Goal: Task Accomplishment & Management: Manage account settings

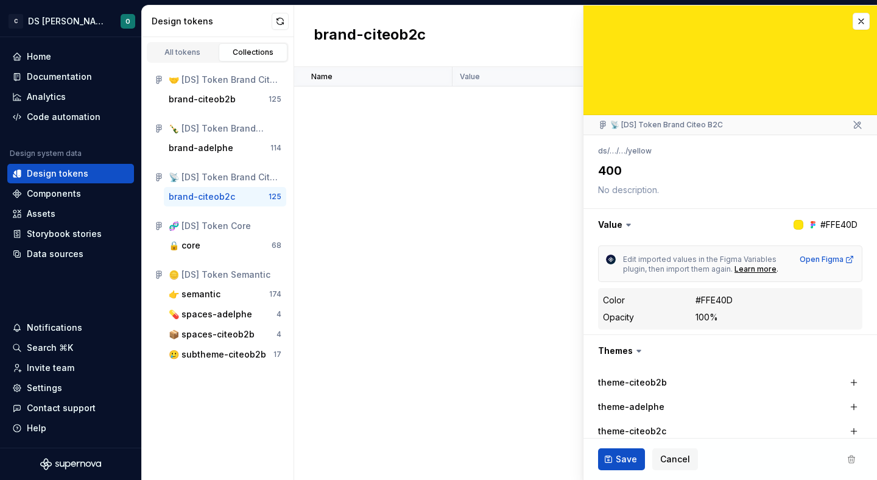
scroll to position [3327, 0]
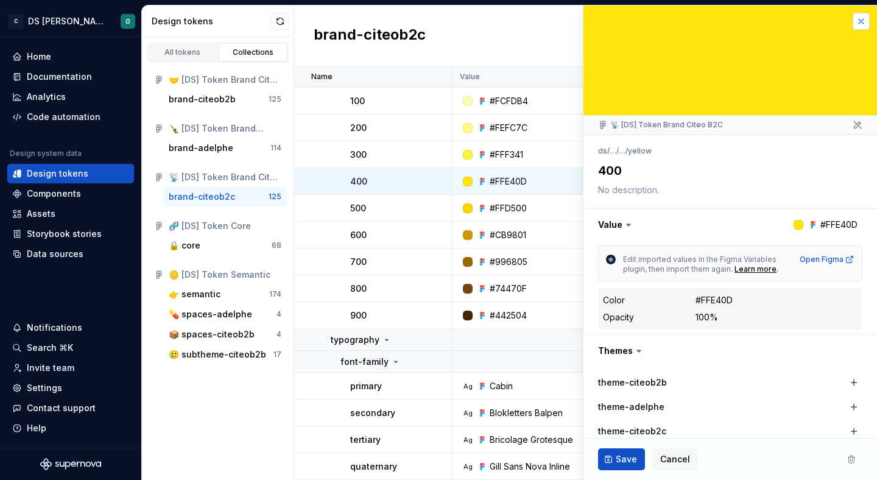
click at [861, 26] on button "button" at bounding box center [860, 21] width 17 height 17
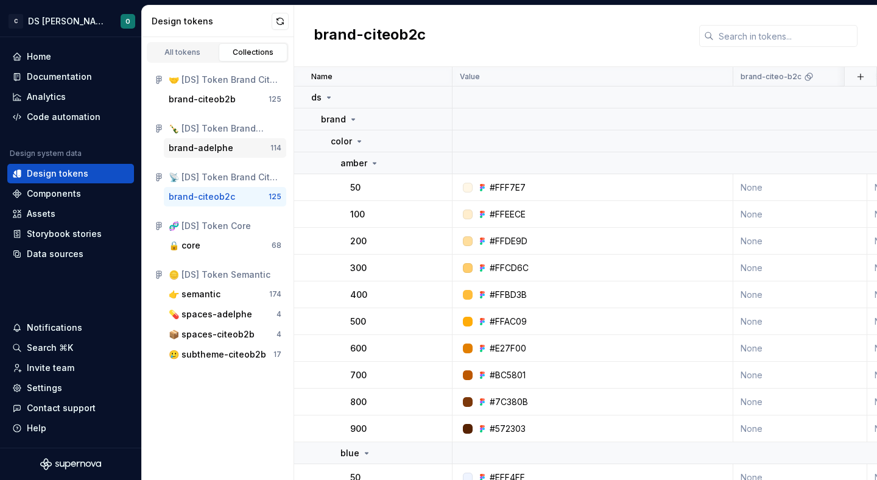
click at [231, 147] on div "brand-adelphe" at bounding box center [220, 148] width 102 height 12
click at [223, 103] on div "brand-citeob2b" at bounding box center [202, 99] width 67 height 12
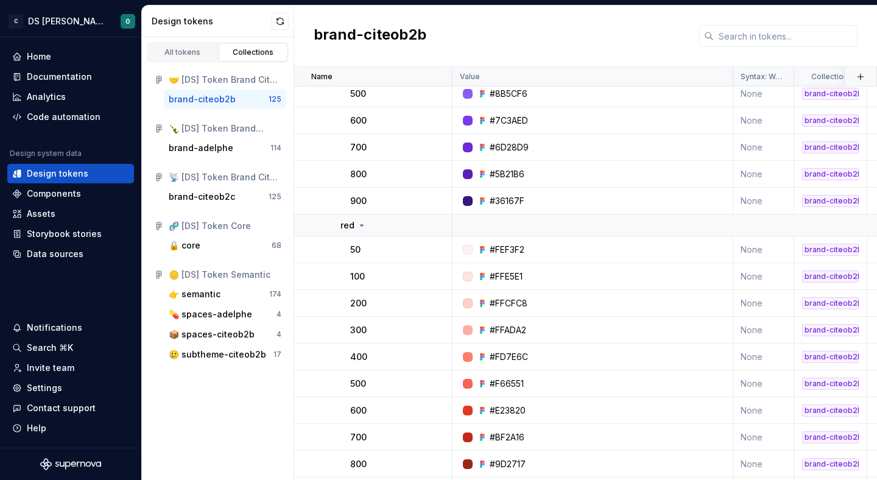
scroll to position [3327, 0]
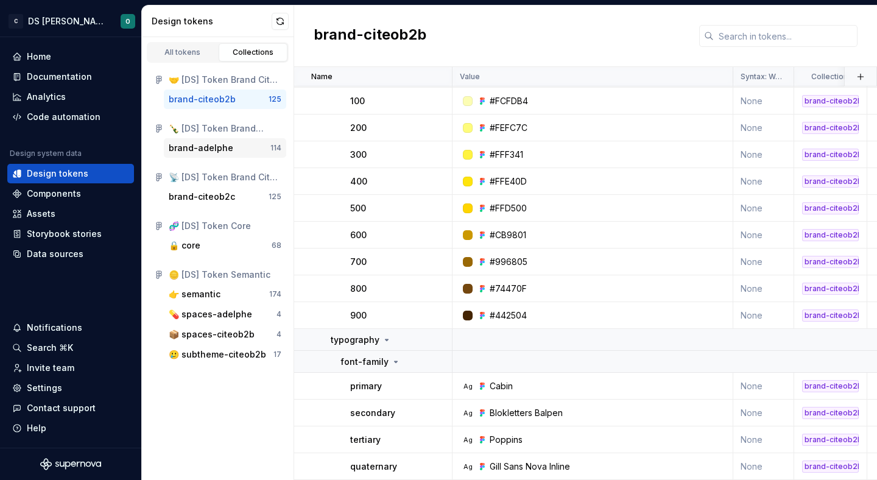
click at [225, 147] on div "brand-adelphe" at bounding box center [201, 148] width 65 height 12
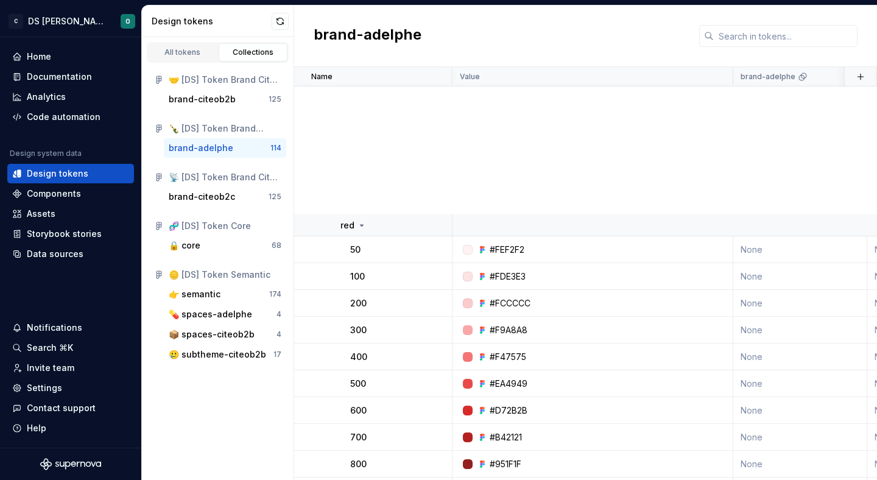
scroll to position [3011, 0]
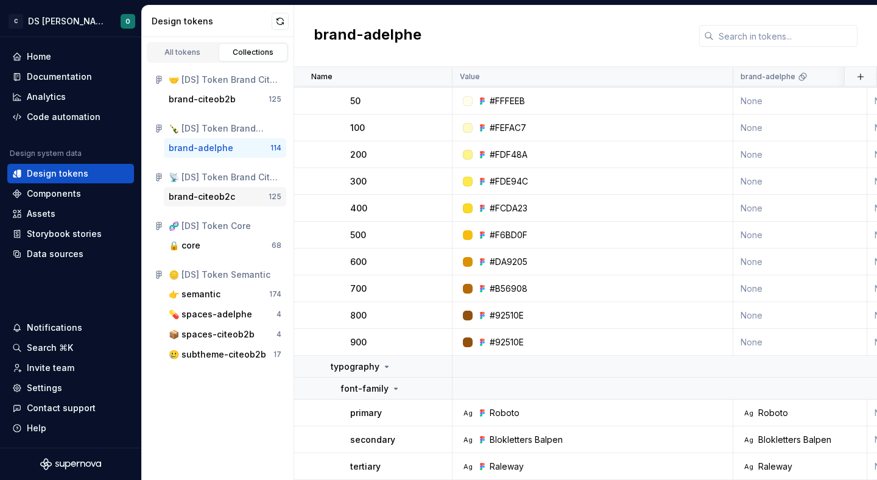
click at [230, 201] on div "brand-citeob2c" at bounding box center [202, 197] width 66 height 12
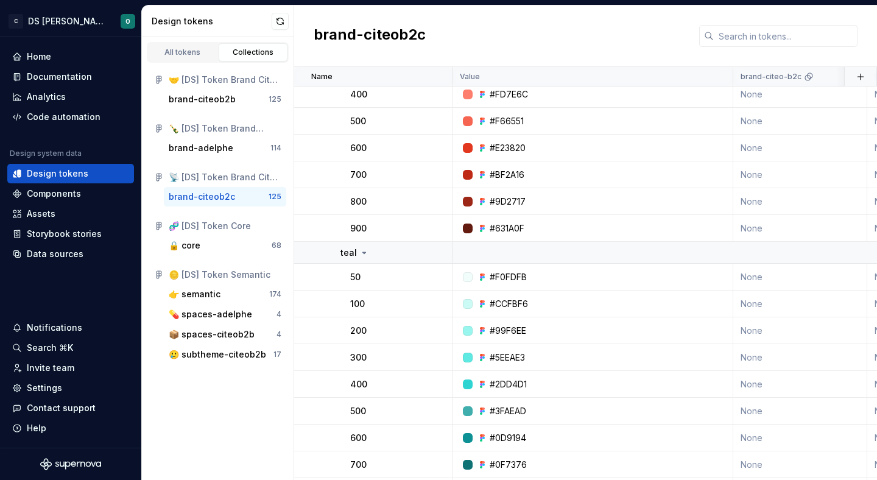
scroll to position [3327, 0]
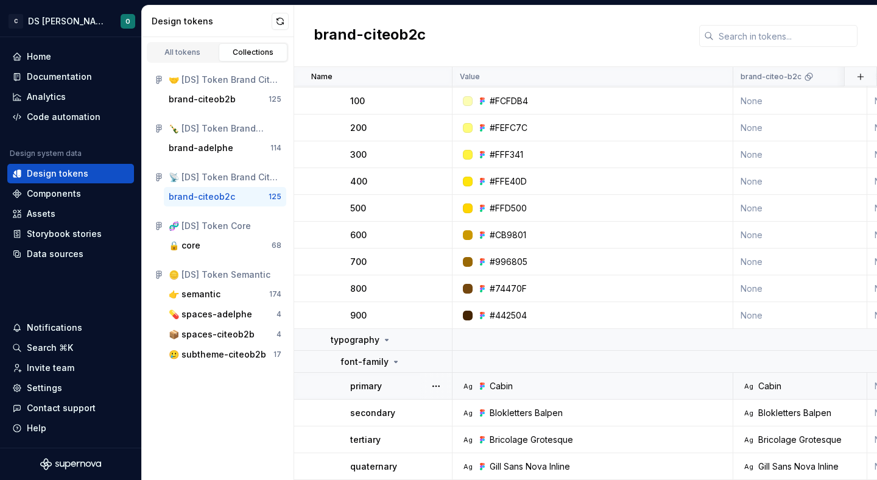
click at [609, 385] on div "Ag Cabin" at bounding box center [595, 386] width 271 height 12
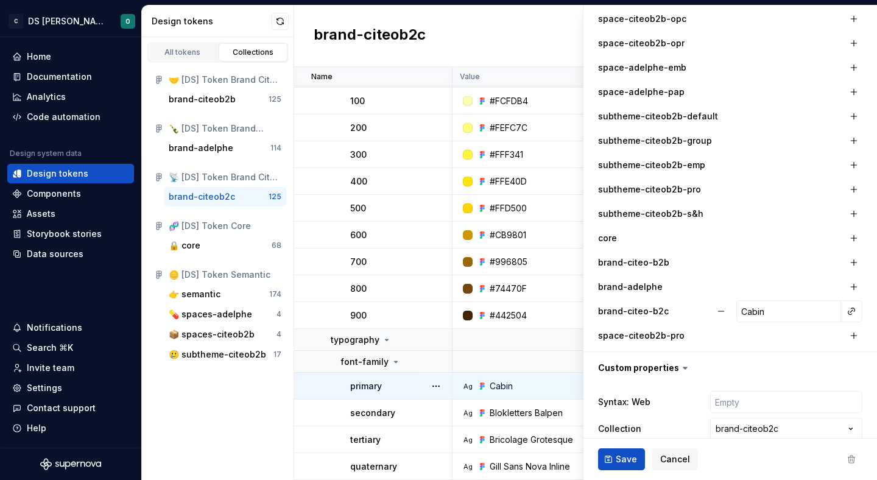
scroll to position [634, 0]
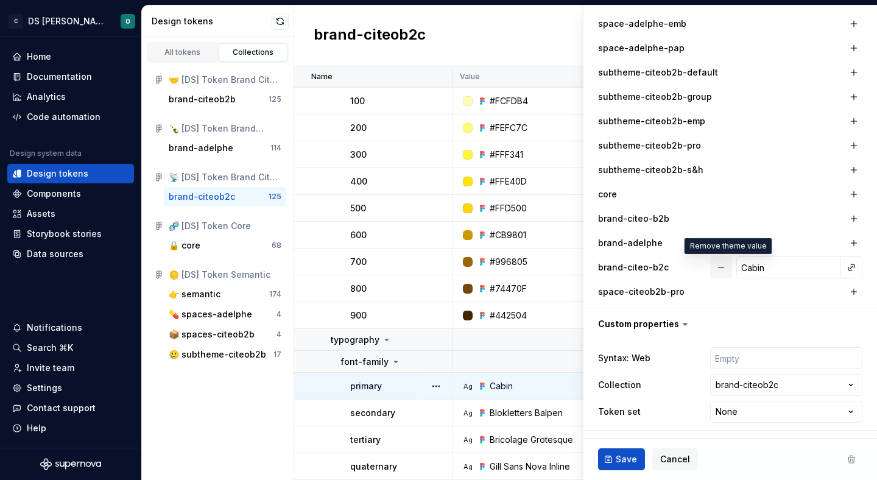
click at [721, 264] on button "button" at bounding box center [721, 267] width 22 height 22
click at [621, 455] on span "Save" at bounding box center [625, 459] width 21 height 12
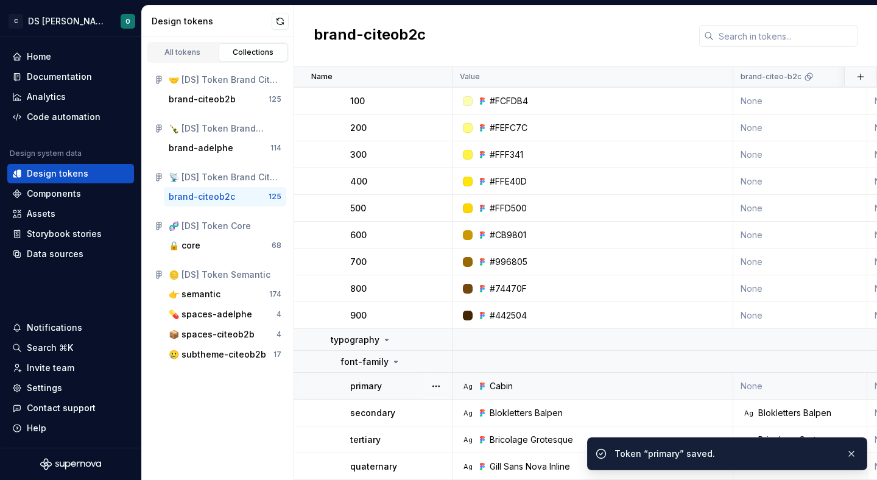
click at [544, 412] on div "Blokletters Balpen" at bounding box center [525, 413] width 73 height 12
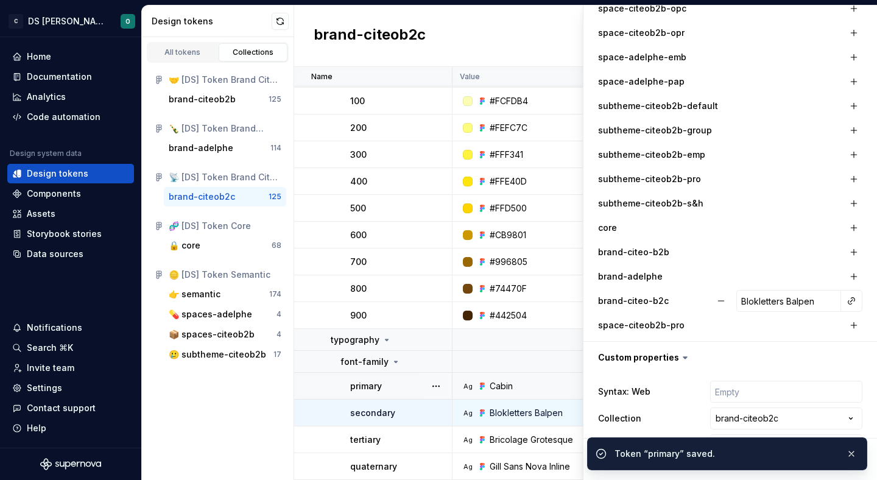
scroll to position [634, 0]
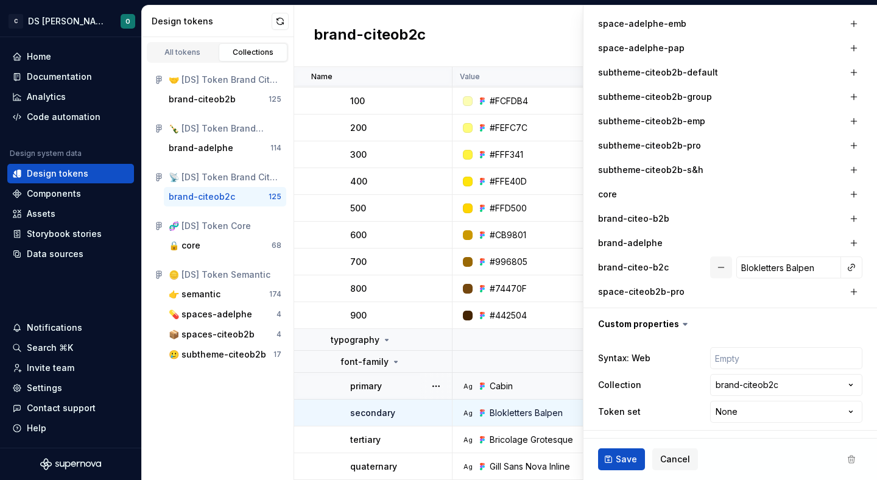
click at [727, 267] on button "button" at bounding box center [721, 267] width 22 height 22
click at [629, 455] on span "Save" at bounding box center [625, 459] width 21 height 12
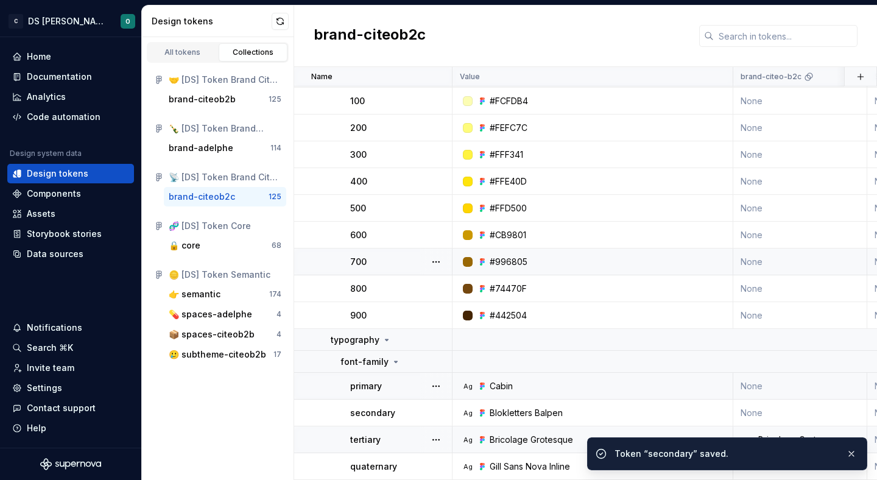
click at [541, 433] on div "Bricolage Grotesque" at bounding box center [530, 439] width 83 height 12
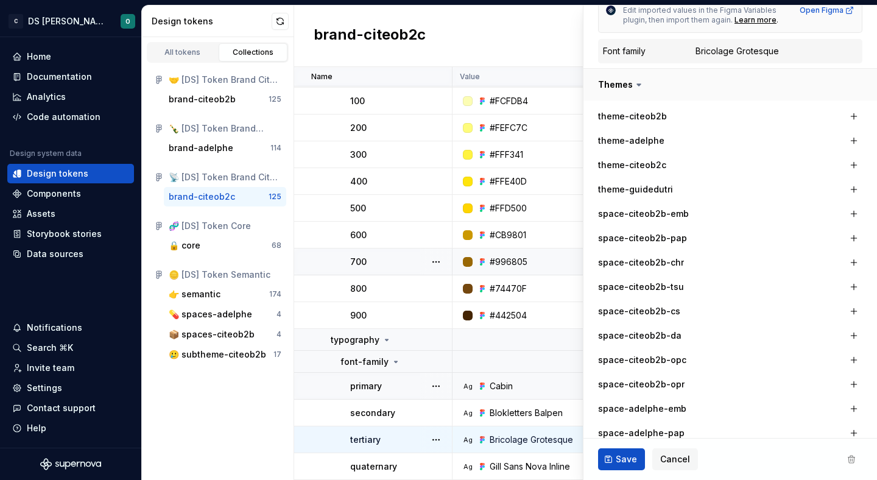
scroll to position [634, 0]
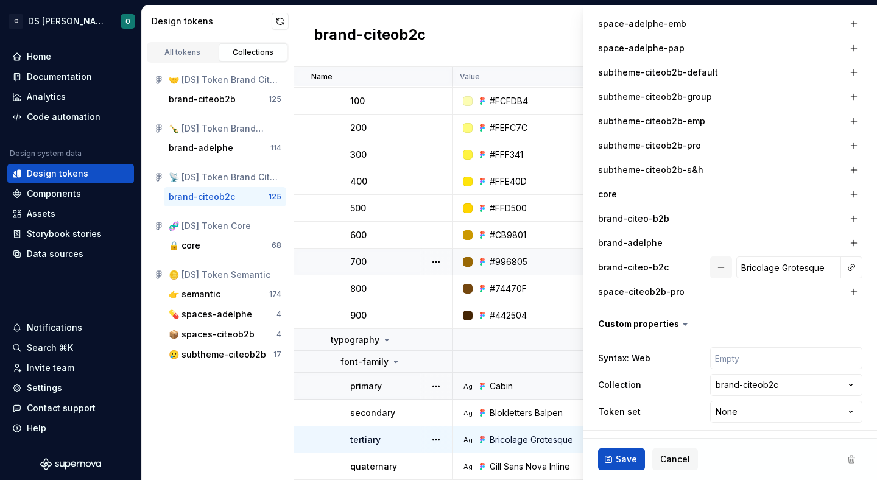
click at [724, 265] on button "button" at bounding box center [721, 267] width 22 height 22
click at [626, 455] on span "Save" at bounding box center [625, 459] width 21 height 12
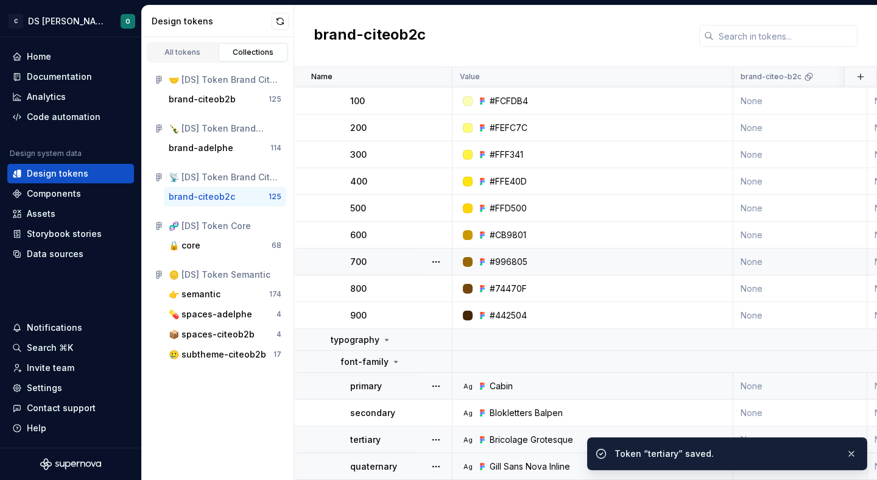
click at [550, 472] on div "Gill Sans Nova Inline" at bounding box center [529, 466] width 80 height 12
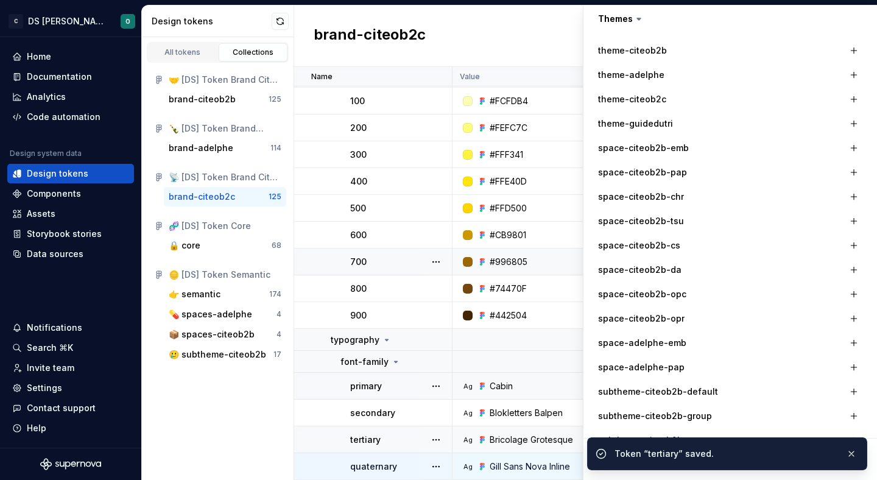
scroll to position [634, 0]
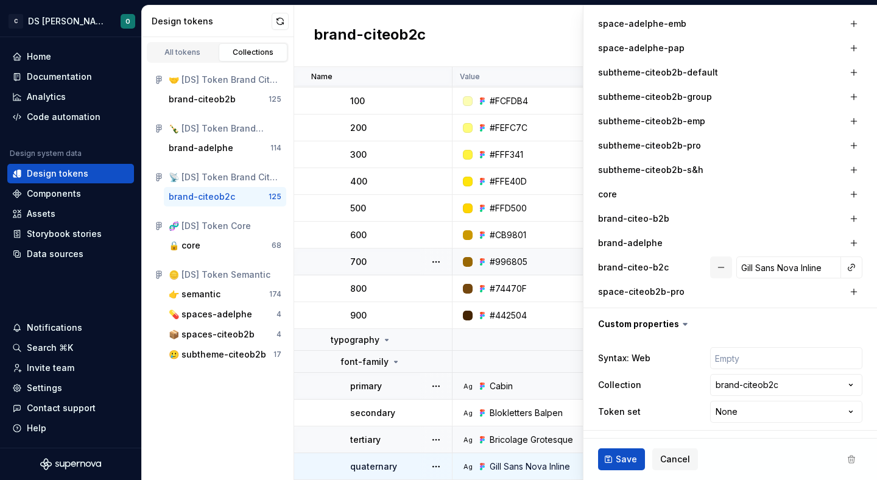
click at [732, 272] on button "button" at bounding box center [721, 267] width 22 height 22
click at [628, 462] on span "Save" at bounding box center [625, 459] width 21 height 12
type textarea "*"
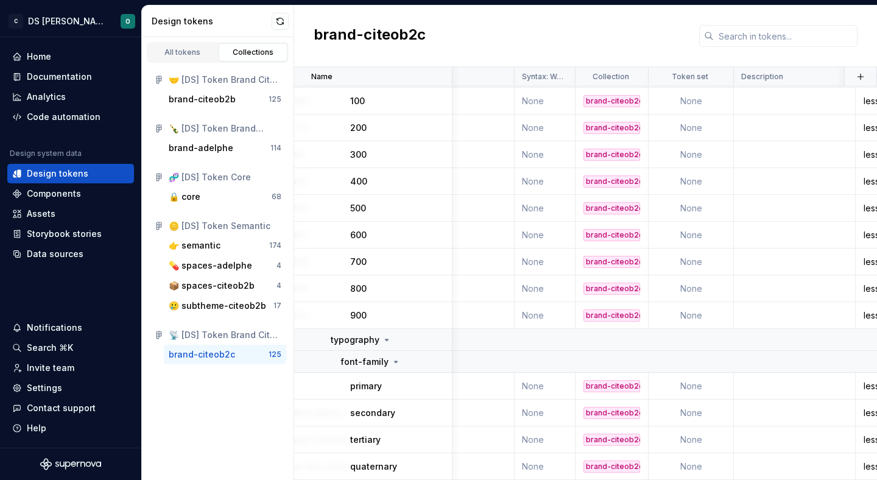
scroll to position [3327, 0]
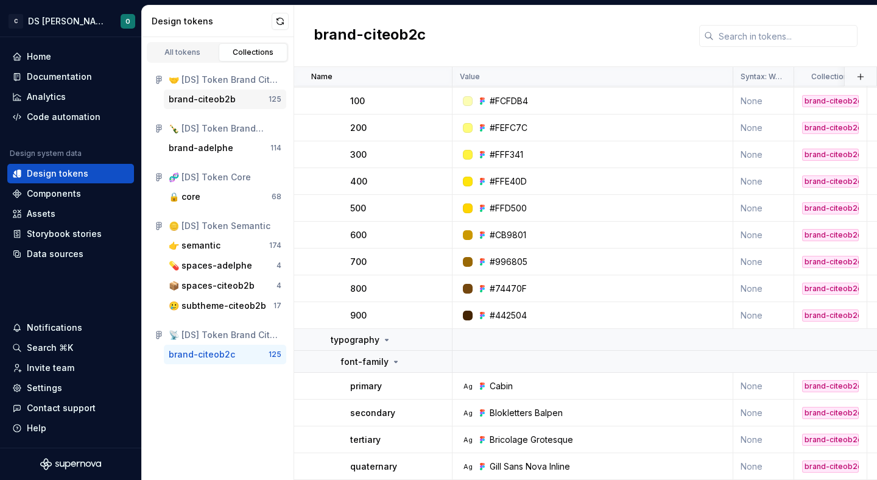
click at [233, 103] on div "brand-citeob2b" at bounding box center [219, 99] width 100 height 12
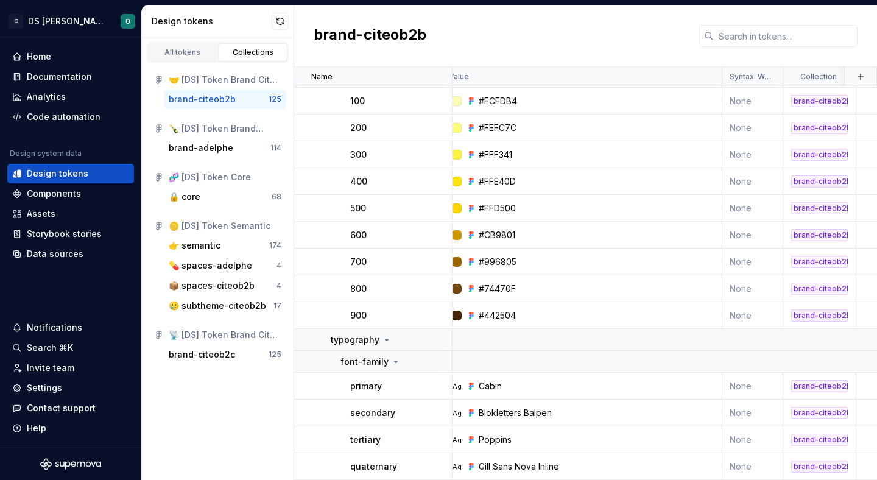
scroll to position [3327, 0]
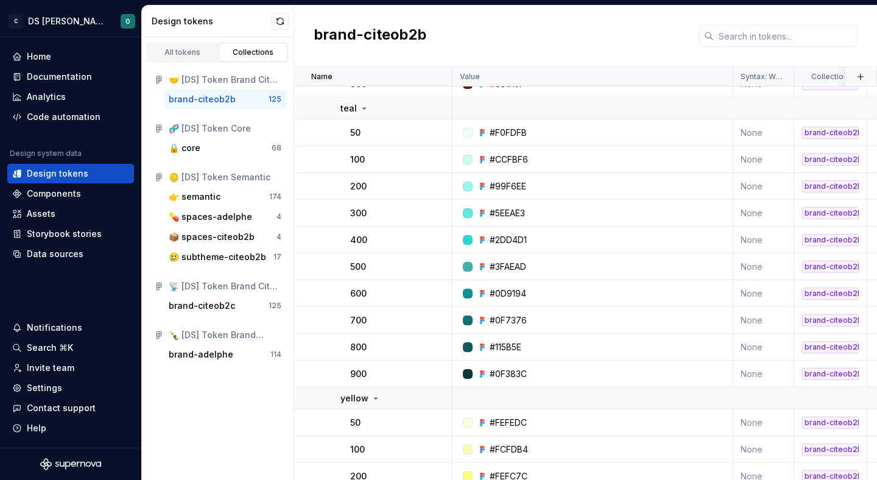
scroll to position [3327, 0]
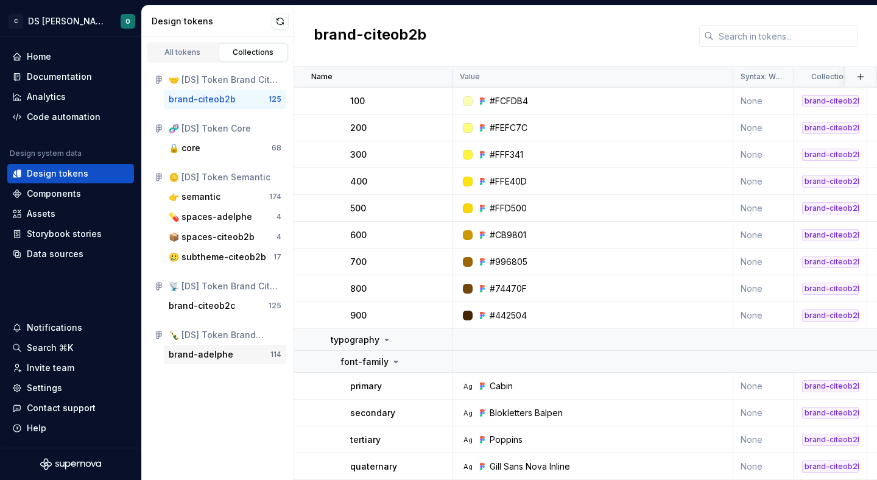
click at [208, 345] on div "brand-adelphe 114" at bounding box center [225, 354] width 122 height 19
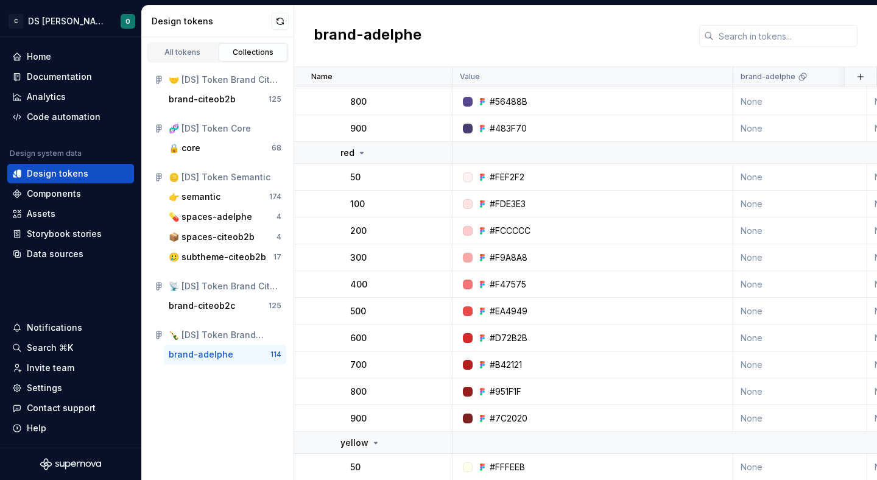
scroll to position [3011, 0]
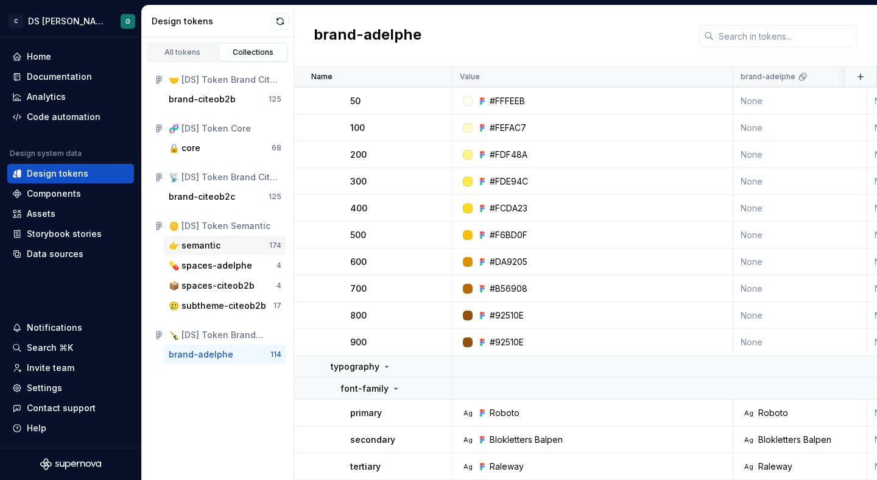
click at [217, 237] on div "👉 semantic 174" at bounding box center [225, 245] width 122 height 19
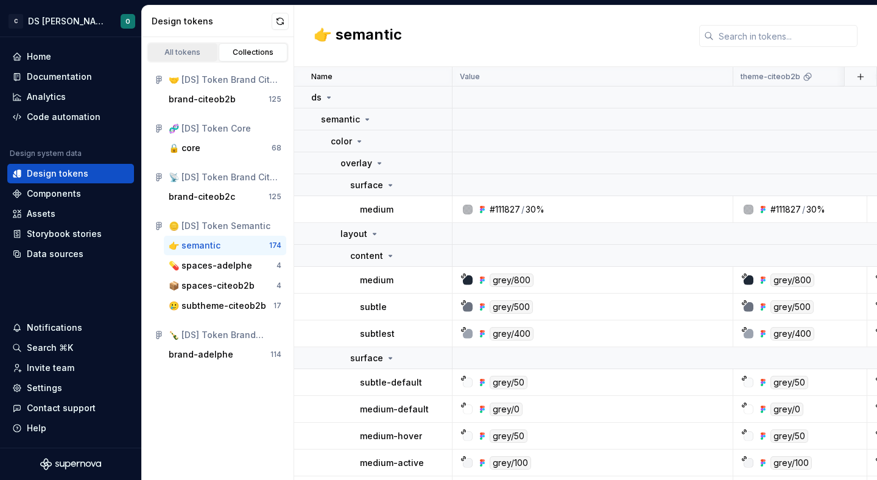
click at [189, 48] on div "All tokens" at bounding box center [182, 52] width 61 height 10
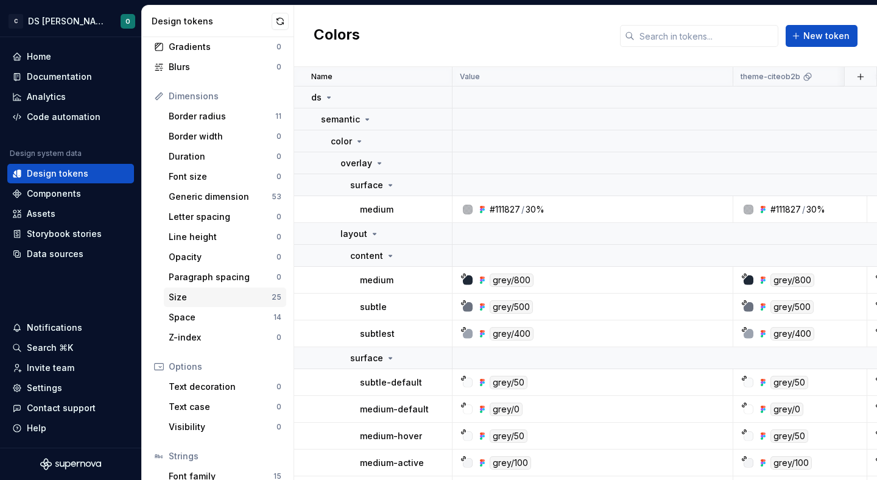
scroll to position [187, 0]
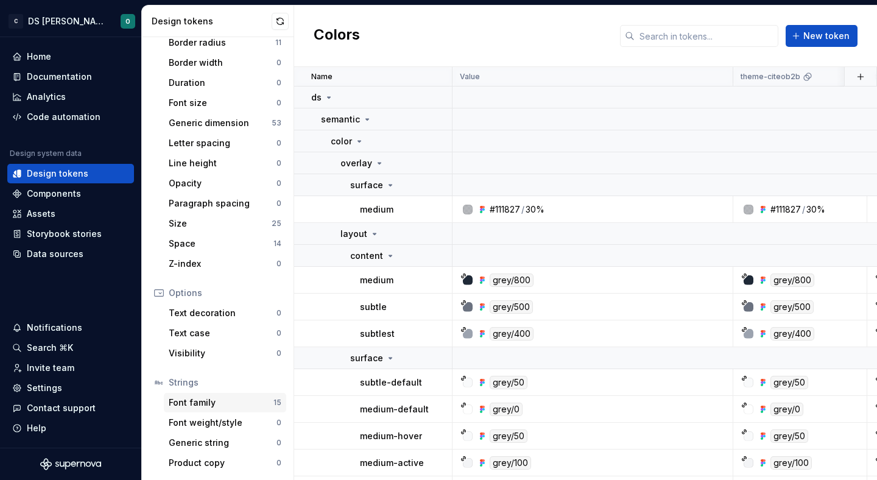
click at [229, 397] on div "Font family" at bounding box center [221, 402] width 105 height 12
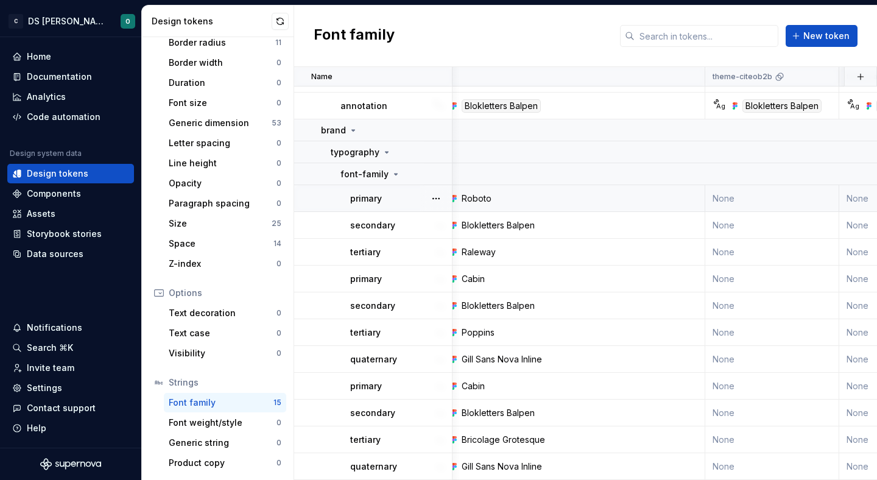
scroll to position [140, 0]
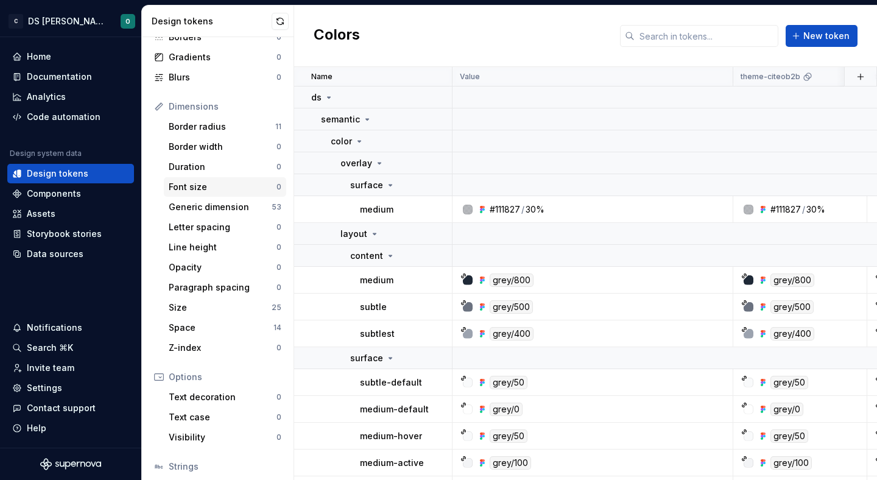
scroll to position [101, 0]
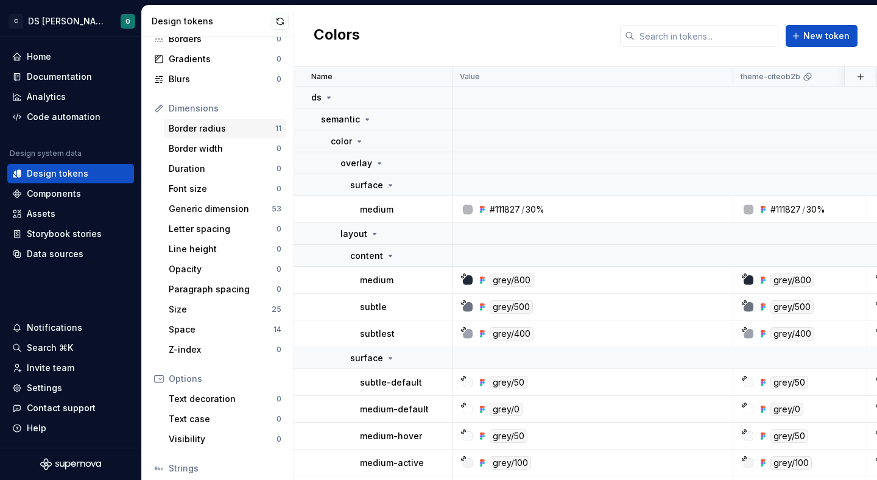
click at [233, 126] on div "Border radius" at bounding box center [222, 128] width 107 height 12
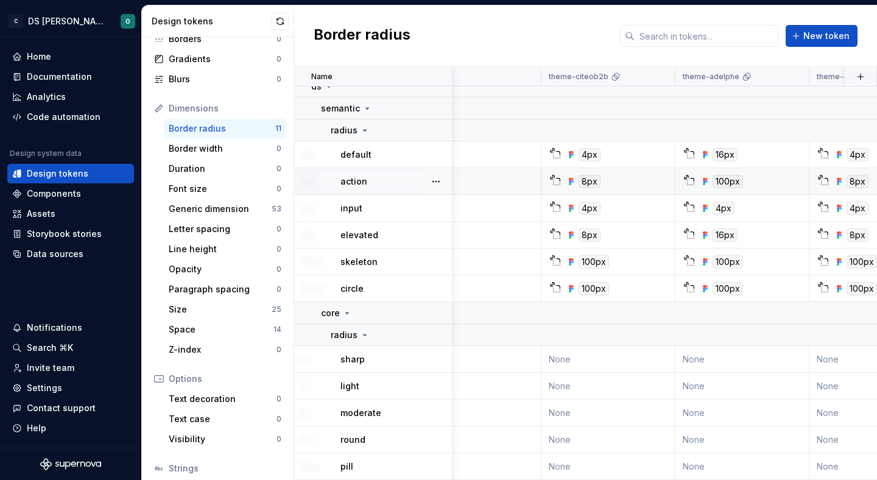
scroll to position [11, 0]
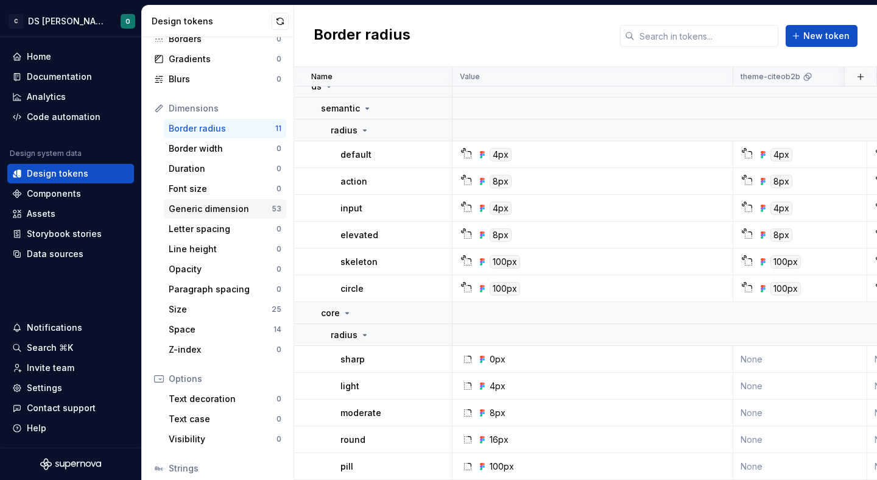
click at [217, 206] on div "Generic dimension" at bounding box center [220, 209] width 103 height 12
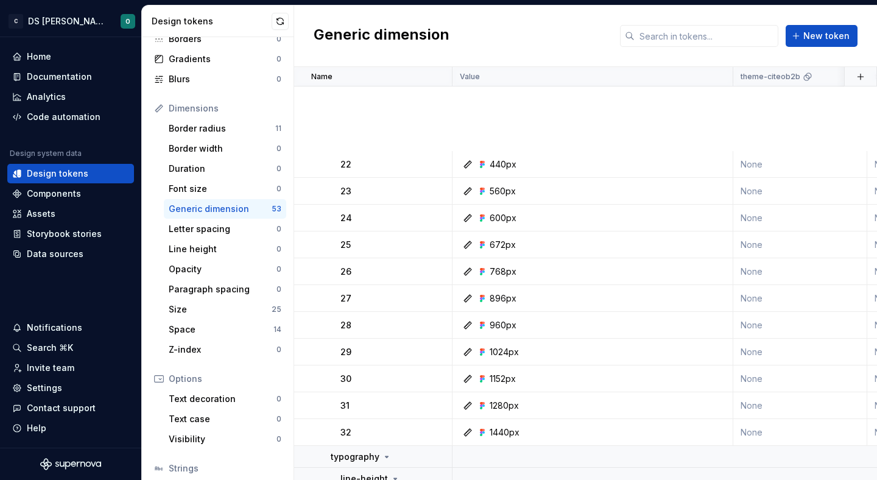
scroll to position [1289, 0]
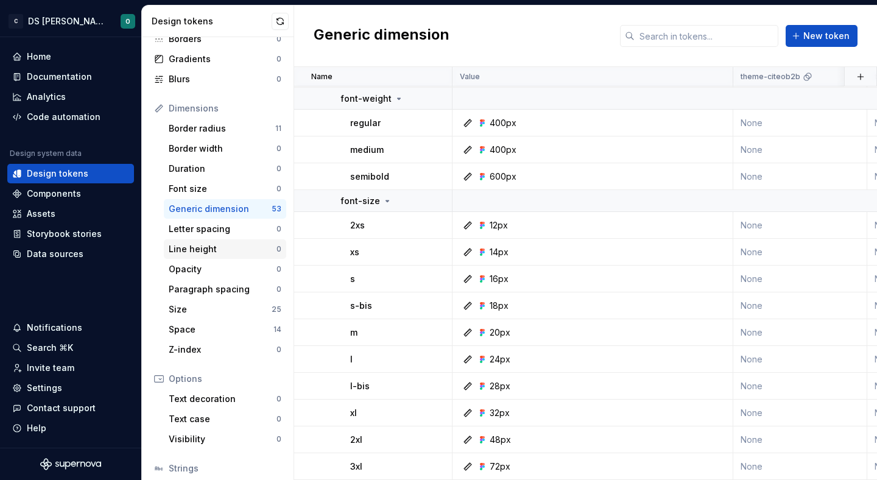
click at [234, 247] on div "Line height" at bounding box center [223, 249] width 108 height 12
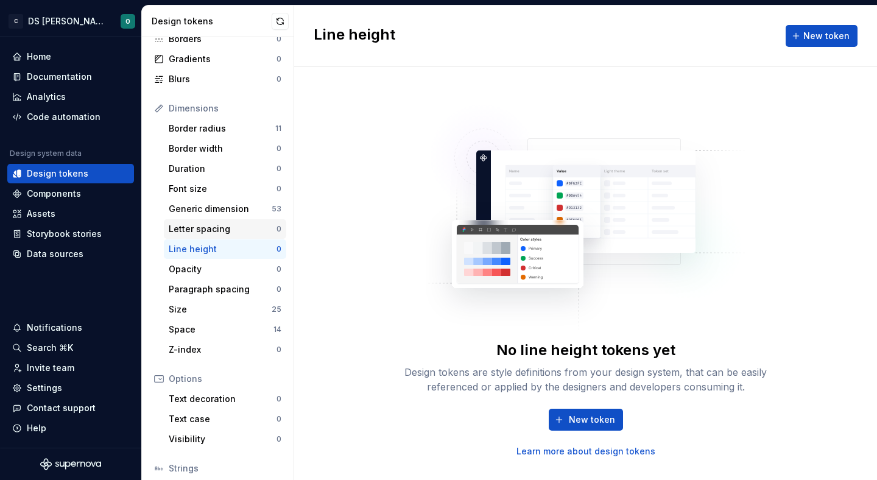
click at [224, 231] on div "Letter spacing" at bounding box center [223, 229] width 108 height 12
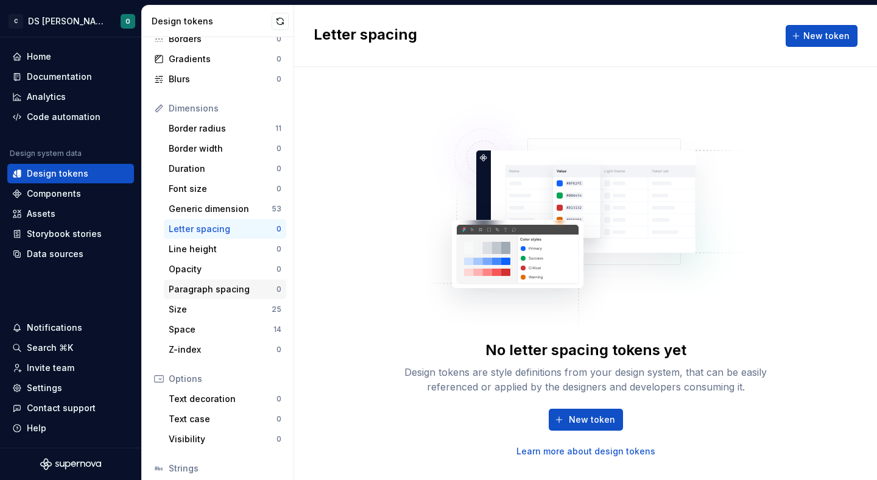
click at [220, 285] on div "Paragraph spacing" at bounding box center [223, 289] width 108 height 12
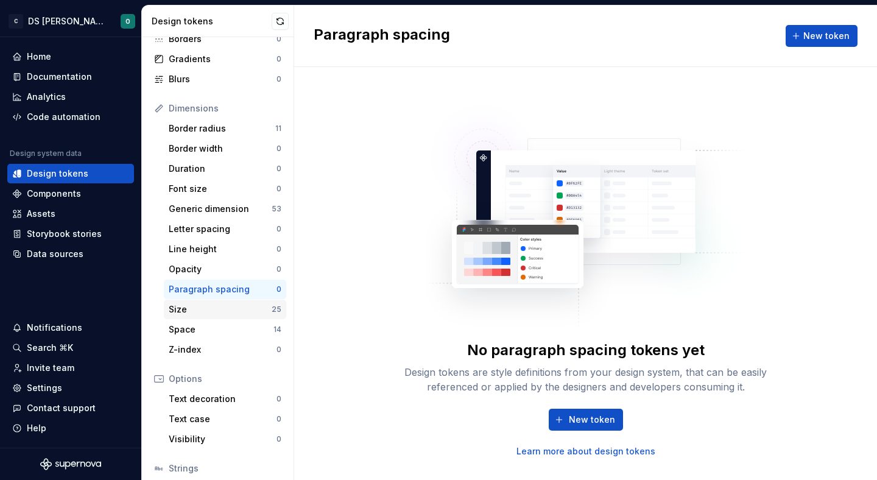
click at [219, 307] on div "Size" at bounding box center [220, 309] width 103 height 12
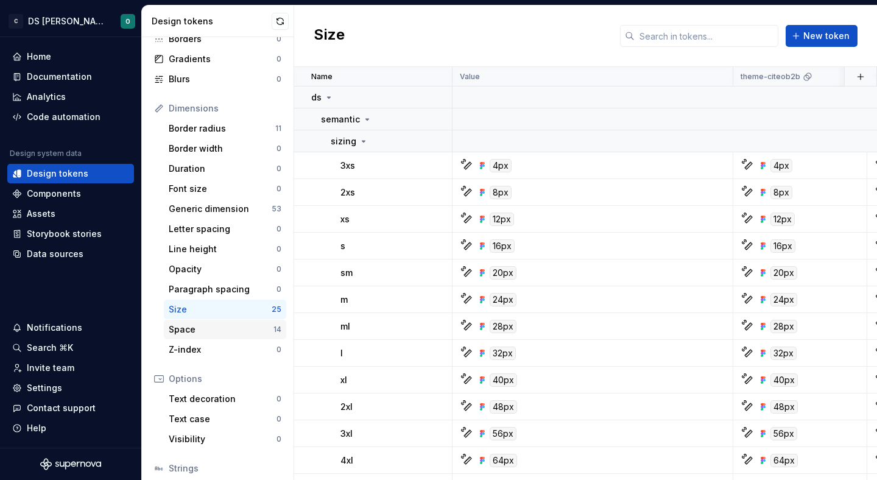
click at [243, 331] on div "Space" at bounding box center [221, 329] width 105 height 12
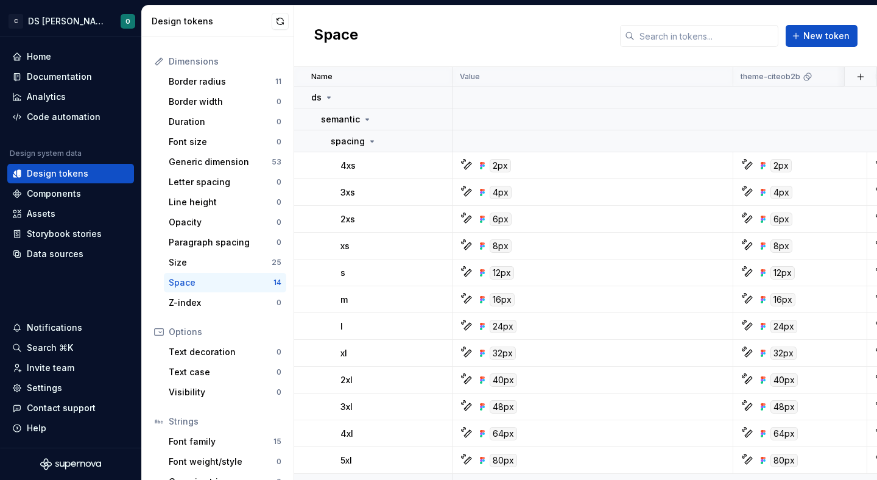
scroll to position [187, 0]
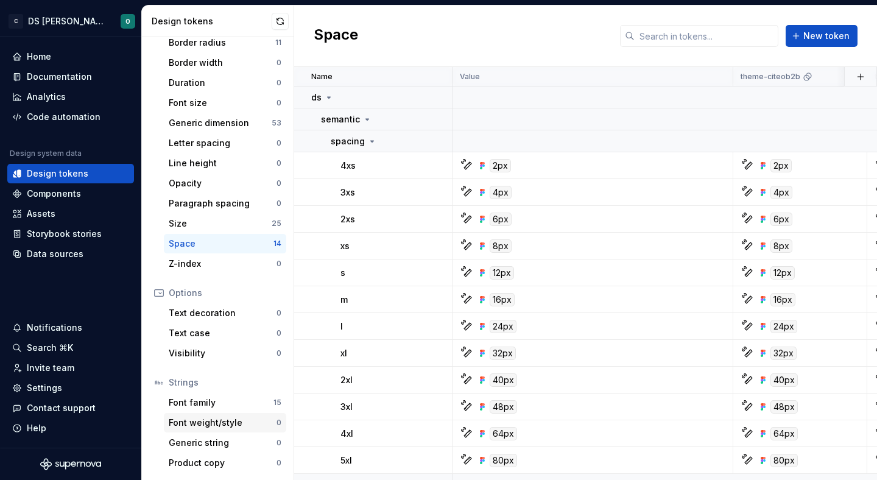
click at [240, 421] on div "Font weight/style" at bounding box center [223, 422] width 108 height 12
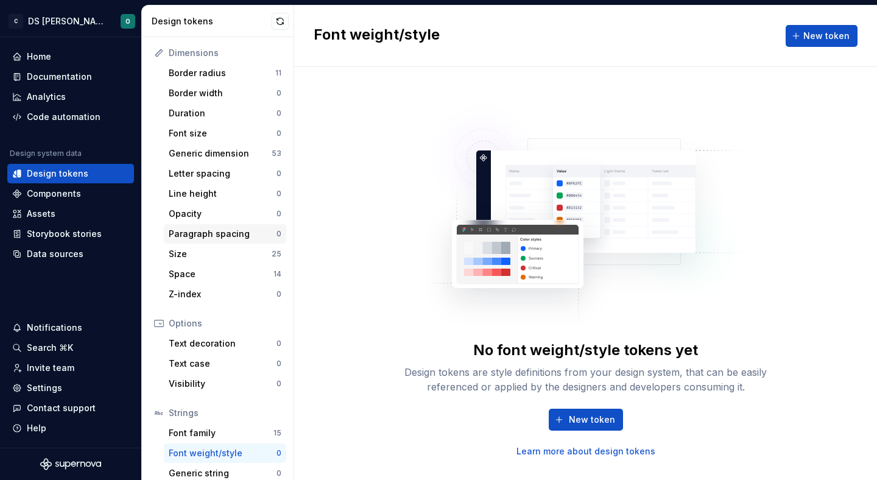
scroll to position [151, 0]
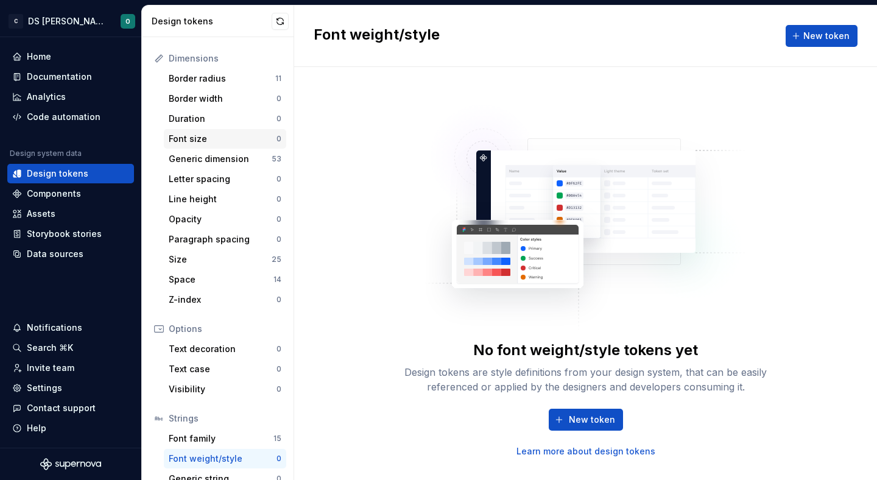
click at [225, 138] on div "Font size" at bounding box center [223, 139] width 108 height 12
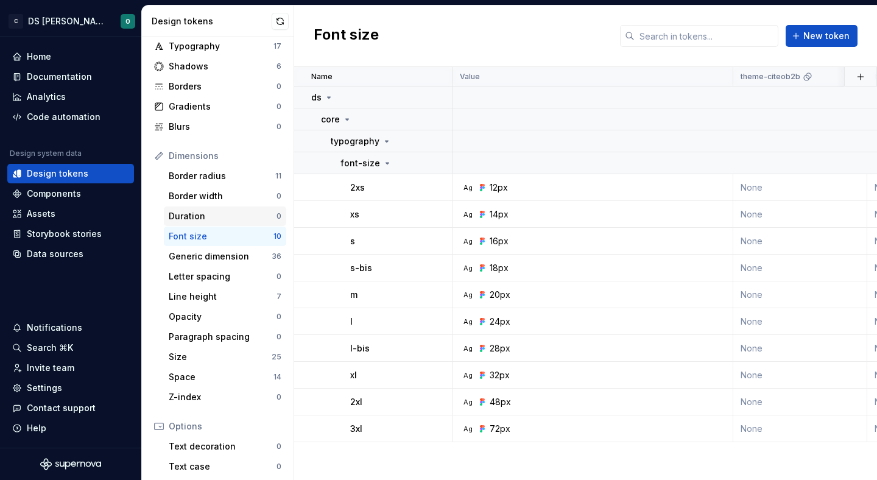
scroll to position [61, 0]
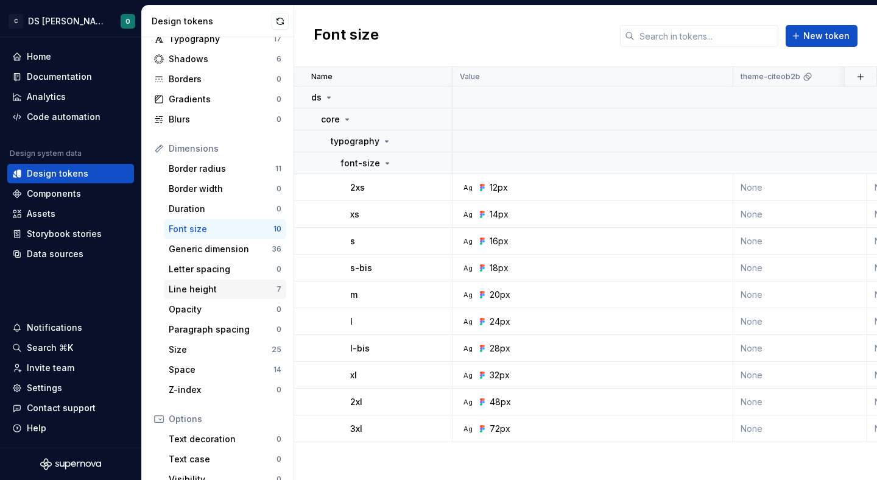
click at [228, 293] on div "Line height" at bounding box center [223, 289] width 108 height 12
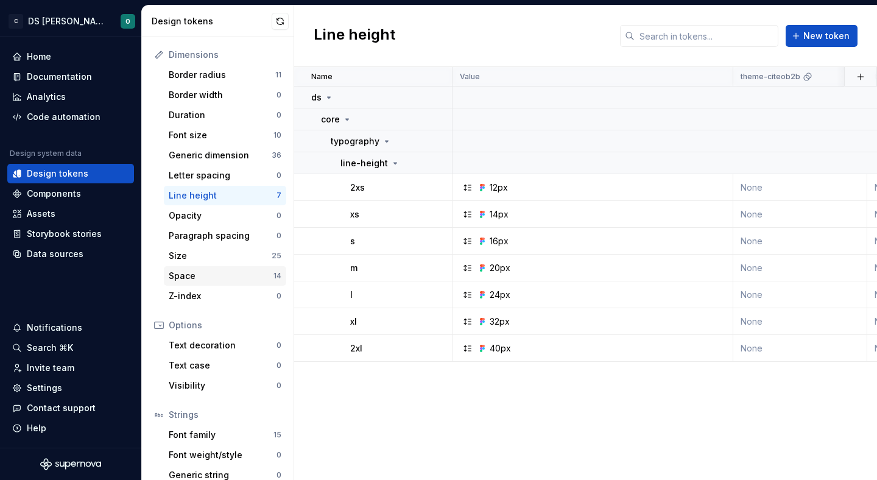
scroll to position [187, 0]
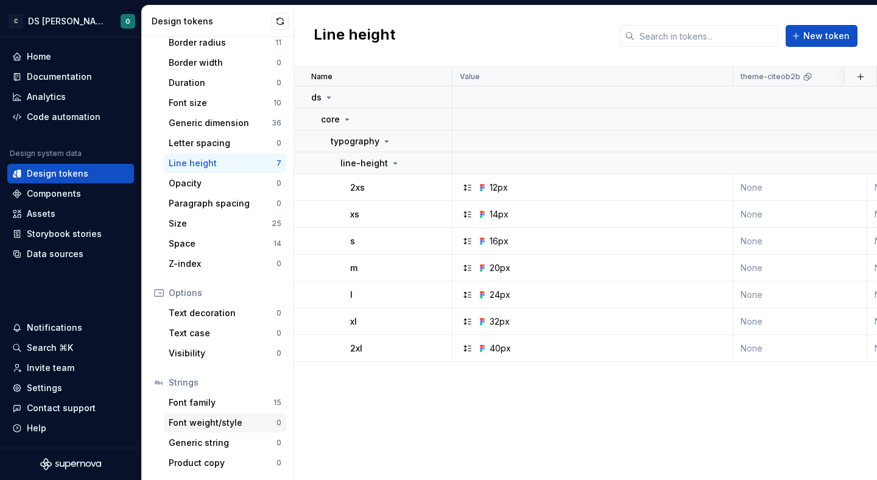
click at [227, 420] on div "Font weight/style" at bounding box center [223, 422] width 108 height 12
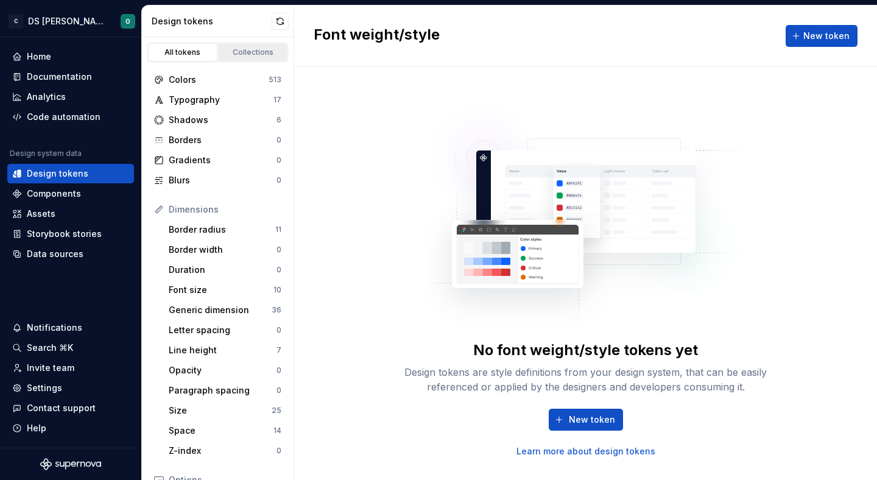
click at [253, 47] on div "Collections" at bounding box center [253, 52] width 61 height 10
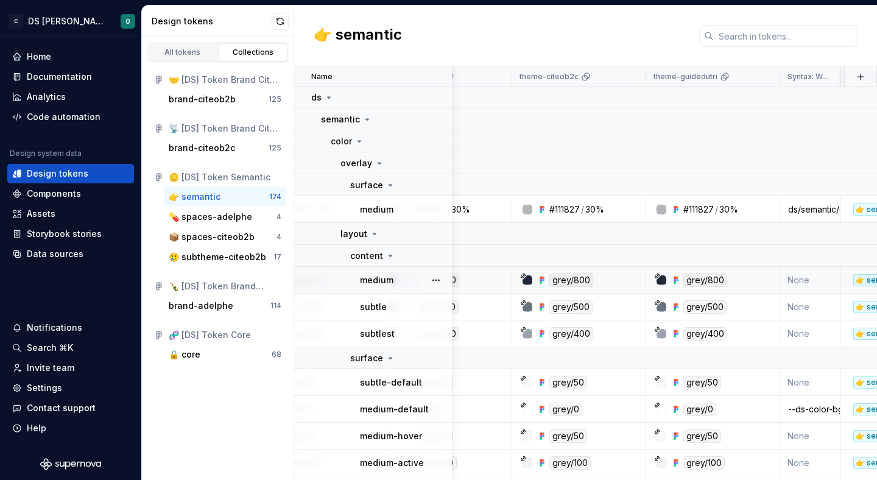
scroll to position [0, 487]
click at [193, 51] on div "All tokens" at bounding box center [182, 52] width 61 height 10
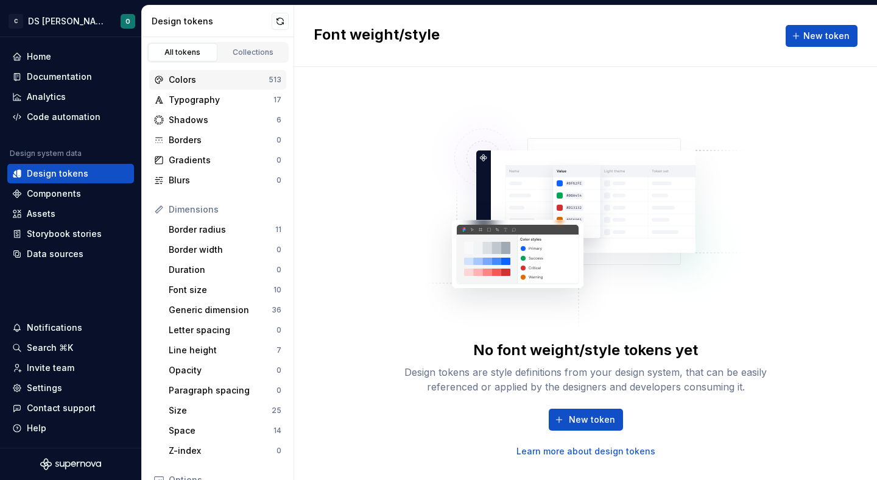
click at [206, 77] on div "Colors" at bounding box center [219, 80] width 100 height 12
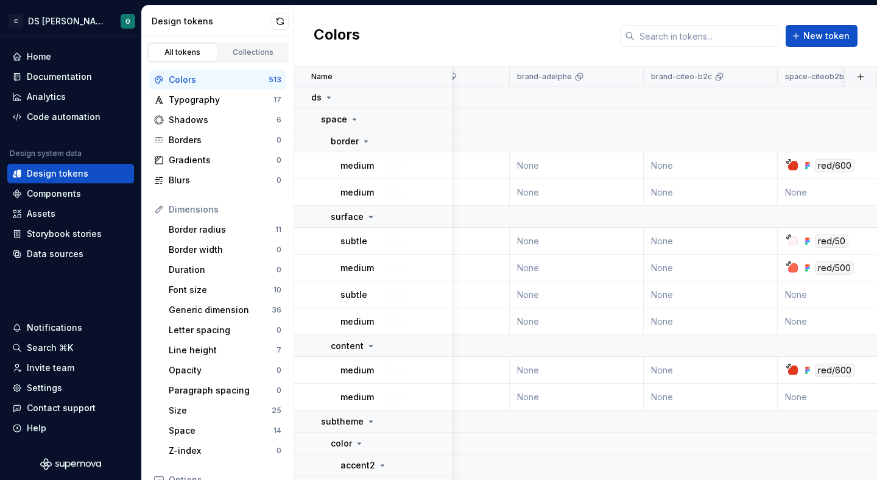
scroll to position [0, 895]
click at [625, 74] on html "C DS Citeo O Home Documentation Analytics Code automation Design system data De…" at bounding box center [438, 240] width 877 height 480
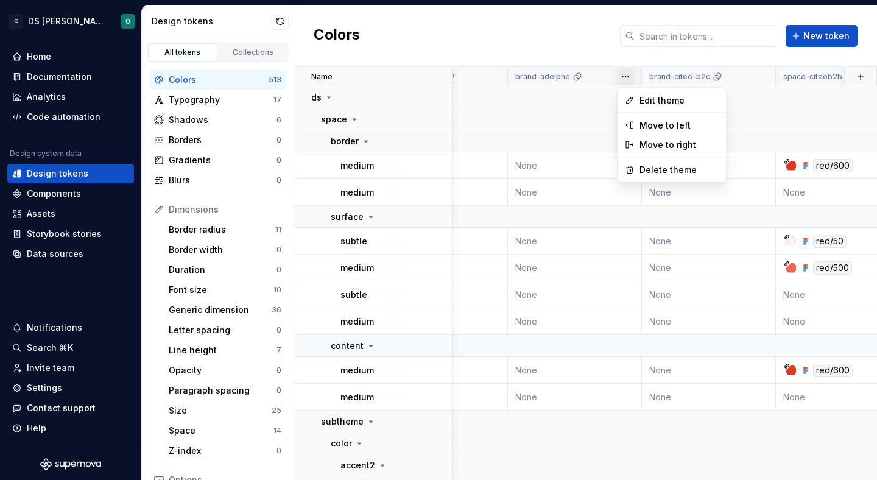
click at [572, 231] on html "C DS Citeo O Home Documentation Analytics Code automation Design system data De…" at bounding box center [438, 240] width 877 height 480
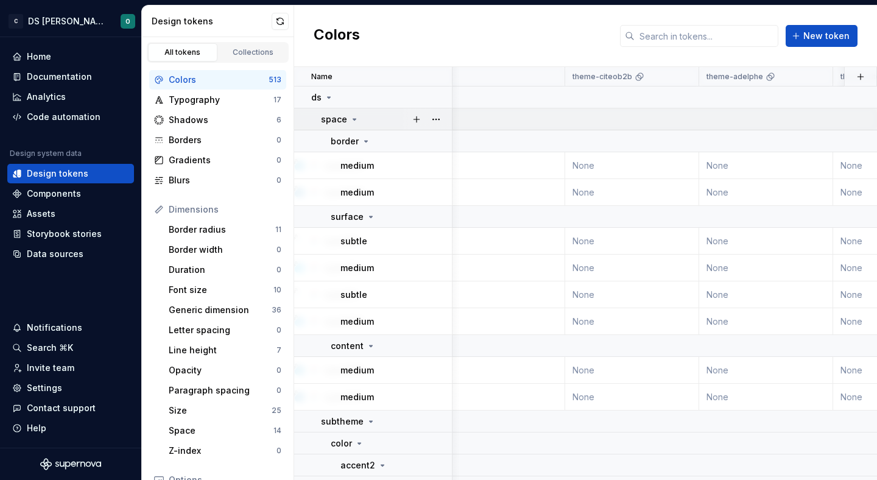
scroll to position [0, 167]
click at [685, 72] on html "C DS Citeo O Home Documentation Analytics Code automation Design system data De…" at bounding box center [438, 240] width 877 height 480
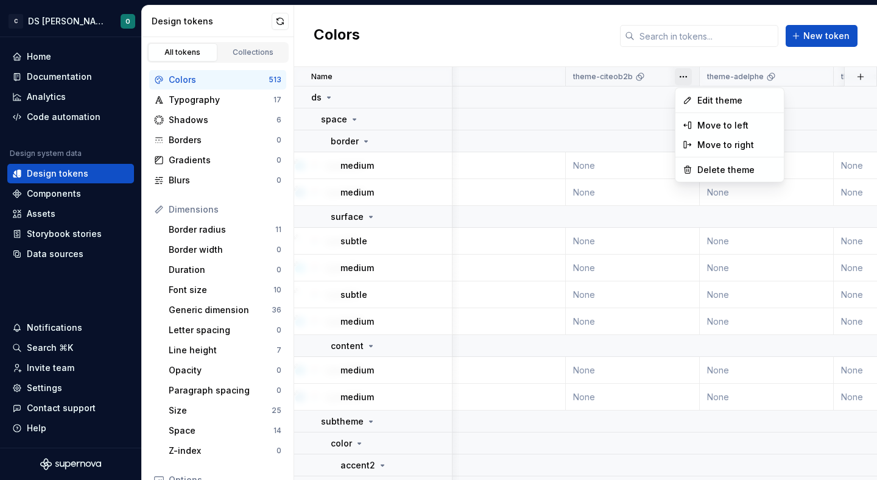
click at [609, 242] on html "C DS Citeo O Home Documentation Analytics Code automation Design system data De…" at bounding box center [438, 240] width 877 height 480
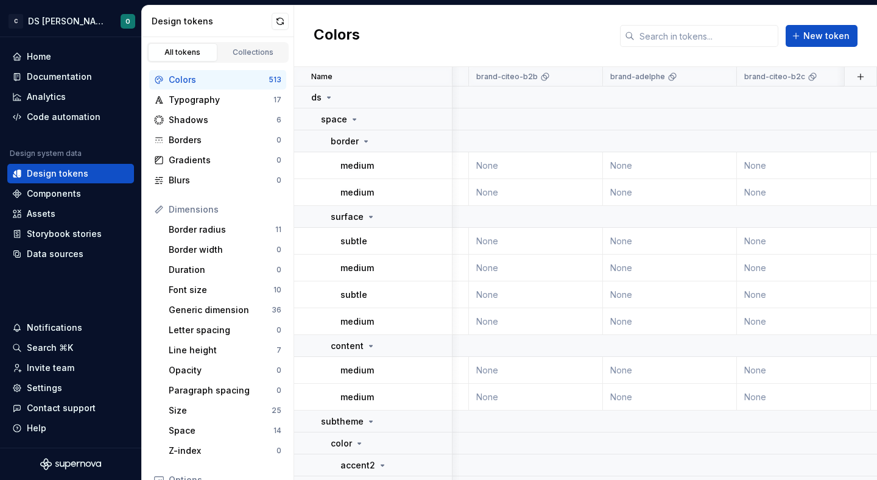
scroll to position [0, 810]
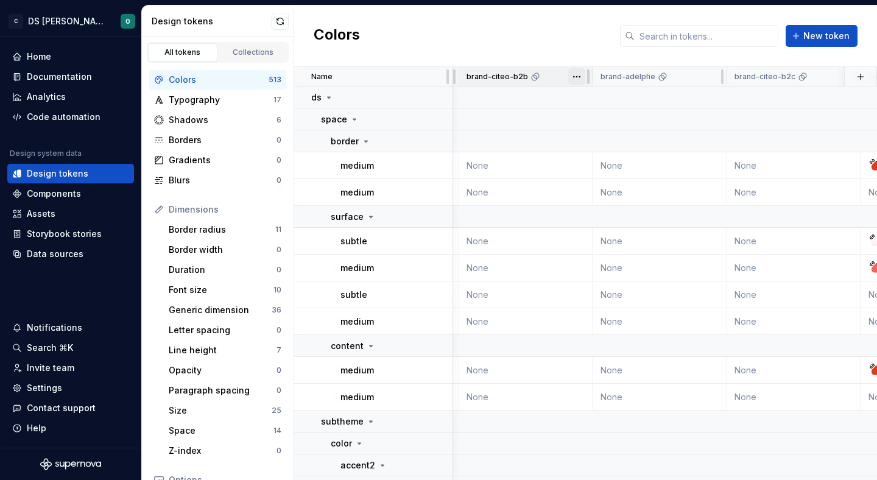
click at [576, 74] on html "C DS Citeo O Home Documentation Analytics Code automation Design system data De…" at bounding box center [438, 240] width 877 height 480
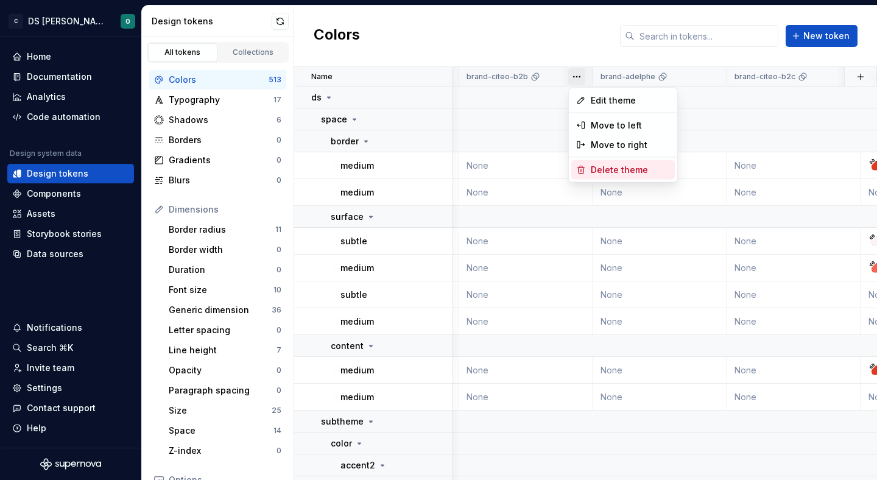
click at [603, 170] on span "Delete theme" at bounding box center [629, 170] width 79 height 12
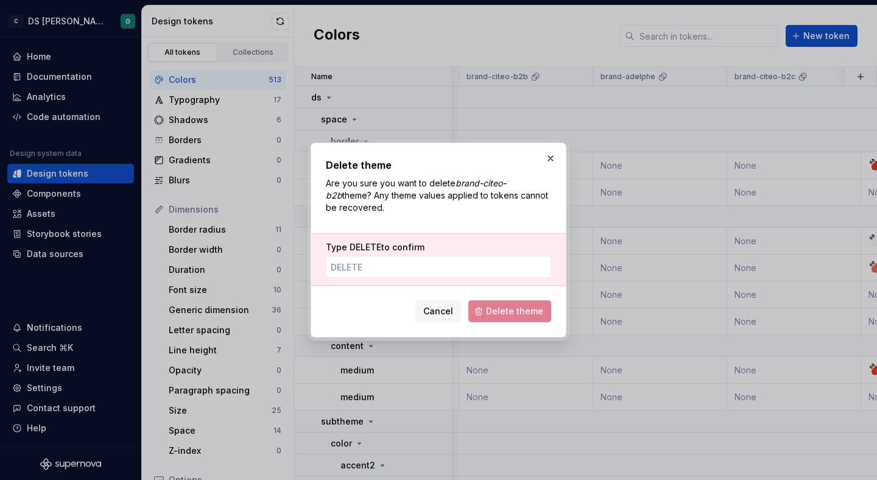
click at [486, 278] on div "Type DELETE to confirm" at bounding box center [438, 259] width 254 height 52
click at [457, 318] on button "Cancel" at bounding box center [438, 311] width 46 height 22
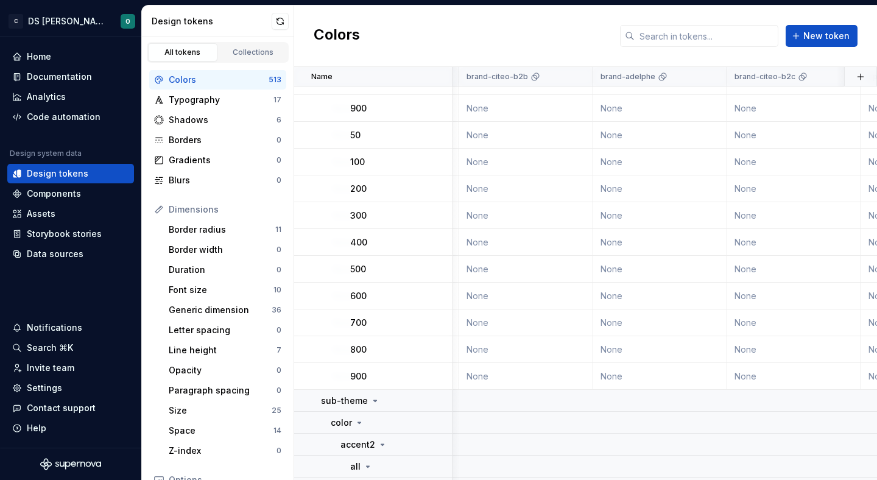
scroll to position [15910, 810]
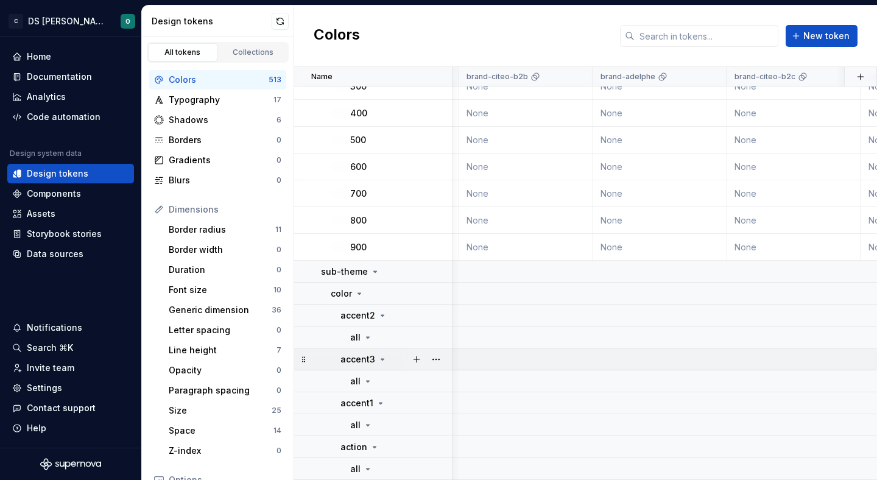
click at [380, 363] on icon at bounding box center [382, 359] width 10 height 10
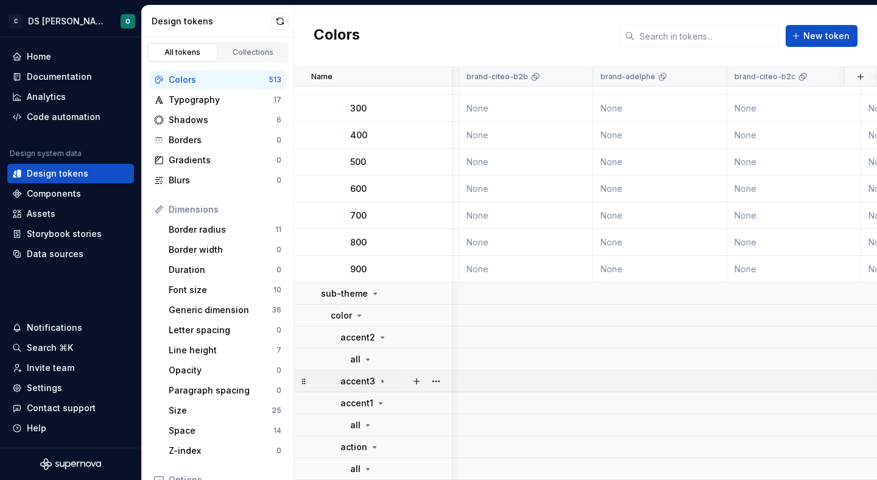
click at [382, 377] on icon at bounding box center [382, 381] width 10 height 10
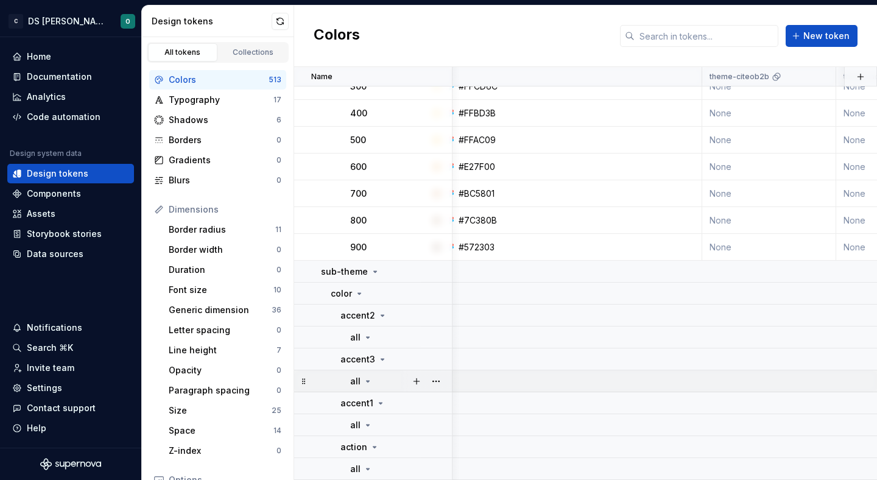
scroll to position [15910, 0]
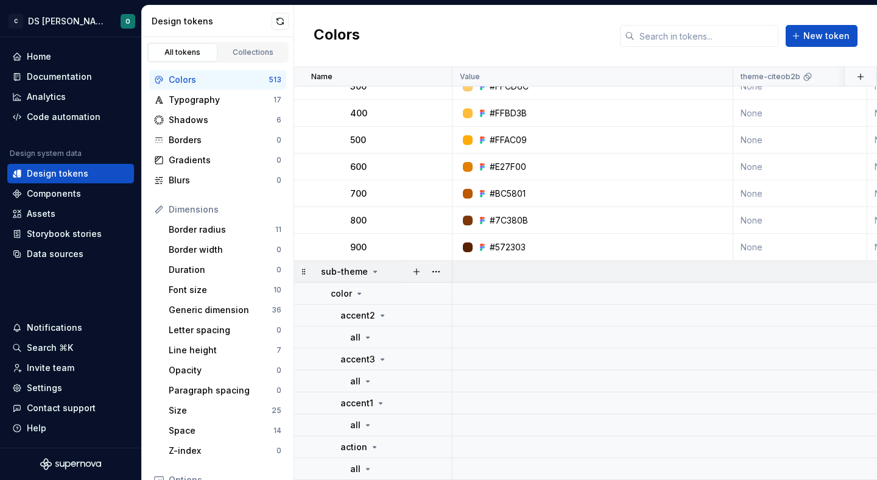
click at [376, 275] on icon at bounding box center [375, 272] width 10 height 10
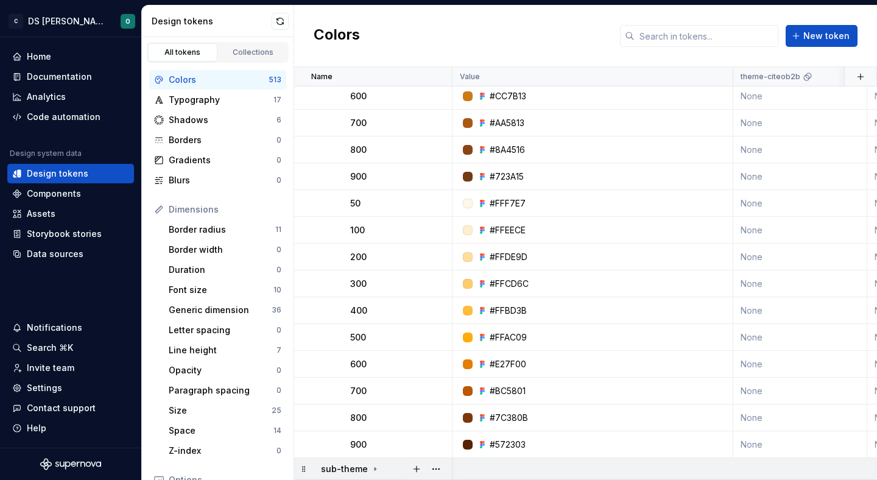
scroll to position [15713, 0]
click at [375, 466] on icon at bounding box center [375, 469] width 10 height 10
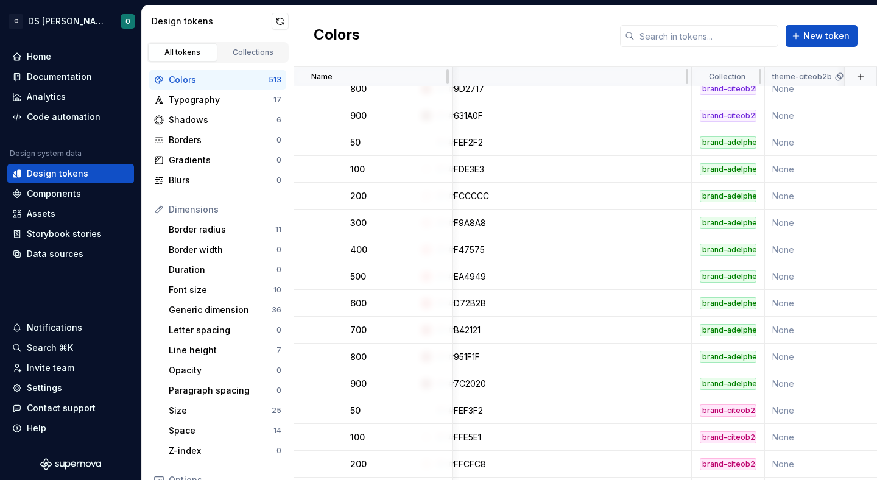
scroll to position [13298, 0]
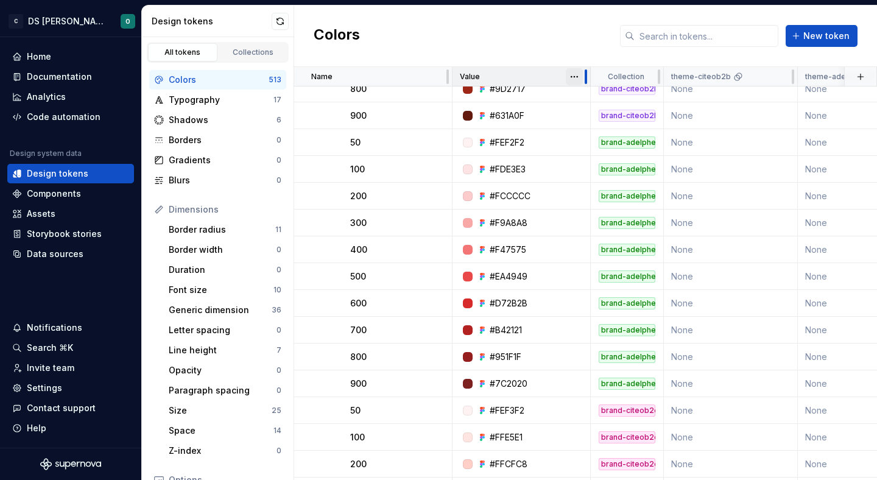
drag, startPoint x: 732, startPoint y: 75, endPoint x: 589, endPoint y: 83, distance: 143.3
click at [589, 83] on div at bounding box center [586, 76] width 10 height 19
drag, startPoint x: 452, startPoint y: 75, endPoint x: 427, endPoint y: 75, distance: 25.0
click at [427, 75] on div "Name" at bounding box center [373, 76] width 158 height 19
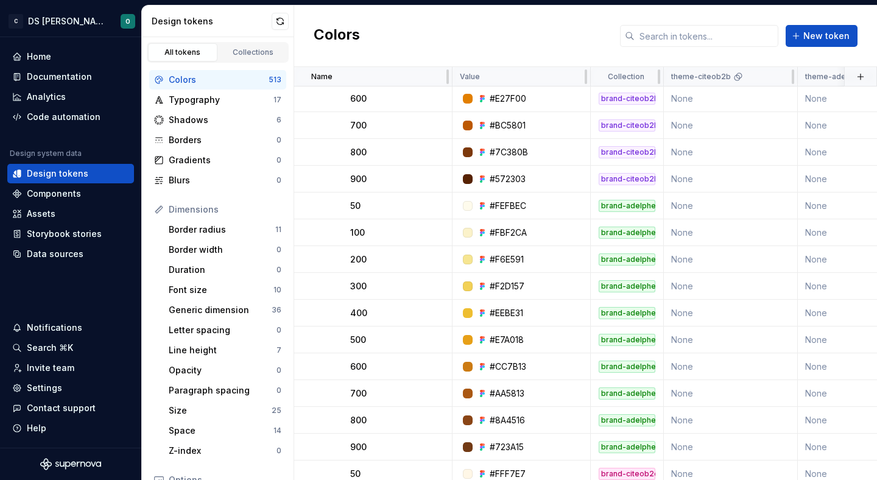
scroll to position [15910, 0]
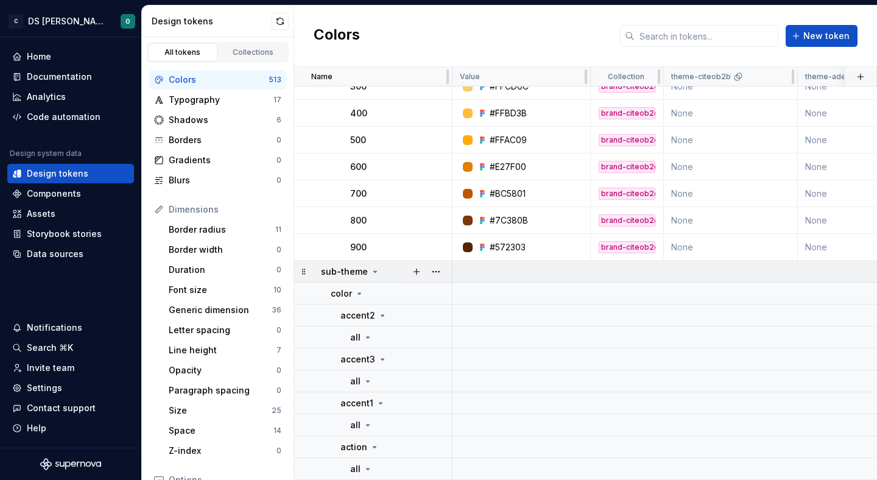
click at [374, 271] on icon at bounding box center [375, 271] width 3 height 1
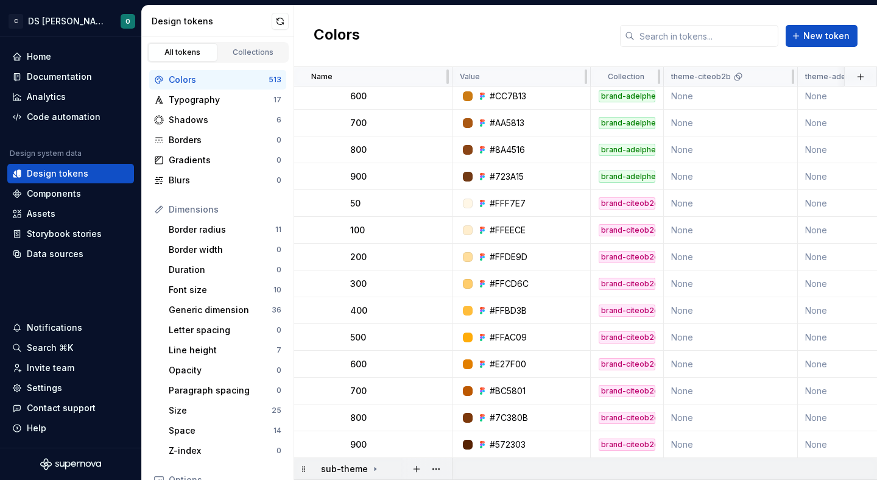
scroll to position [15713, 0]
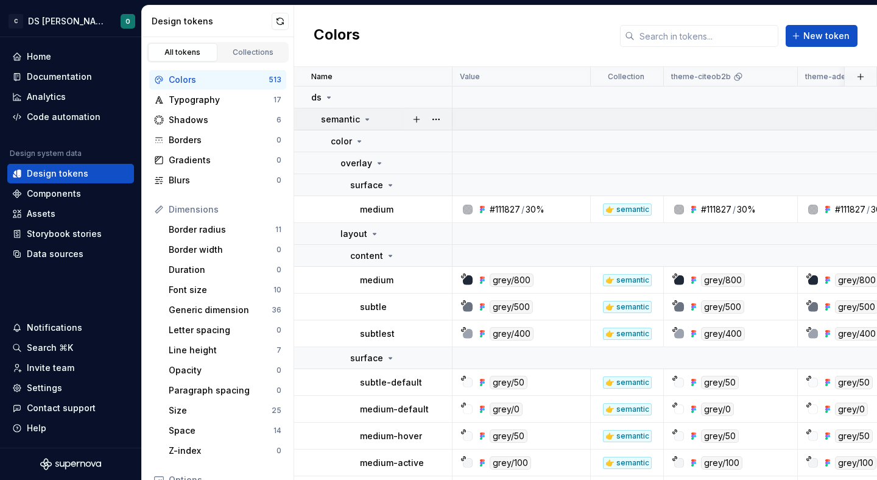
click at [365, 122] on icon at bounding box center [367, 119] width 10 height 10
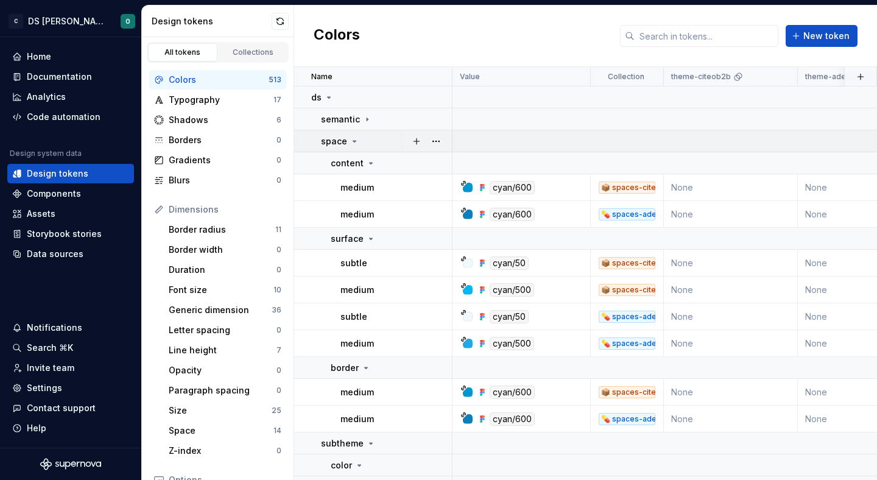
click at [354, 141] on icon at bounding box center [354, 141] width 10 height 10
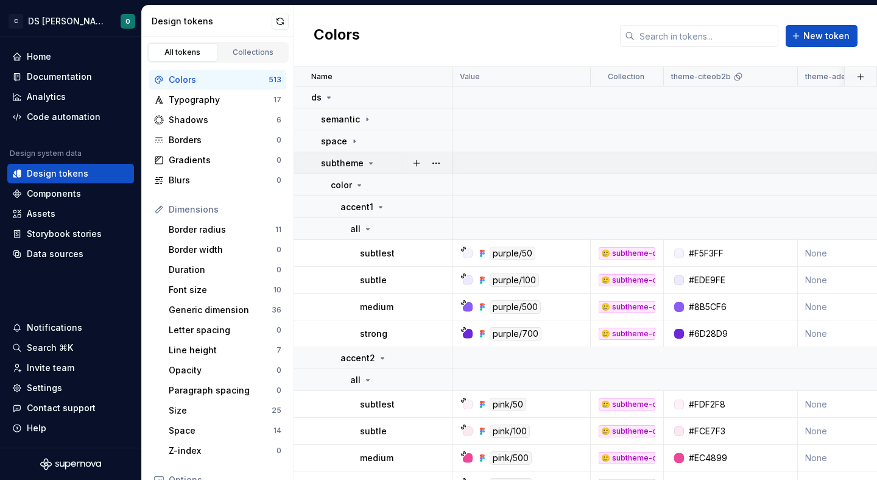
click at [367, 166] on icon at bounding box center [371, 163] width 10 height 10
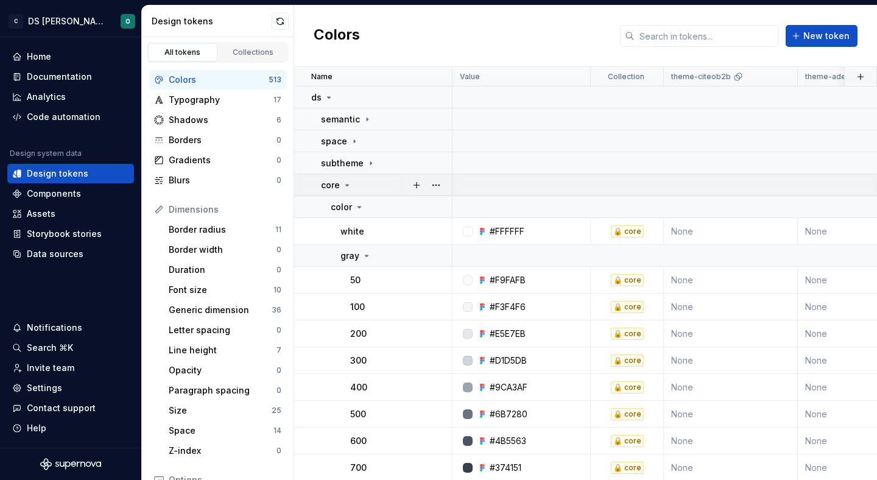
click at [350, 183] on icon at bounding box center [347, 185] width 10 height 10
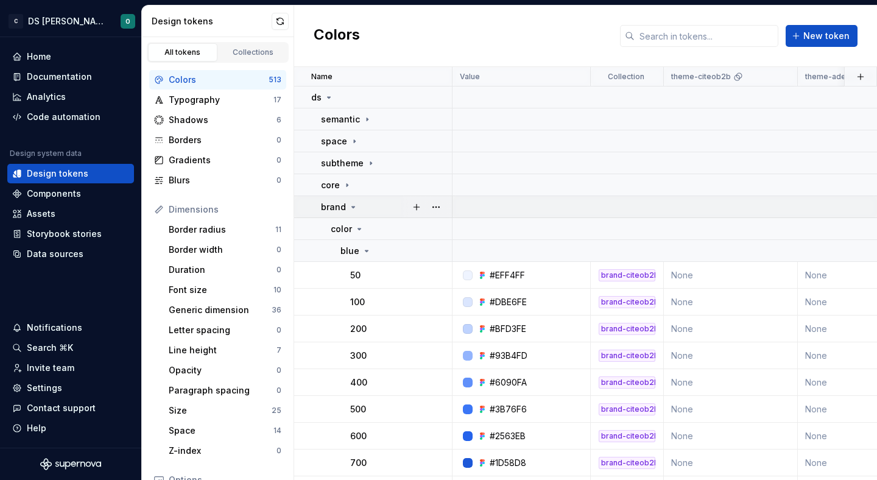
click at [352, 203] on icon at bounding box center [353, 207] width 10 height 10
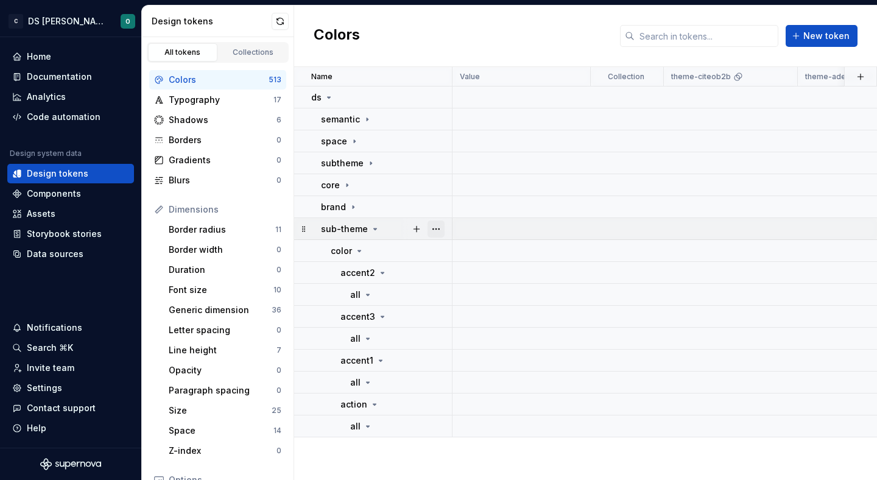
click at [434, 227] on button "button" at bounding box center [435, 228] width 17 height 17
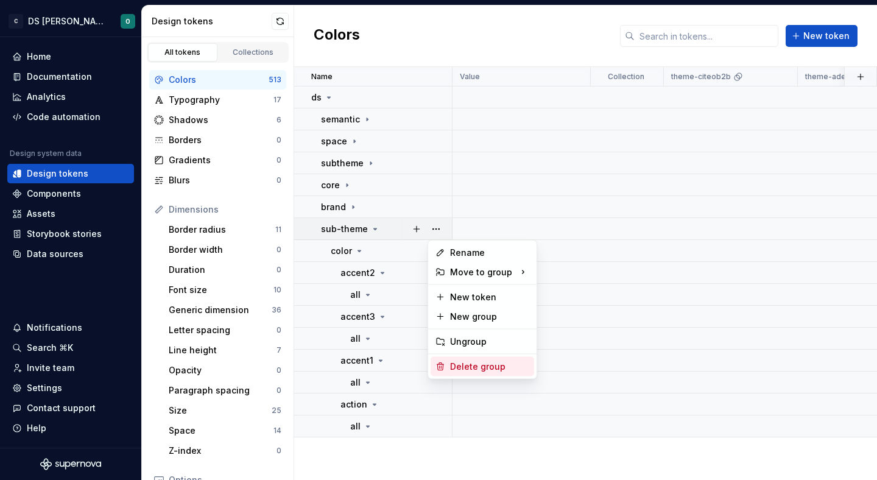
click at [477, 368] on div "Delete group" at bounding box center [489, 366] width 79 height 12
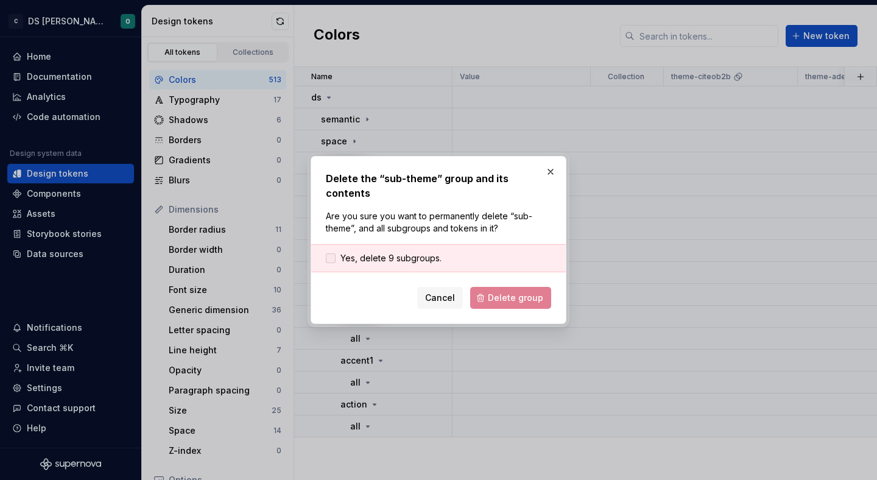
click at [332, 253] on div at bounding box center [331, 258] width 10 height 10
click at [519, 292] on span "Delete group" at bounding box center [515, 298] width 55 height 12
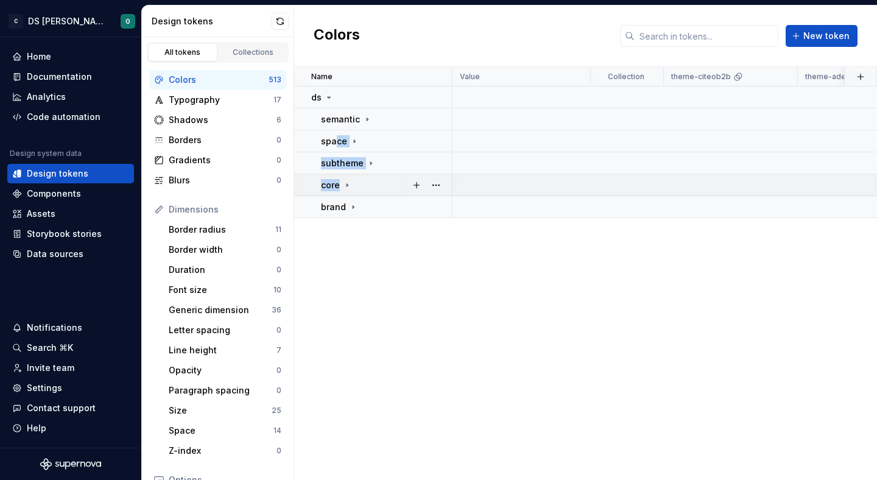
drag, startPoint x: 337, startPoint y: 141, endPoint x: 339, endPoint y: 180, distance: 39.0
click at [352, 137] on icon at bounding box center [354, 141] width 10 height 10
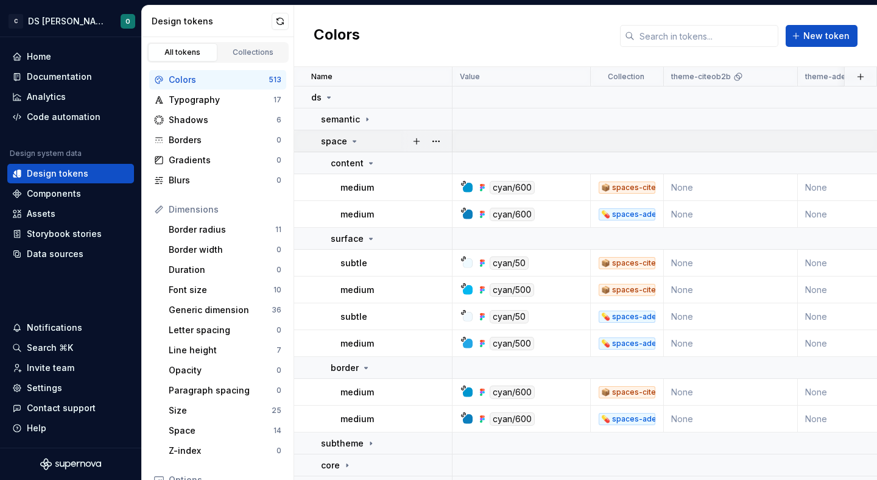
click at [352, 137] on icon at bounding box center [354, 141] width 10 height 10
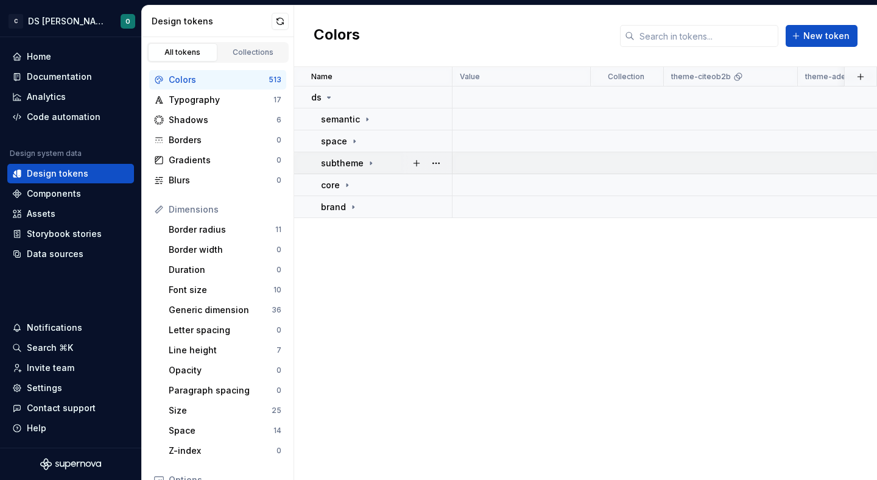
click at [355, 160] on p "subtheme" at bounding box center [342, 163] width 43 height 12
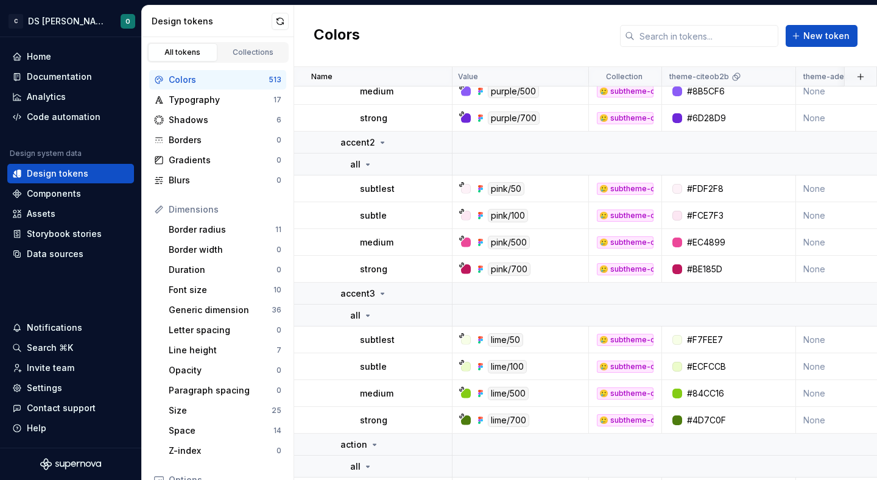
scroll to position [215, 0]
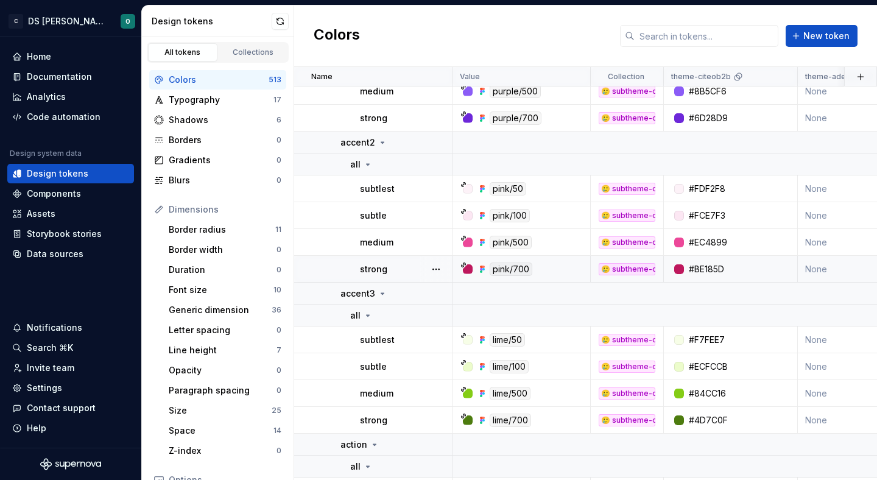
click at [572, 265] on div "pink/700" at bounding box center [524, 268] width 129 height 13
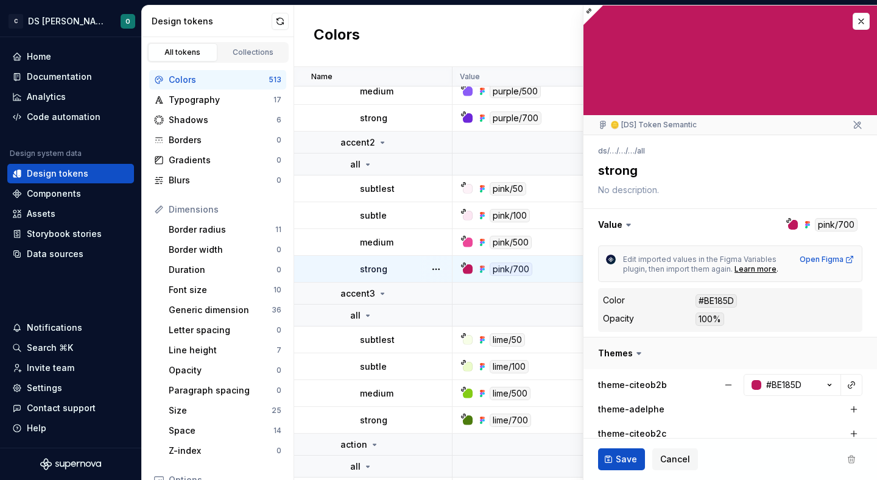
scroll to position [7, 0]
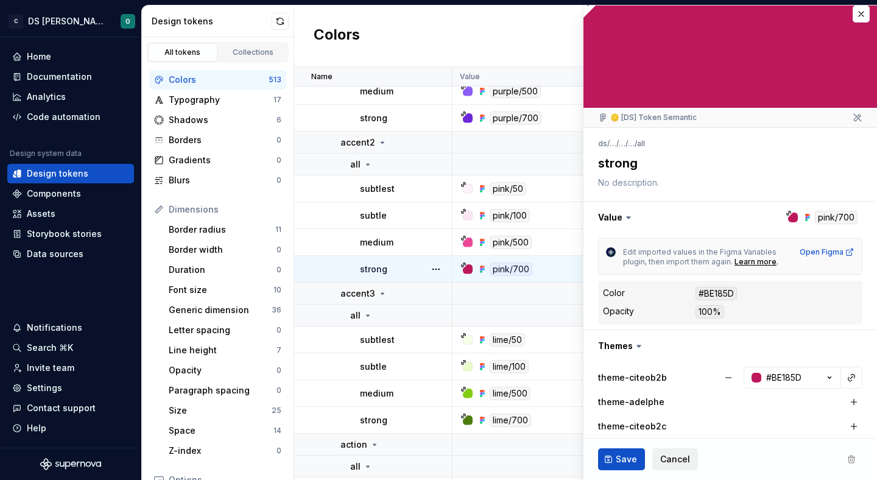
click at [668, 458] on span "Cancel" at bounding box center [675, 459] width 30 height 12
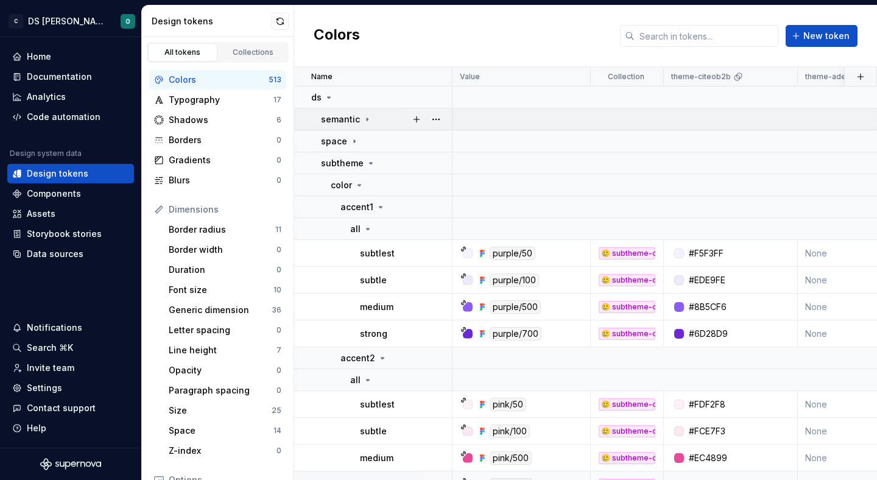
click at [362, 117] on icon at bounding box center [367, 119] width 10 height 10
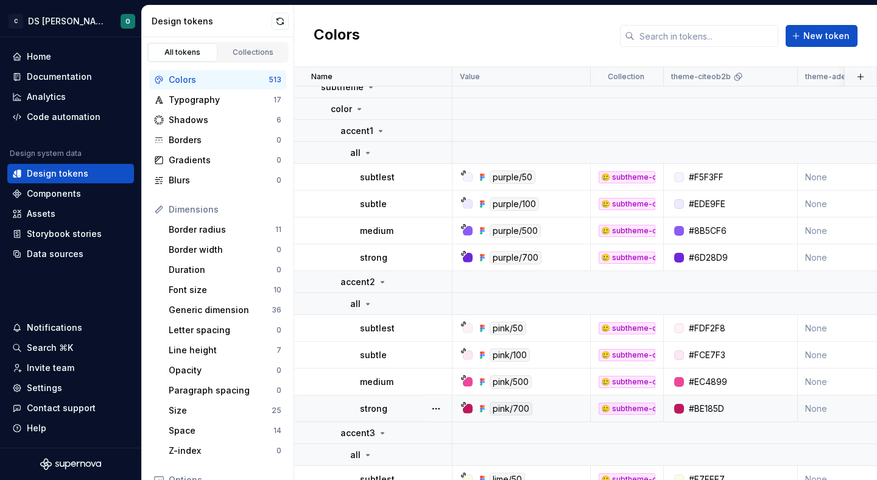
scroll to position [5010, 0]
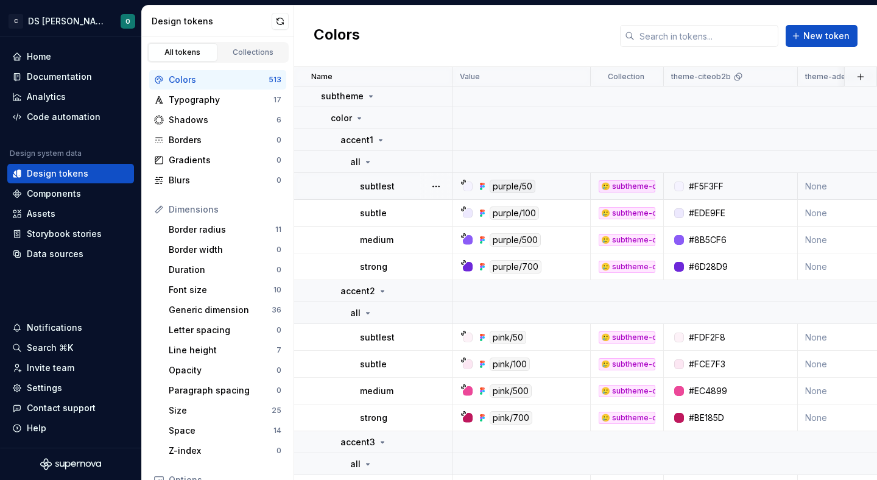
click at [561, 186] on div "purple/50" at bounding box center [524, 186] width 129 height 13
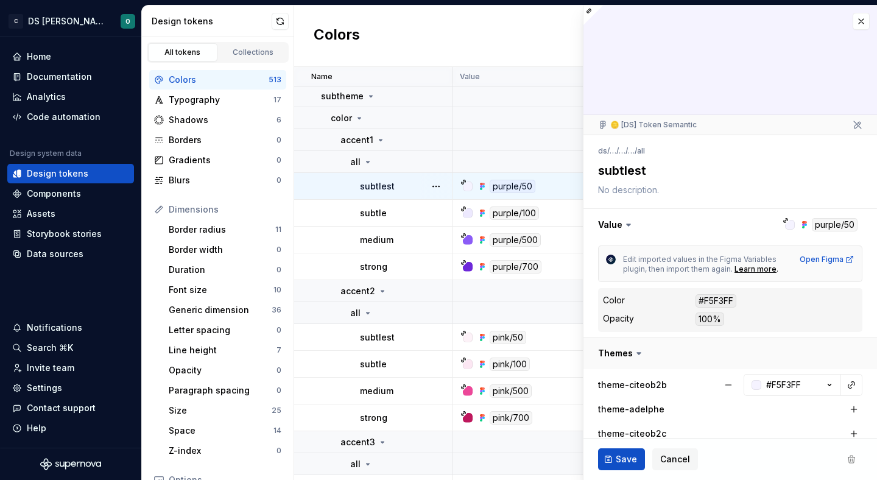
scroll to position [21, 0]
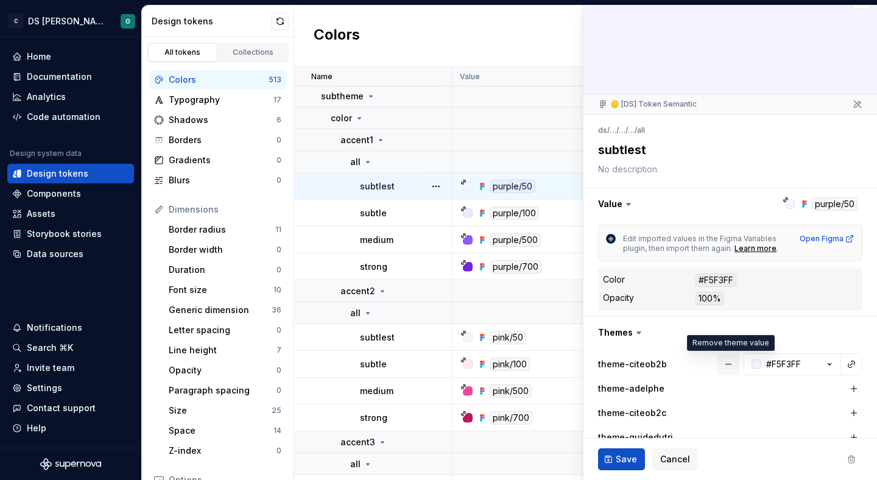
click at [730, 363] on button "button" at bounding box center [728, 364] width 22 height 22
click at [847, 363] on button "button" at bounding box center [853, 363] width 17 height 17
type textarea "*"
click at [852, 364] on button "button" at bounding box center [850, 363] width 17 height 17
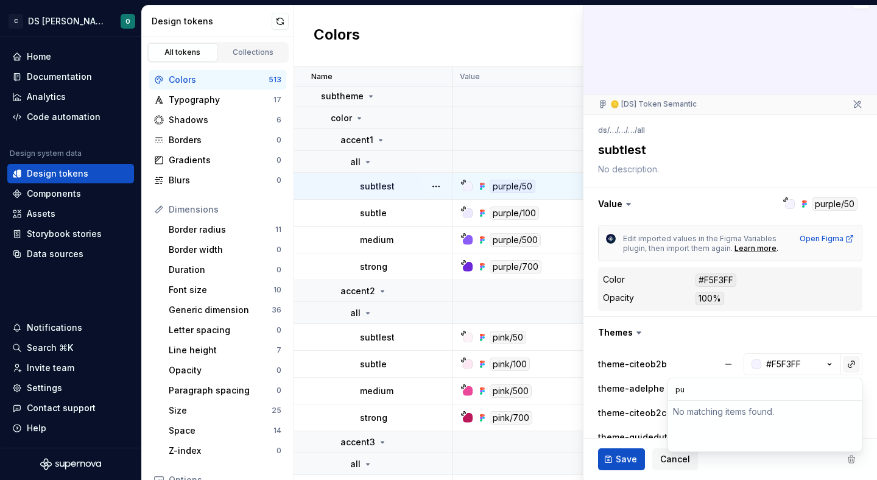
type input "pur"
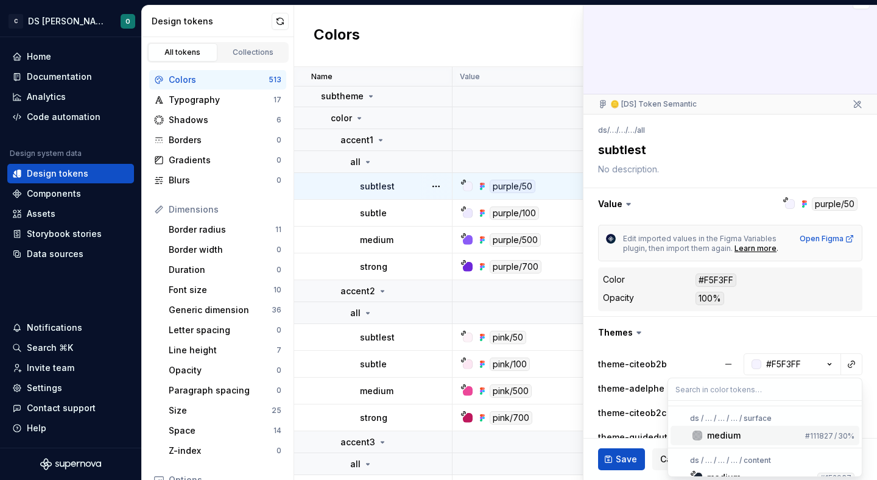
click at [685, 362] on html "C DS Citeo O Home Documentation Analytics Code automation Design system data De…" at bounding box center [438, 240] width 877 height 480
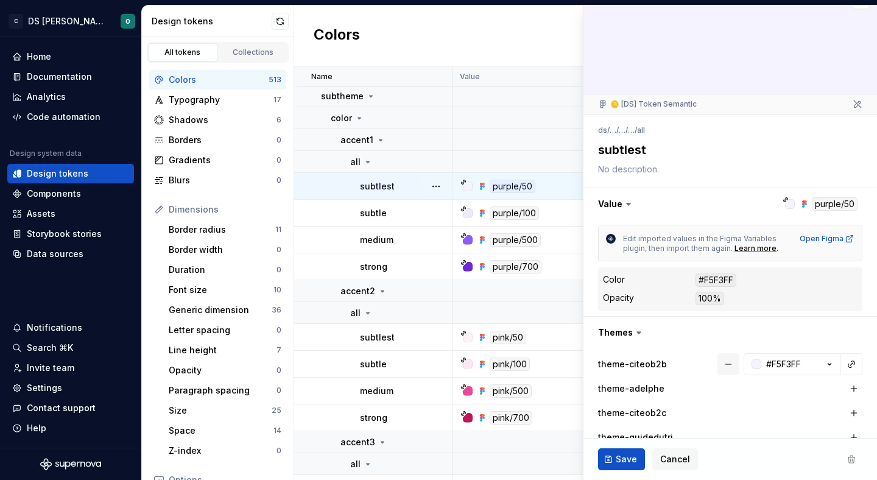
click at [725, 359] on button "button" at bounding box center [728, 364] width 22 height 22
click at [626, 461] on span "Save" at bounding box center [625, 459] width 21 height 12
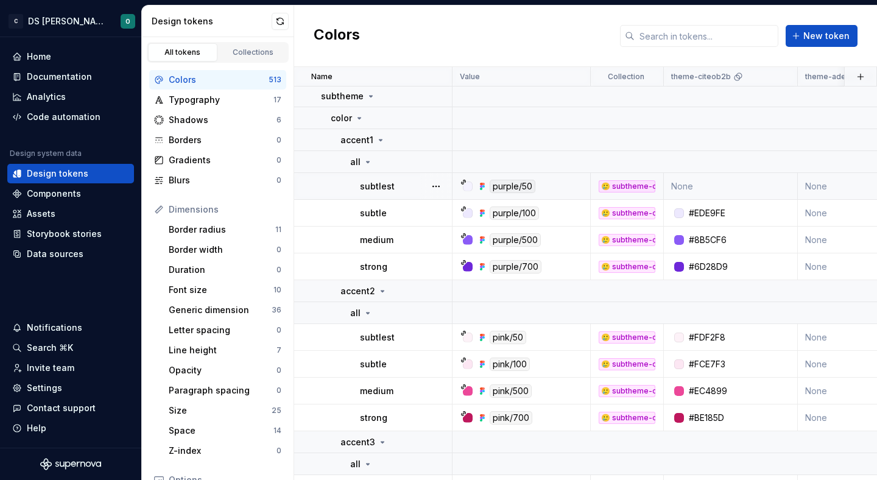
click at [566, 191] on div "purple/50" at bounding box center [524, 186] width 129 height 13
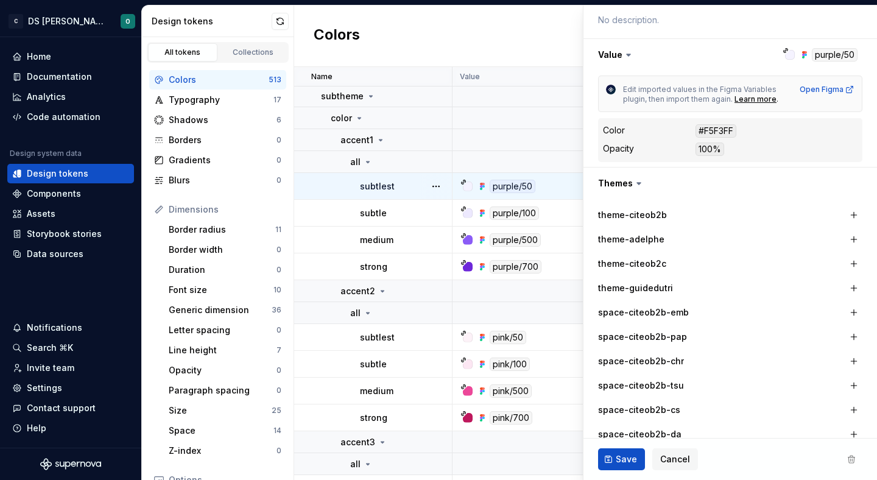
scroll to position [148, 0]
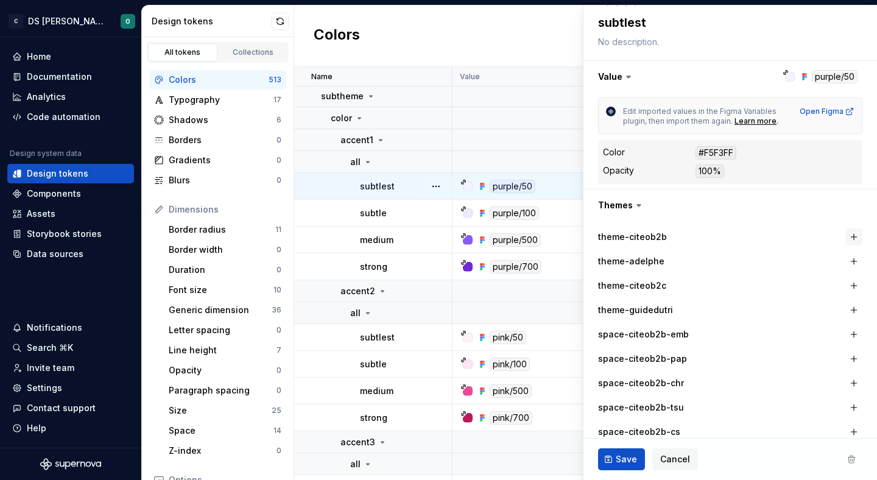
click at [848, 236] on button "button" at bounding box center [853, 236] width 17 height 17
click at [620, 458] on span "Save" at bounding box center [625, 459] width 21 height 12
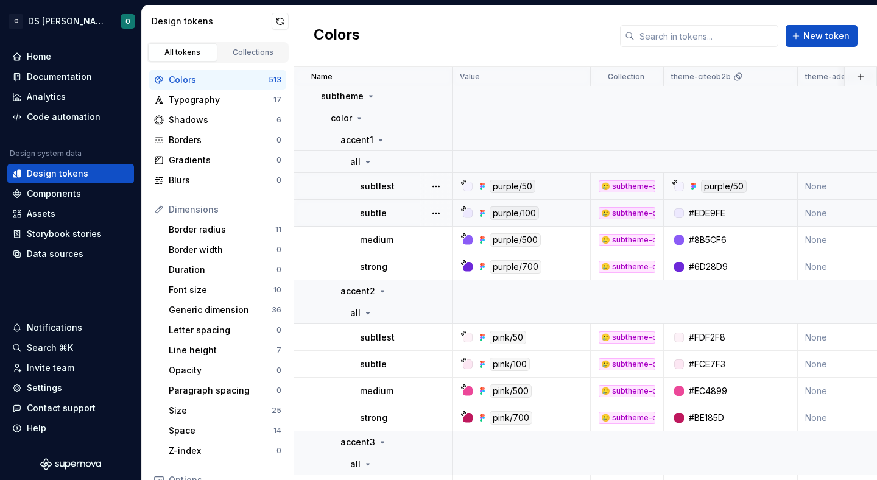
click at [567, 211] on div "purple/100" at bounding box center [524, 212] width 129 height 13
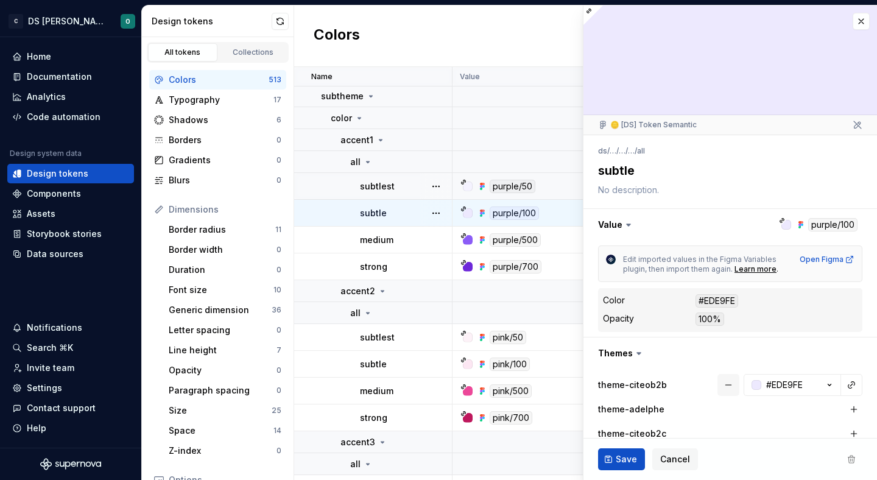
click at [736, 383] on button "button" at bounding box center [728, 385] width 22 height 22
click at [855, 380] on button "button" at bounding box center [853, 384] width 17 height 17
click at [726, 384] on button "button" at bounding box center [728, 385] width 22 height 22
click at [627, 454] on span "Save" at bounding box center [625, 459] width 21 height 12
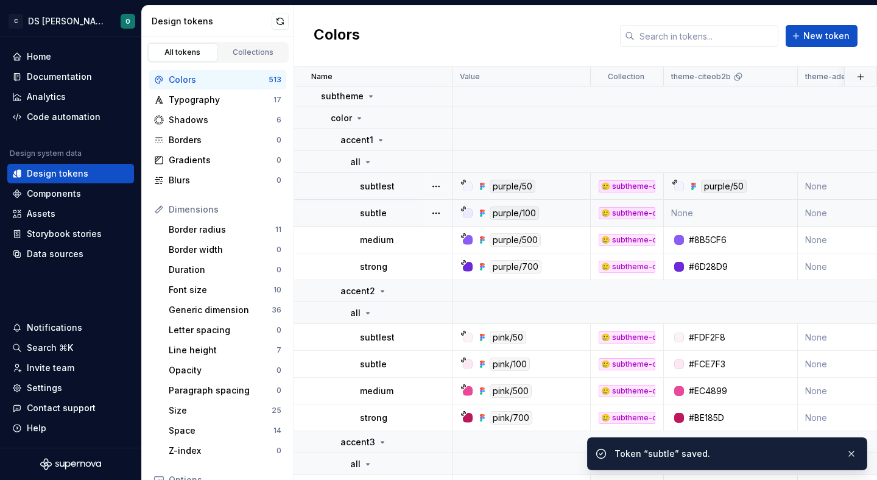
click at [562, 215] on div "purple/100" at bounding box center [524, 212] width 129 height 13
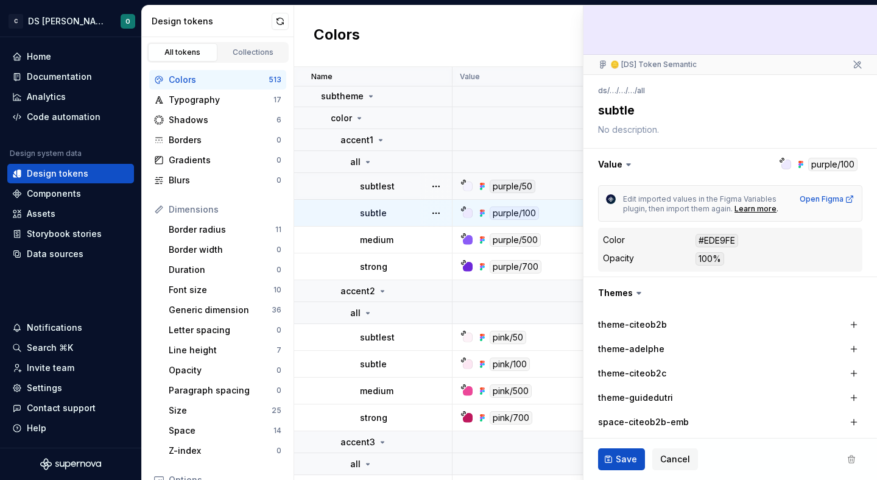
scroll to position [69, 0]
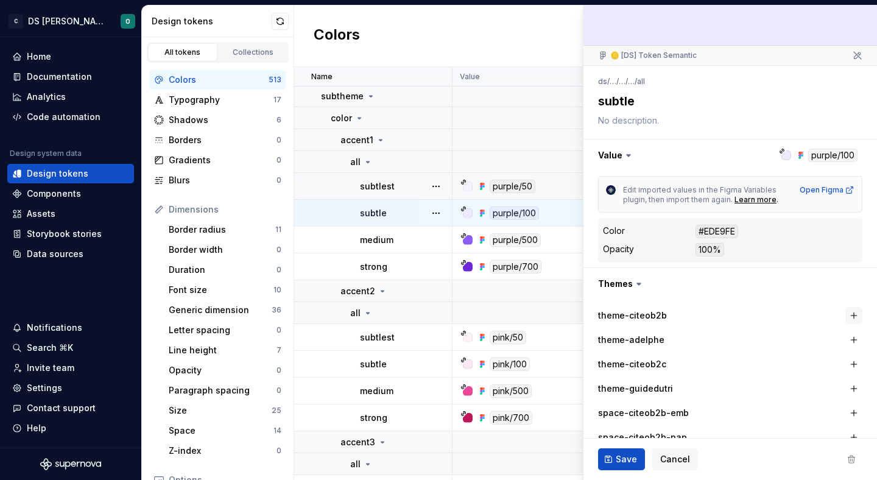
click at [852, 314] on button "button" at bounding box center [853, 315] width 17 height 17
click at [621, 458] on span "Save" at bounding box center [625, 459] width 21 height 12
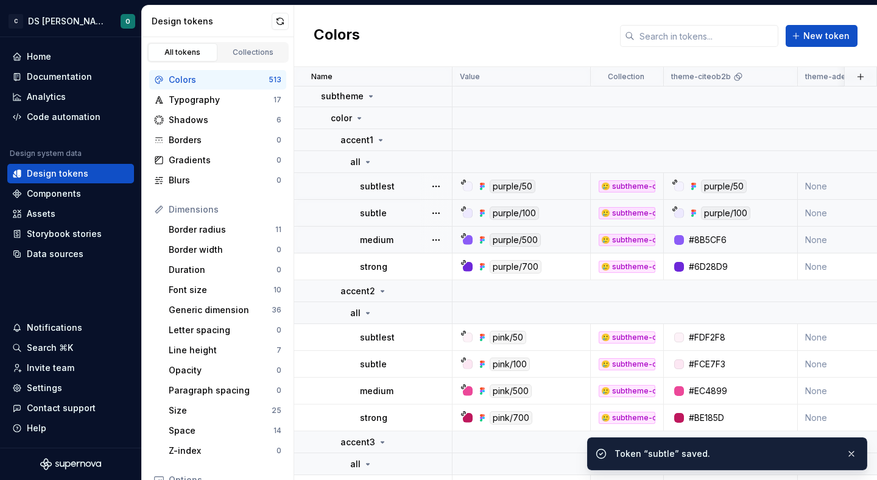
click at [574, 240] on div "purple/500" at bounding box center [524, 239] width 129 height 13
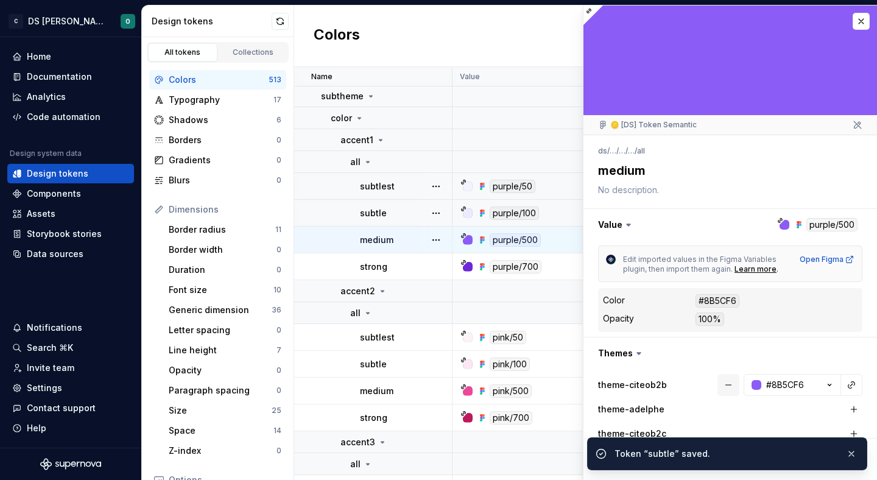
click at [730, 386] on button "button" at bounding box center [728, 385] width 22 height 22
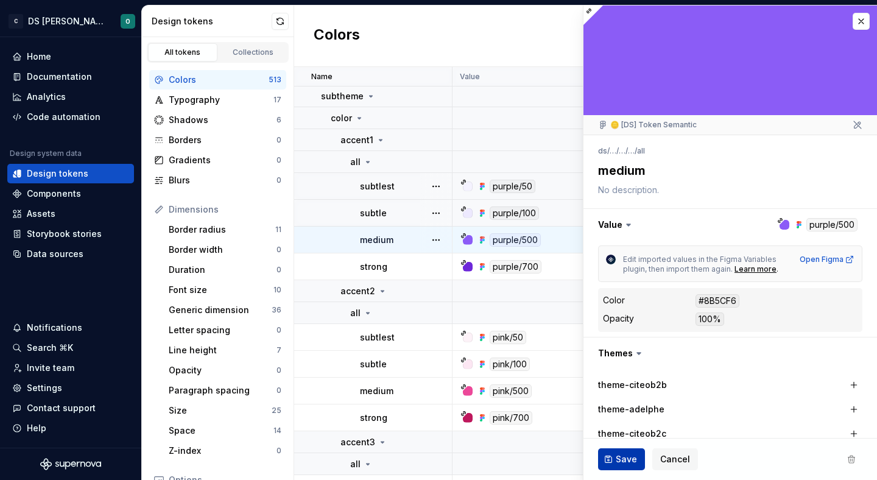
click at [632, 455] on span "Save" at bounding box center [625, 459] width 21 height 12
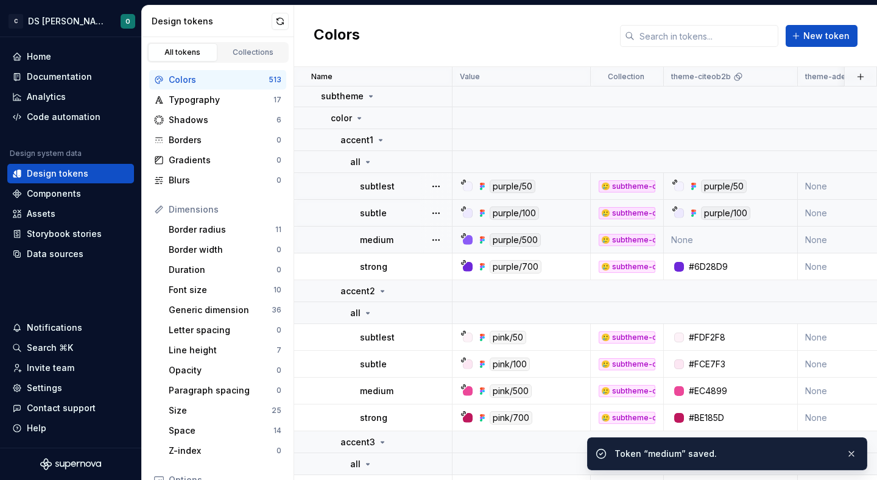
click at [553, 236] on div "purple/500" at bounding box center [524, 239] width 129 height 13
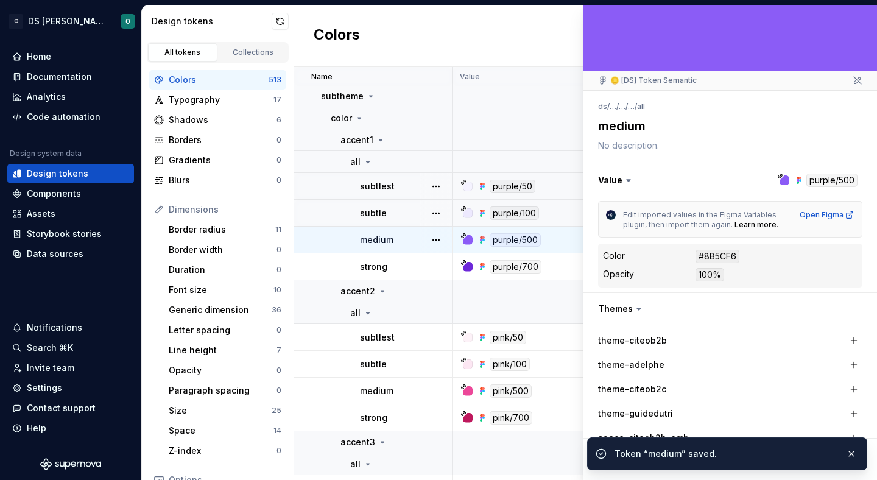
scroll to position [47, 0]
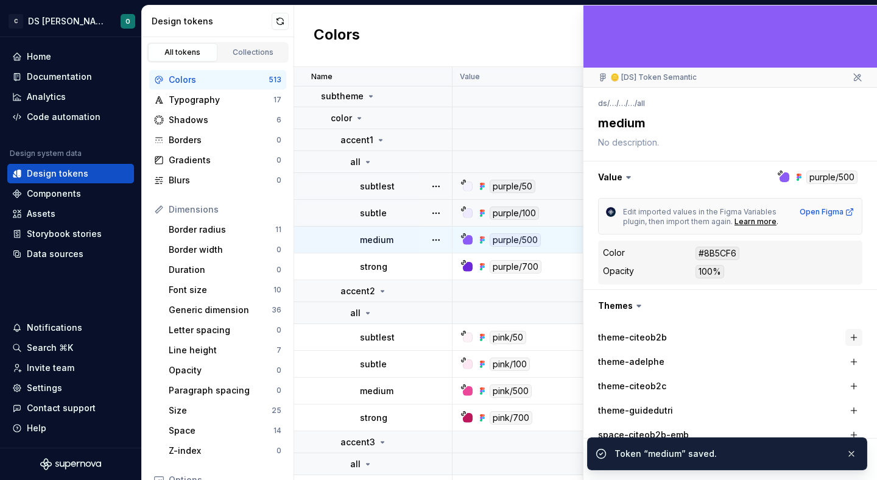
click at [855, 334] on button "button" at bounding box center [853, 337] width 17 height 17
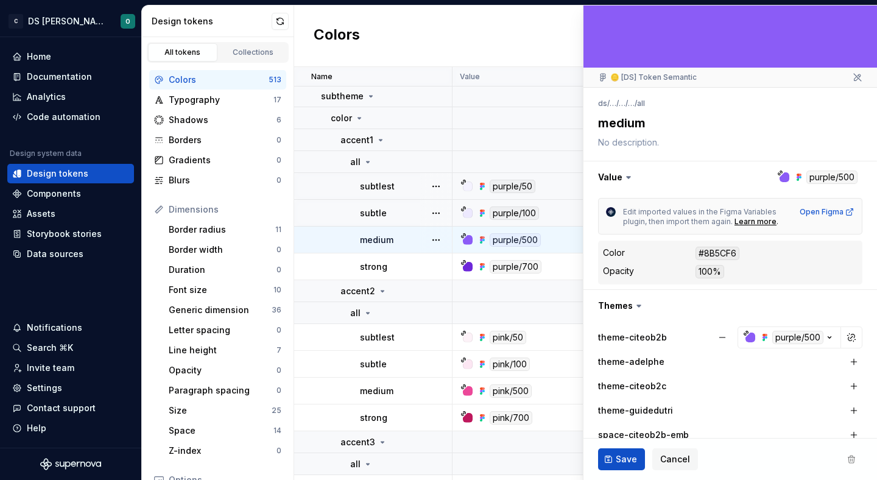
scroll to position [90, 0]
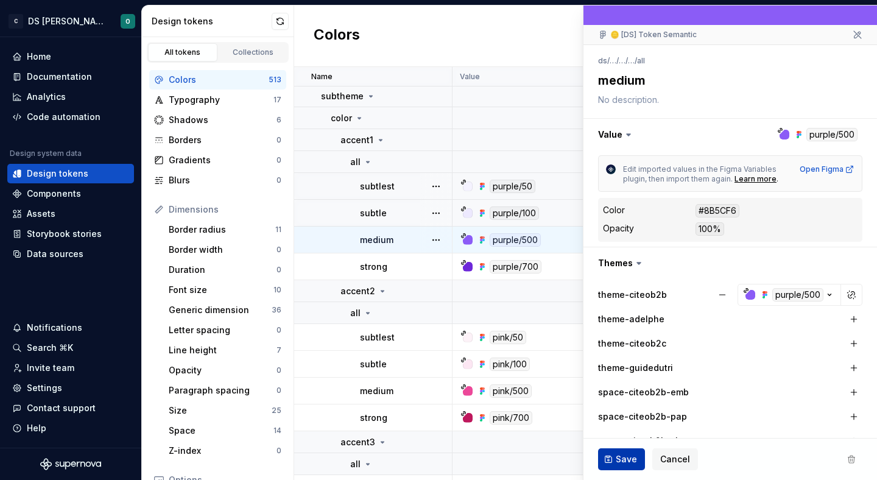
click at [618, 458] on span "Save" at bounding box center [625, 459] width 21 height 12
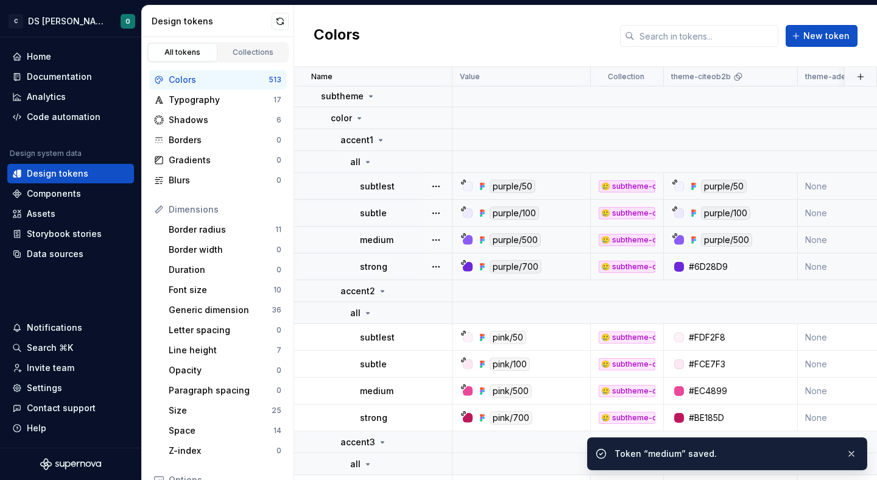
click at [558, 264] on div "purple/700" at bounding box center [524, 266] width 129 height 13
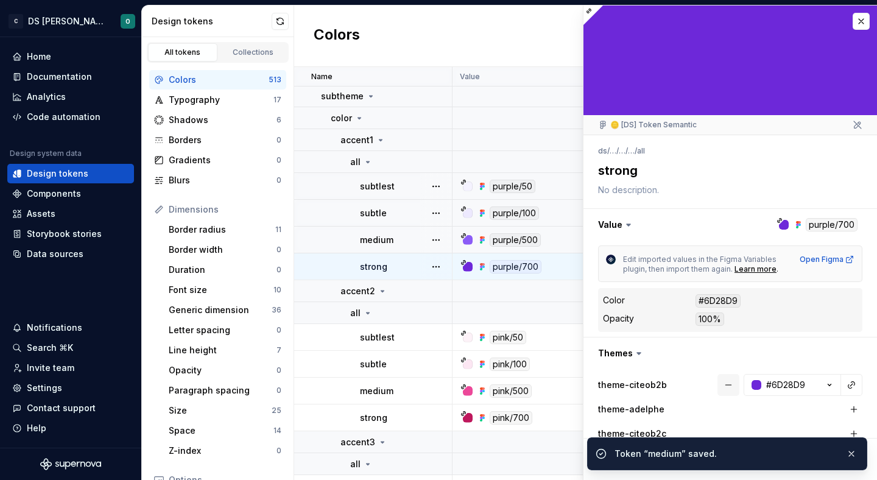
click at [733, 385] on button "button" at bounding box center [728, 385] width 22 height 22
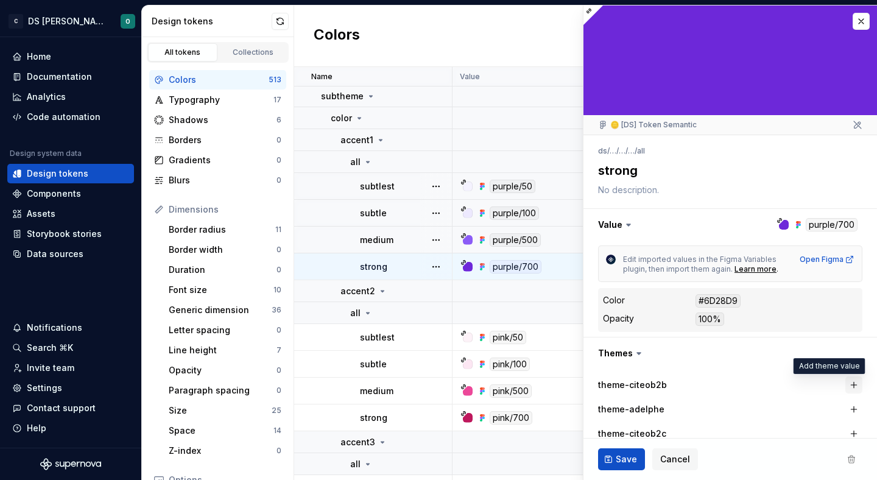
click at [855, 379] on button "button" at bounding box center [853, 384] width 17 height 17
click at [731, 386] on button "button" at bounding box center [728, 385] width 22 height 22
click at [628, 454] on span "Save" at bounding box center [625, 459] width 21 height 12
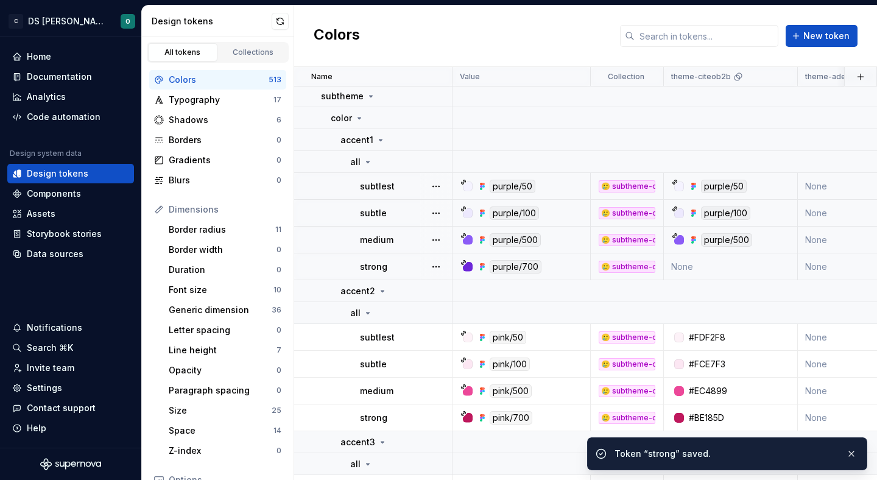
click at [567, 267] on div "purple/700" at bounding box center [524, 266] width 129 height 13
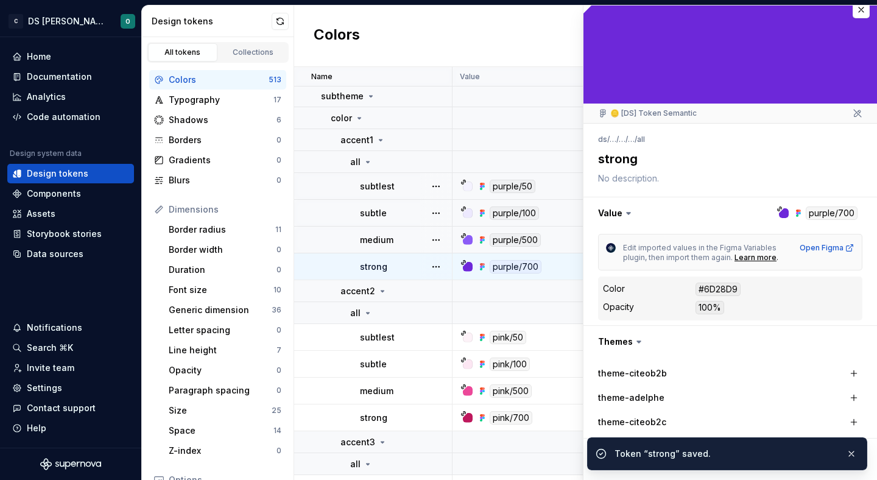
scroll to position [15, 0]
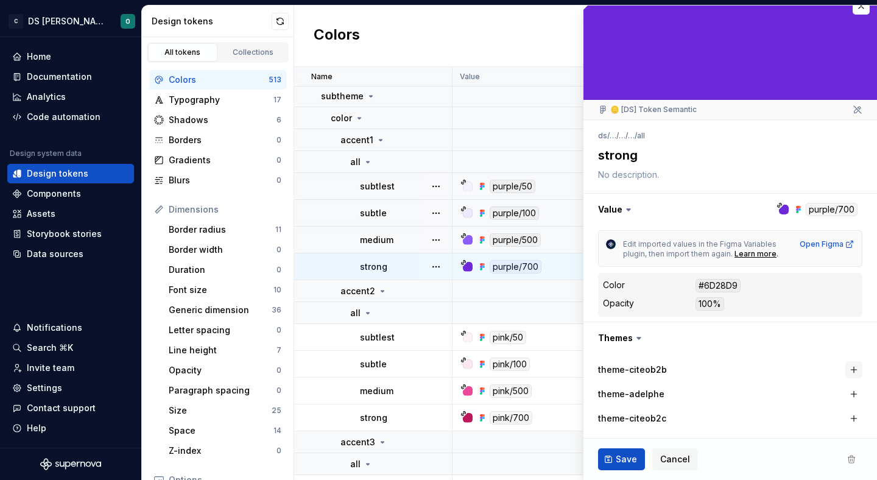
click at [855, 368] on button "button" at bounding box center [853, 369] width 17 height 17
click at [623, 453] on span "Save" at bounding box center [625, 459] width 21 height 12
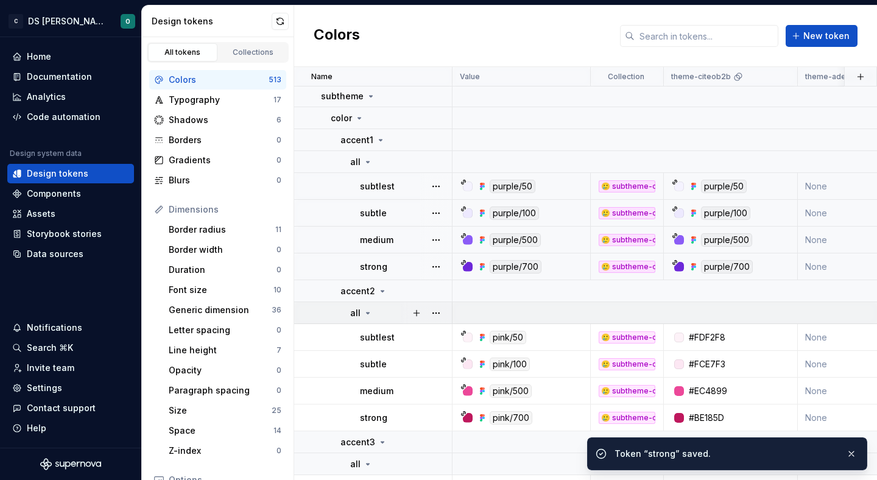
scroll to position [5046, 0]
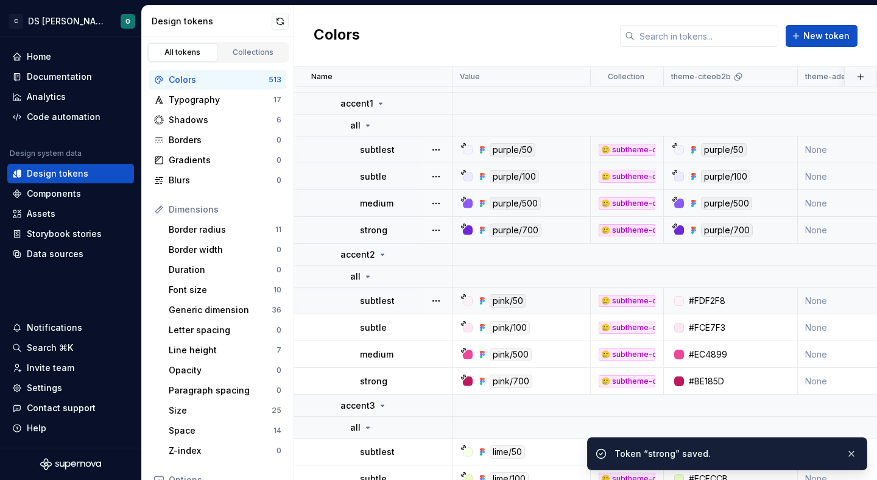
click at [561, 298] on div "pink/50" at bounding box center [524, 300] width 129 height 13
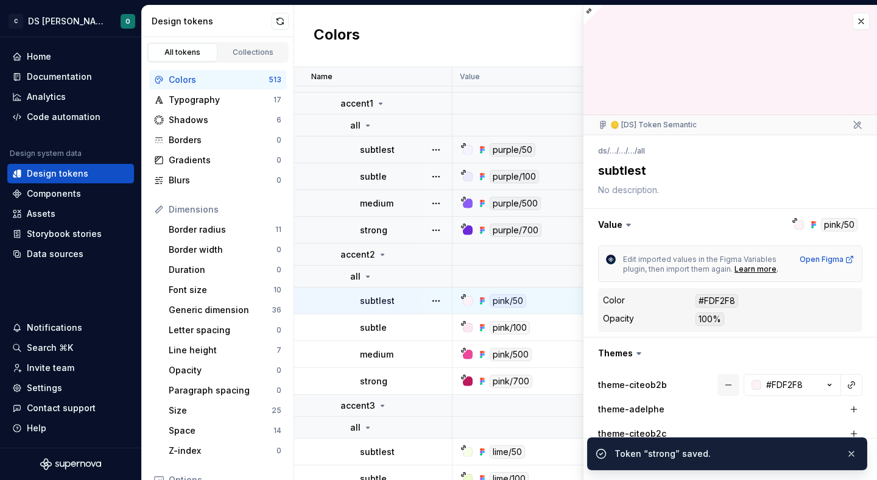
click at [725, 382] on button "button" at bounding box center [728, 385] width 22 height 22
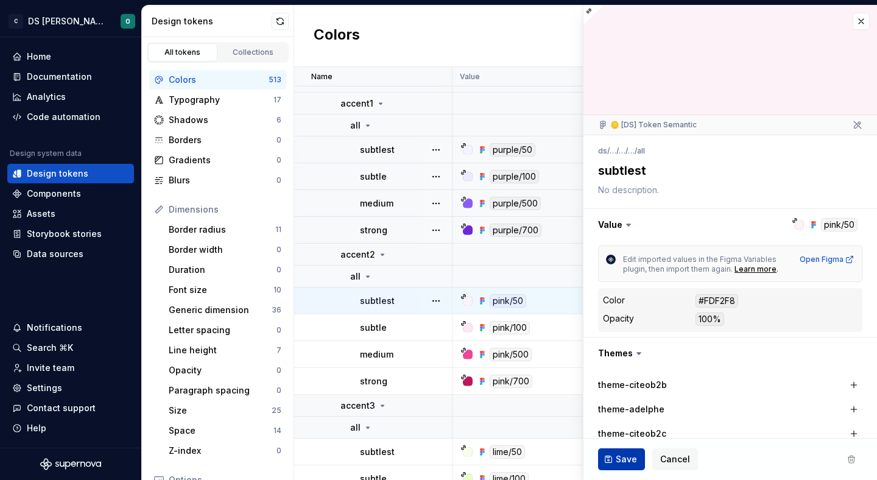
click at [620, 456] on span "Save" at bounding box center [625, 459] width 21 height 12
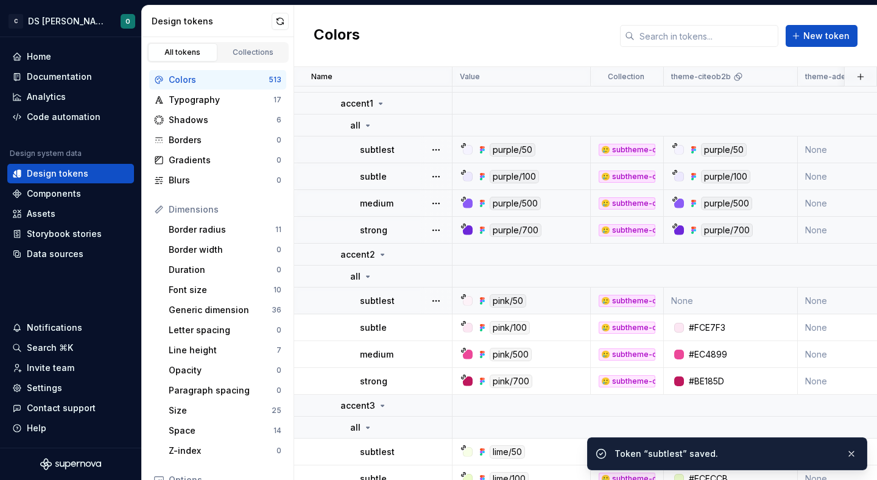
click at [571, 298] on div "pink/50" at bounding box center [524, 300] width 129 height 13
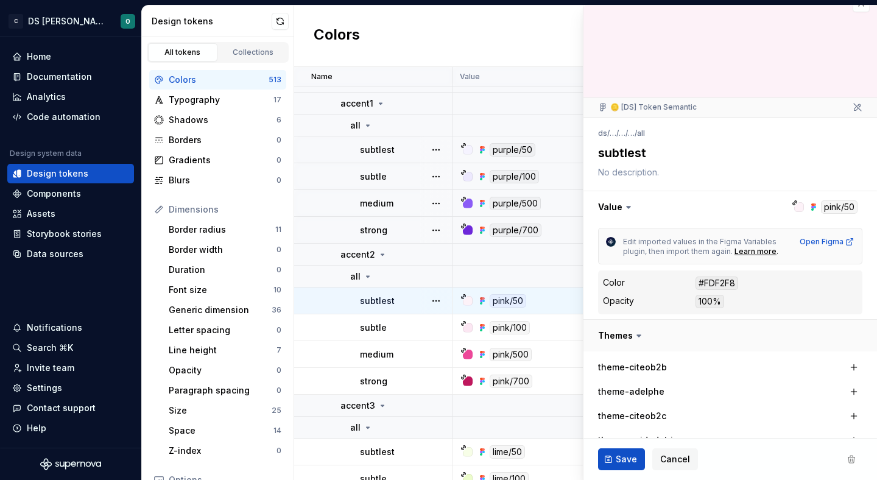
scroll to position [19, 0]
click at [854, 365] on button "button" at bounding box center [853, 365] width 17 height 17
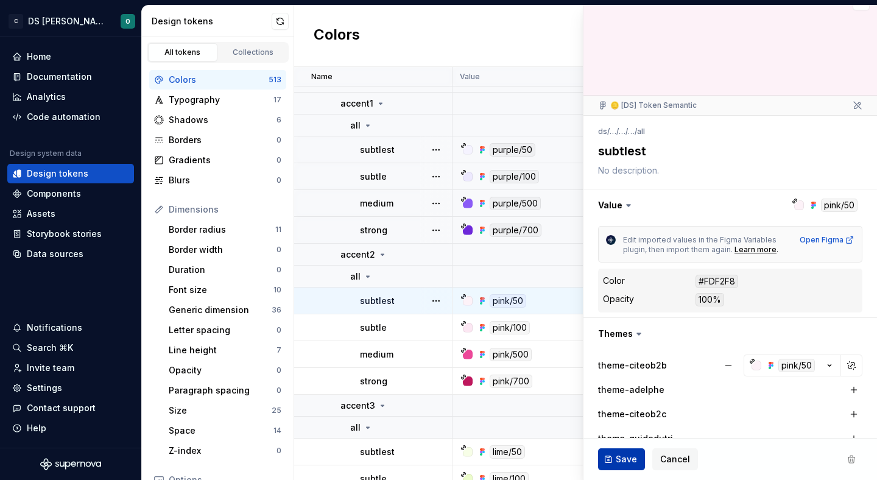
click at [616, 457] on span "Save" at bounding box center [625, 459] width 21 height 12
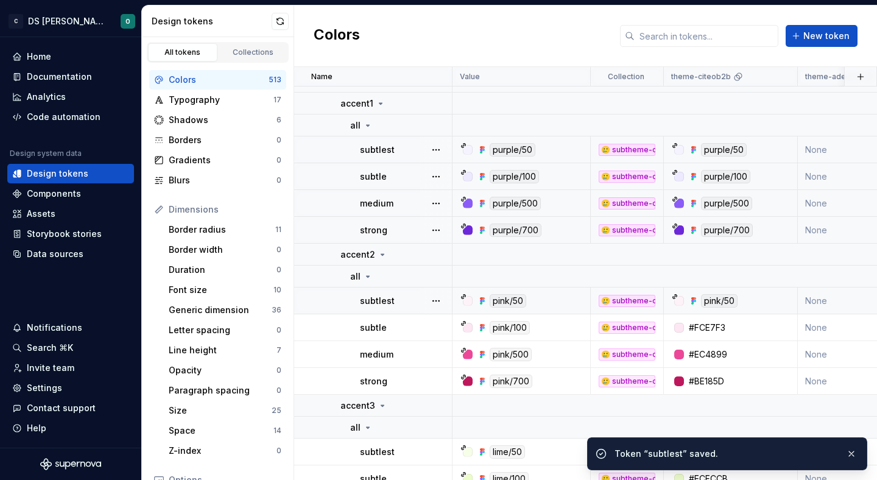
scroll to position [5064, 0]
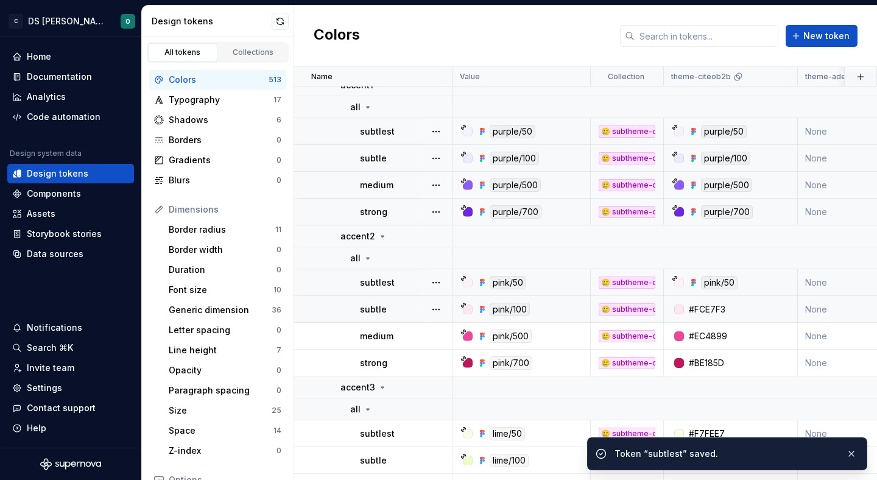
click at [557, 307] on div "pink/100" at bounding box center [524, 309] width 129 height 13
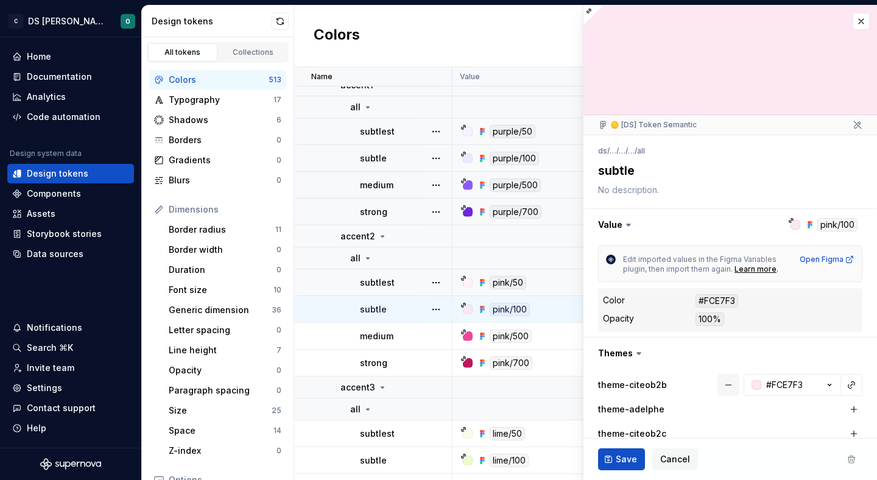
click at [727, 383] on button "button" at bounding box center [728, 385] width 22 height 22
click at [625, 455] on span "Save" at bounding box center [625, 459] width 21 height 12
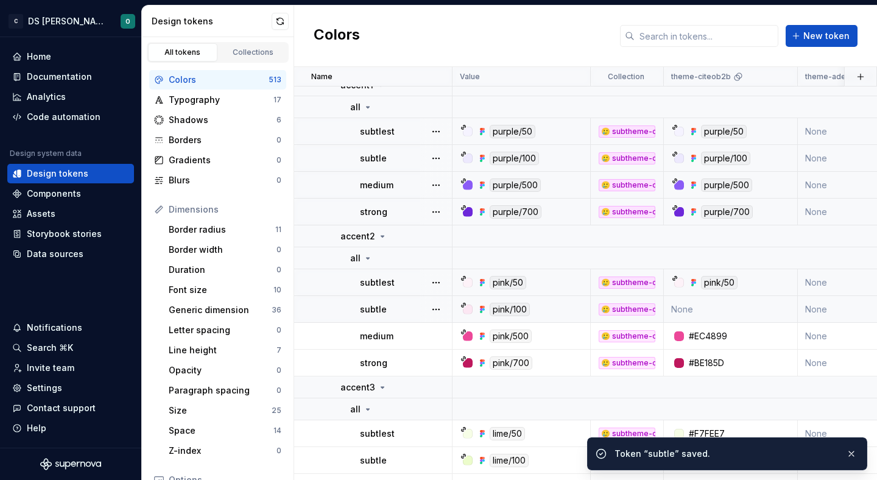
click at [570, 306] on div "pink/100" at bounding box center [524, 309] width 129 height 13
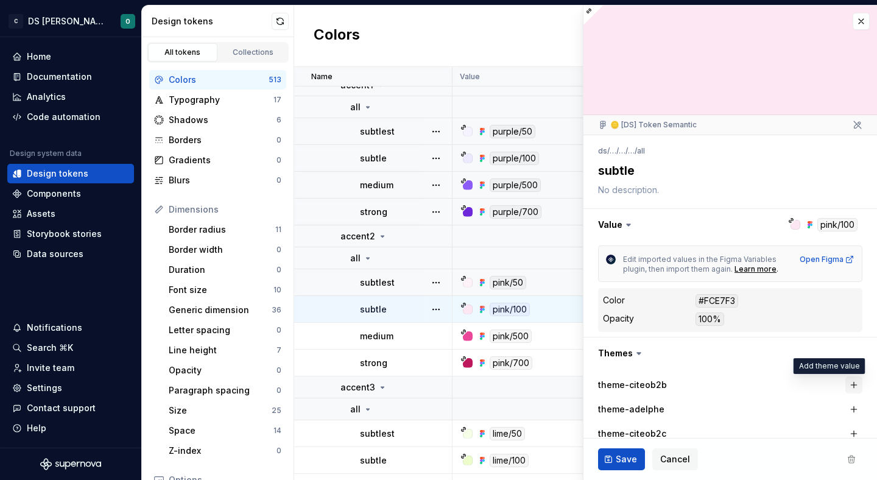
click at [849, 382] on button "button" at bounding box center [853, 384] width 17 height 17
click at [621, 454] on span "Save" at bounding box center [625, 459] width 21 height 12
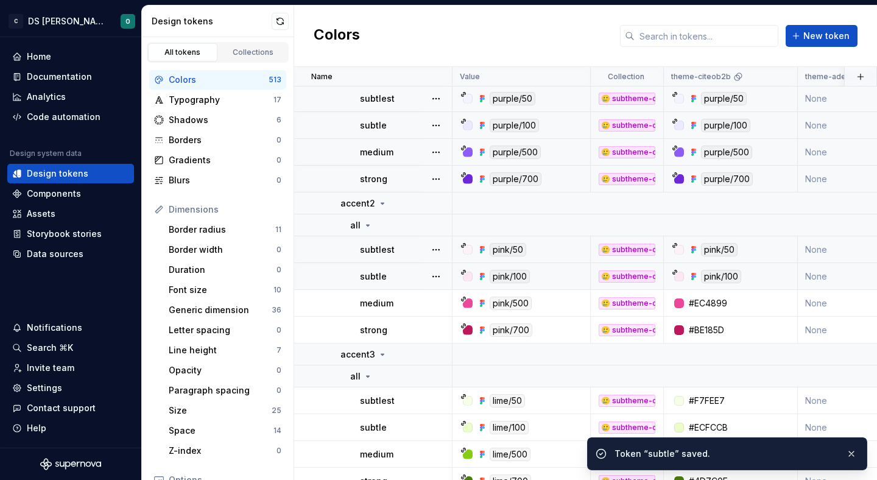
scroll to position [5101, 0]
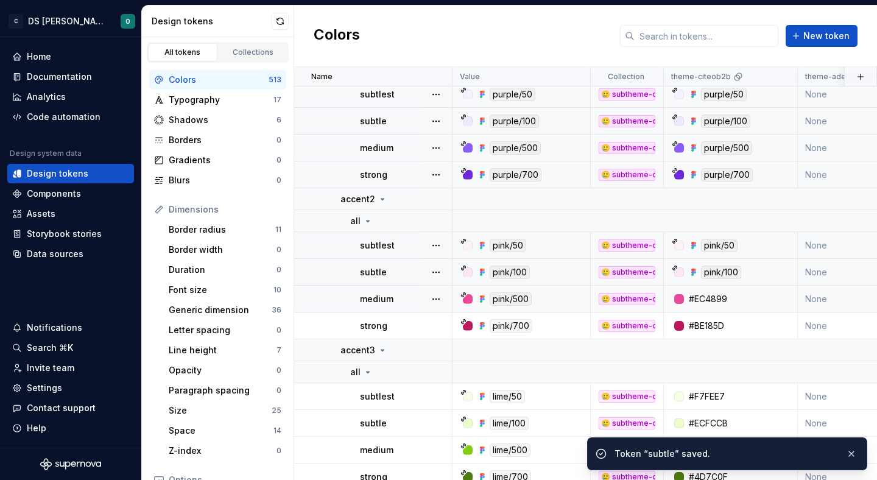
click at [561, 296] on div "pink/500" at bounding box center [524, 298] width 129 height 13
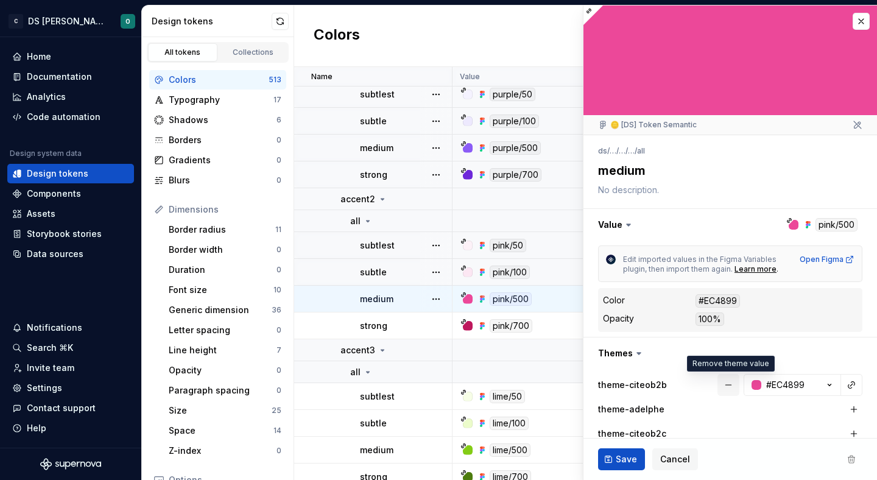
click at [727, 381] on button "button" at bounding box center [728, 385] width 22 height 22
click at [625, 455] on span "Save" at bounding box center [625, 459] width 21 height 12
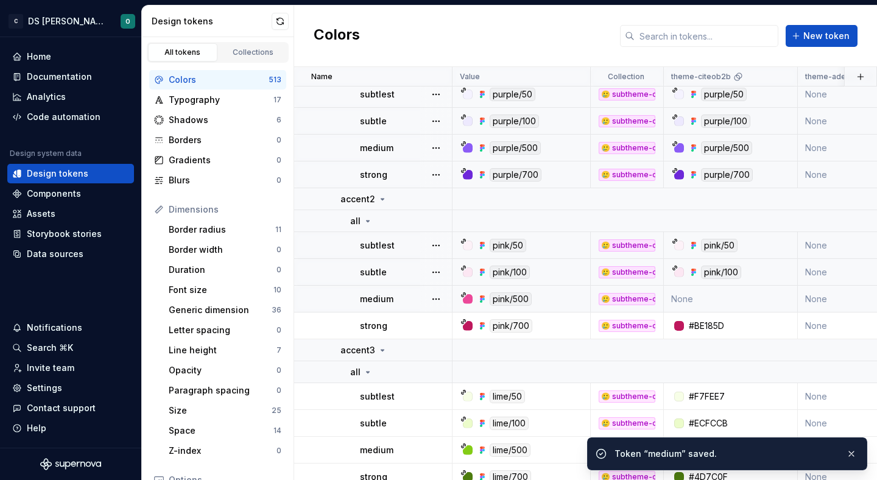
click at [556, 303] on div "pink/500" at bounding box center [524, 298] width 129 height 13
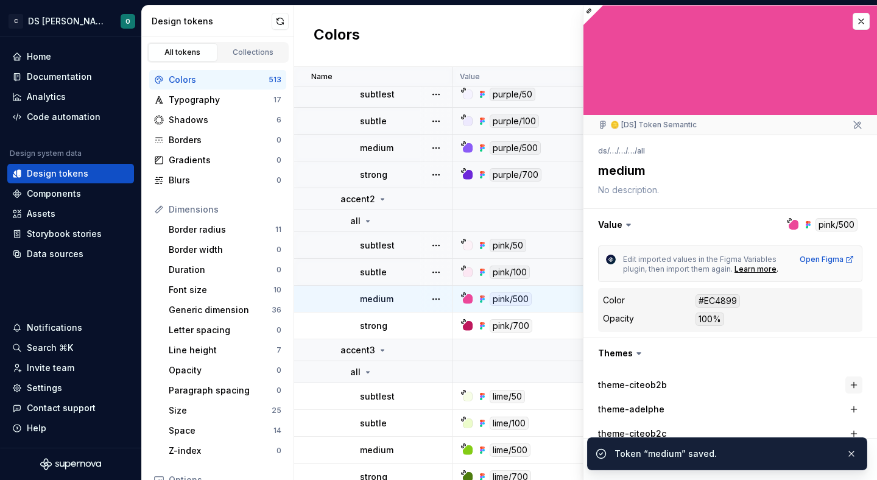
click at [852, 381] on button "button" at bounding box center [853, 384] width 17 height 17
click at [848, 449] on button "button" at bounding box center [851, 453] width 16 height 17
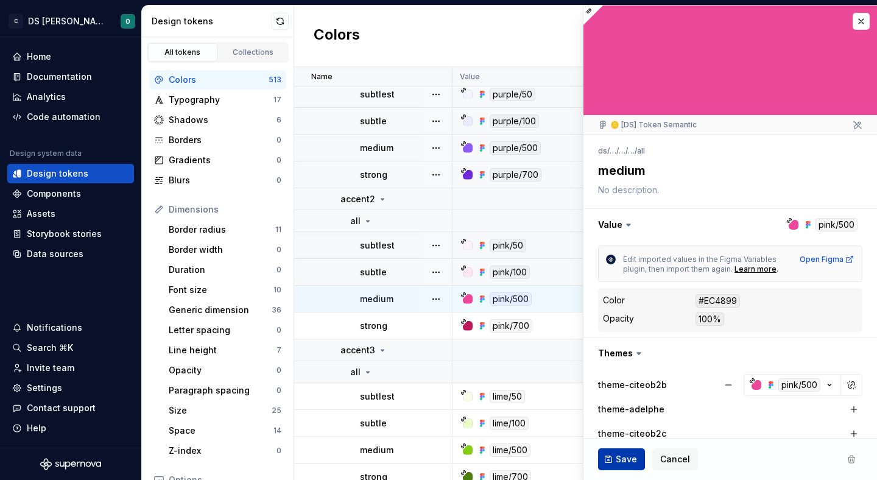
click at [629, 459] on span "Save" at bounding box center [625, 459] width 21 height 12
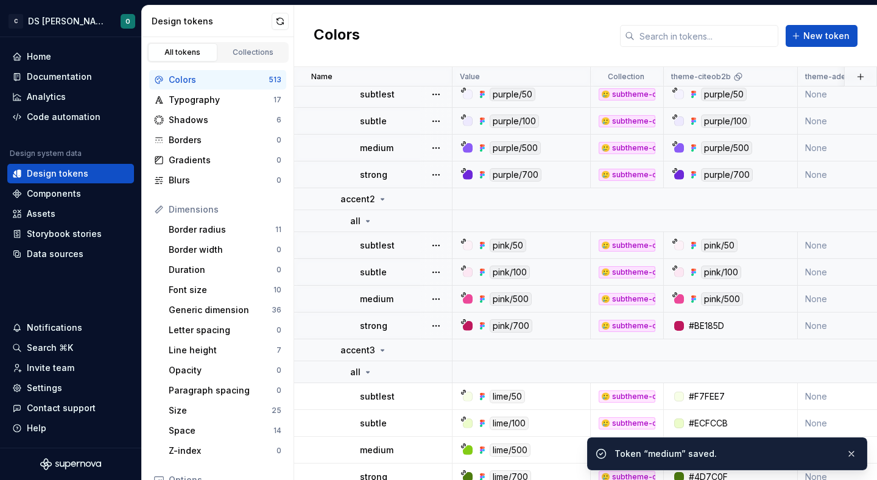
click at [567, 331] on div "pink/700" at bounding box center [524, 325] width 129 height 13
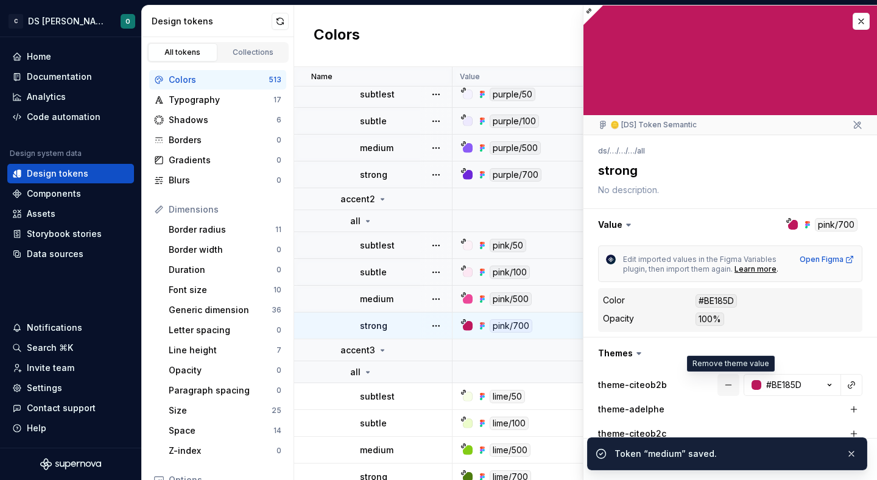
click at [727, 381] on button "button" at bounding box center [728, 385] width 22 height 22
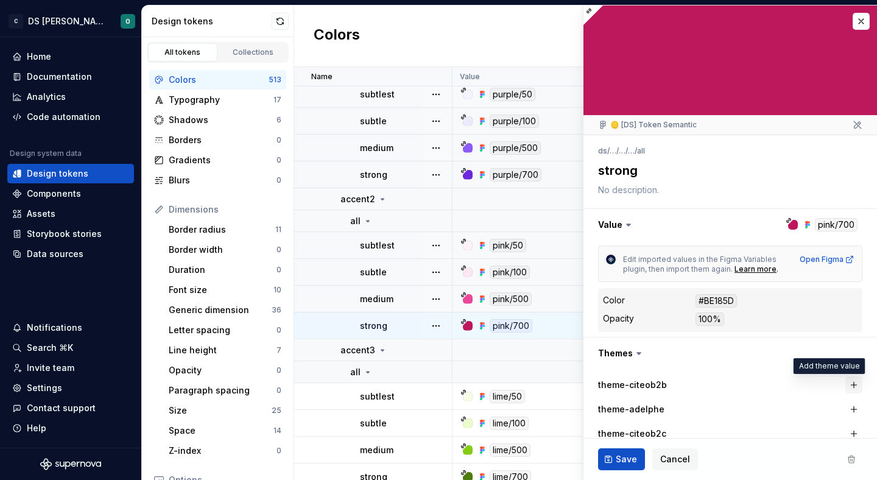
click at [850, 383] on button "button" at bounding box center [853, 384] width 17 height 17
click at [730, 378] on button "button" at bounding box center [728, 385] width 22 height 22
click at [622, 453] on span "Save" at bounding box center [625, 459] width 21 height 12
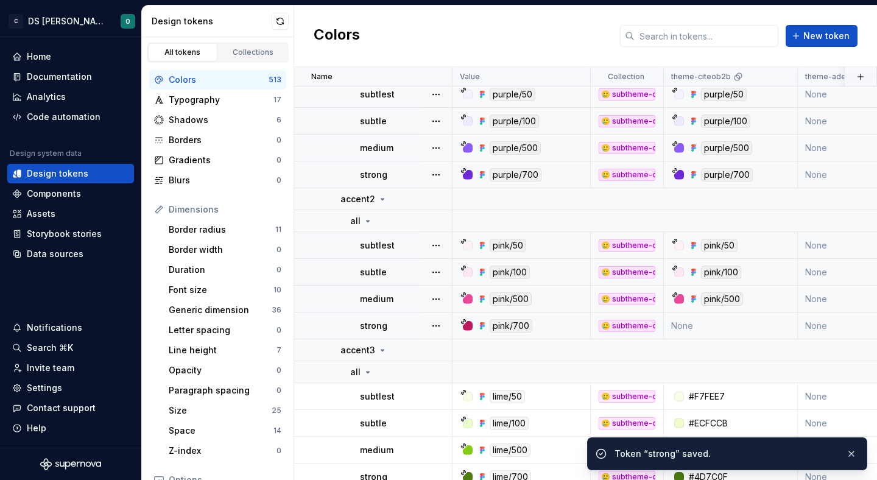
click at [559, 326] on div "pink/700" at bounding box center [524, 325] width 129 height 13
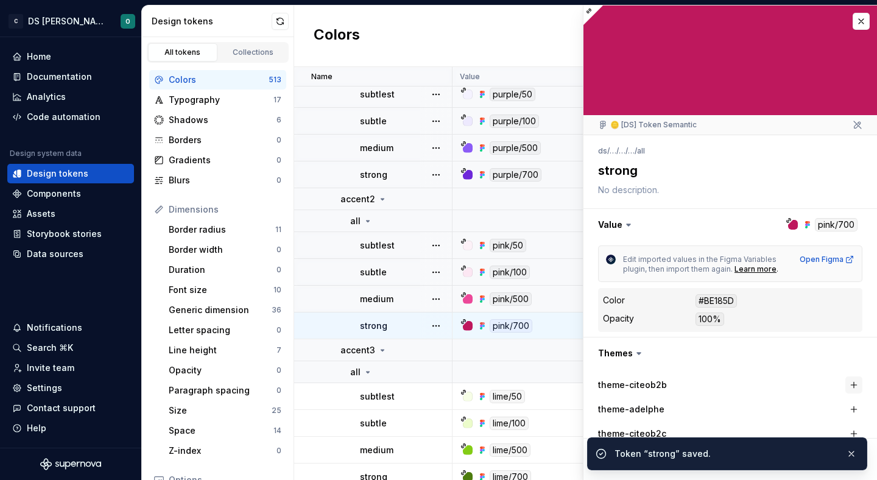
click at [850, 379] on button "button" at bounding box center [853, 384] width 17 height 17
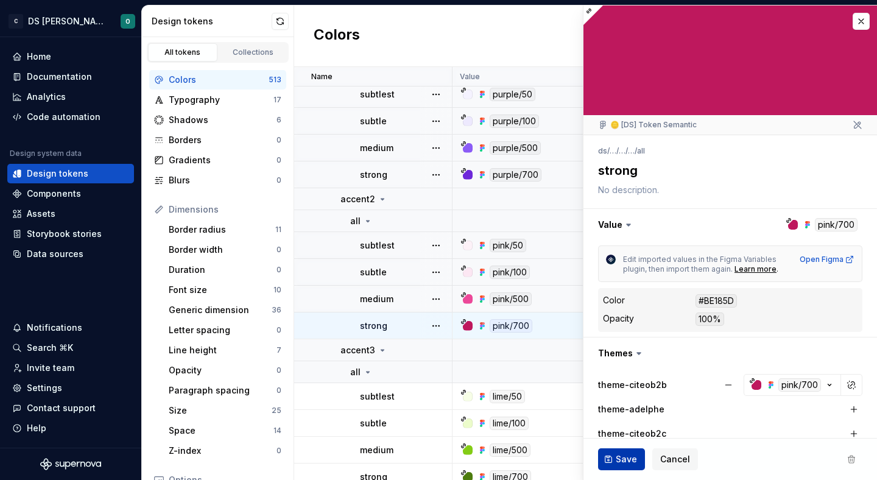
click at [612, 461] on button "Save" at bounding box center [621, 459] width 47 height 22
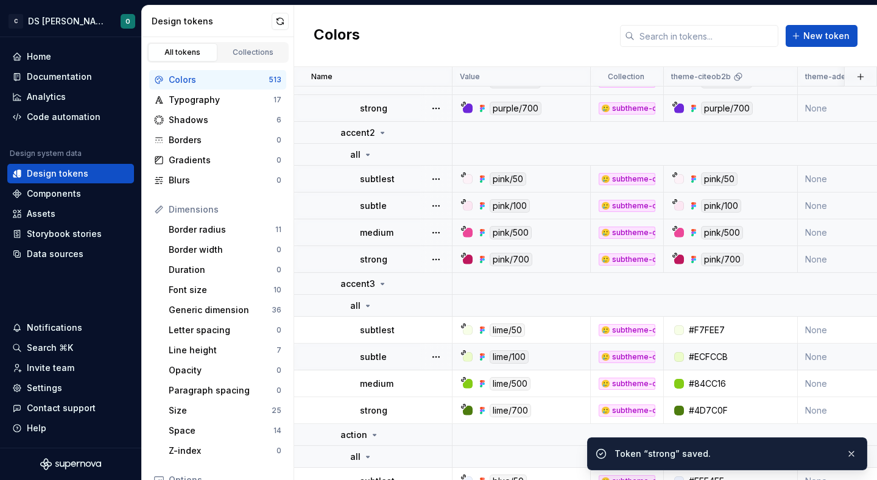
scroll to position [5226, 0]
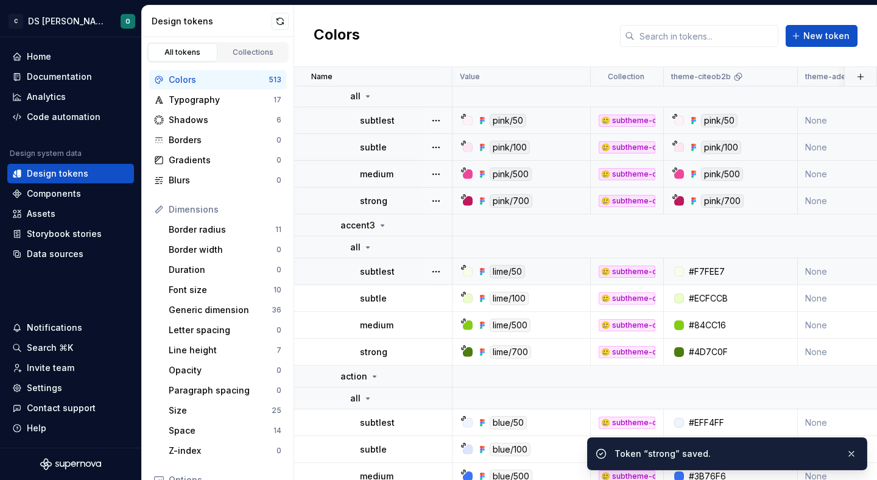
click at [563, 272] on div "lime/50" at bounding box center [524, 271] width 129 height 13
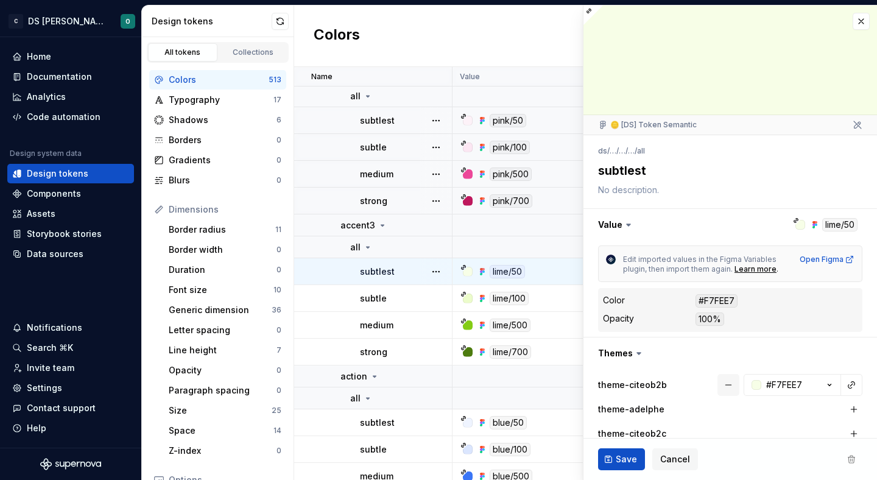
click at [728, 385] on button "button" at bounding box center [728, 385] width 22 height 22
click at [626, 457] on span "Save" at bounding box center [625, 459] width 21 height 12
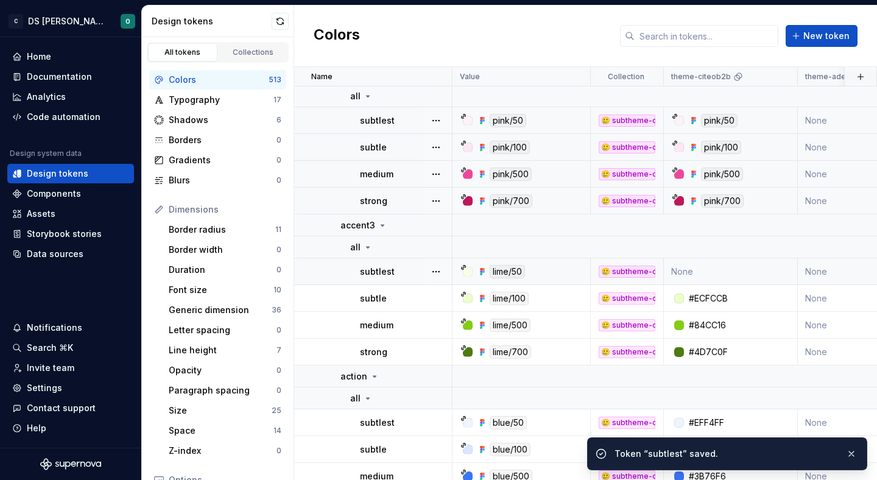
click at [565, 270] on div "lime/50" at bounding box center [524, 271] width 129 height 13
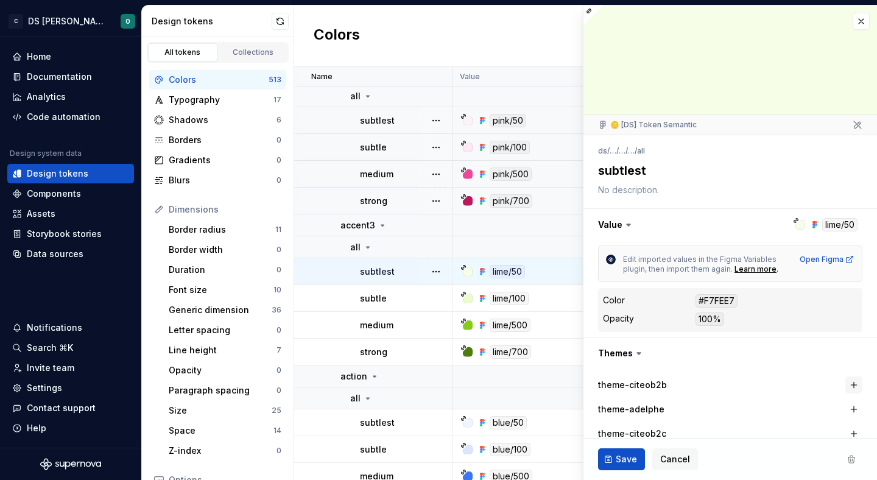
click at [849, 382] on button "button" at bounding box center [853, 384] width 17 height 17
click at [627, 452] on button "Save" at bounding box center [621, 459] width 47 height 22
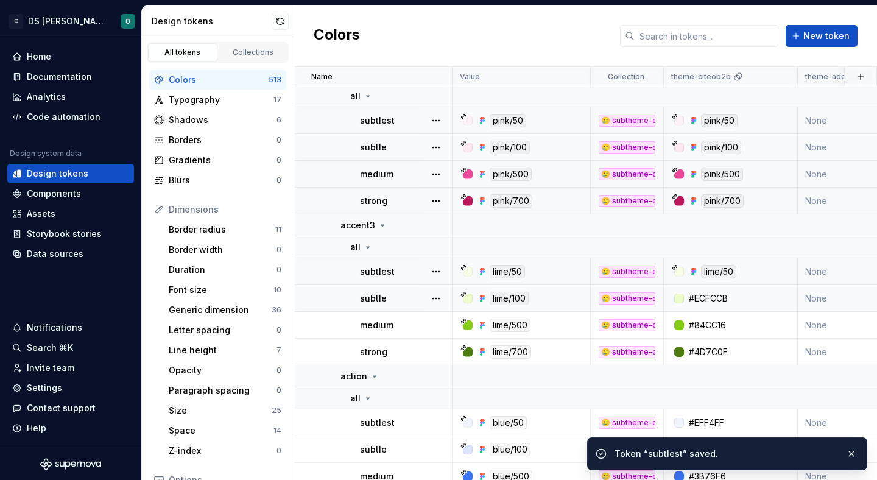
click at [556, 292] on div "lime/100" at bounding box center [524, 298] width 129 height 13
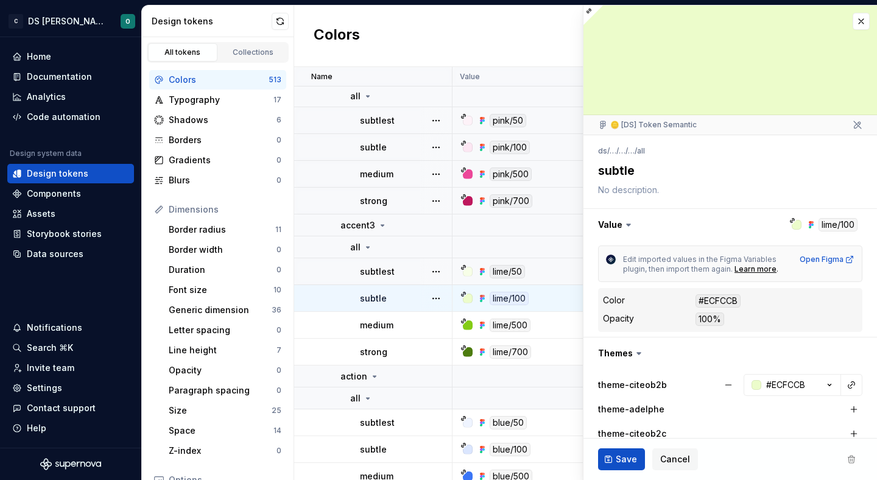
click at [665, 329] on div "Color #ECFCCB Opacity 100%" at bounding box center [730, 310] width 264 height 44
click at [727, 383] on button "button" at bounding box center [728, 385] width 22 height 22
click at [623, 453] on span "Save" at bounding box center [625, 459] width 21 height 12
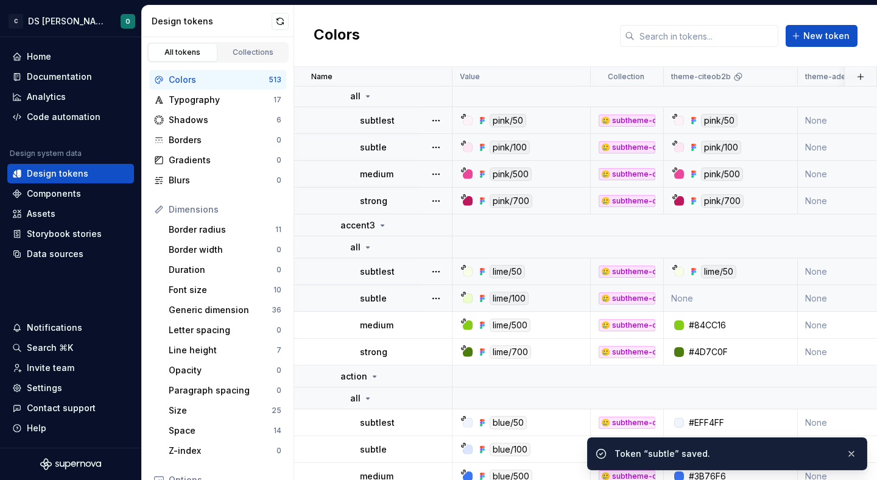
click at [549, 301] on div "lime/100" at bounding box center [524, 298] width 129 height 13
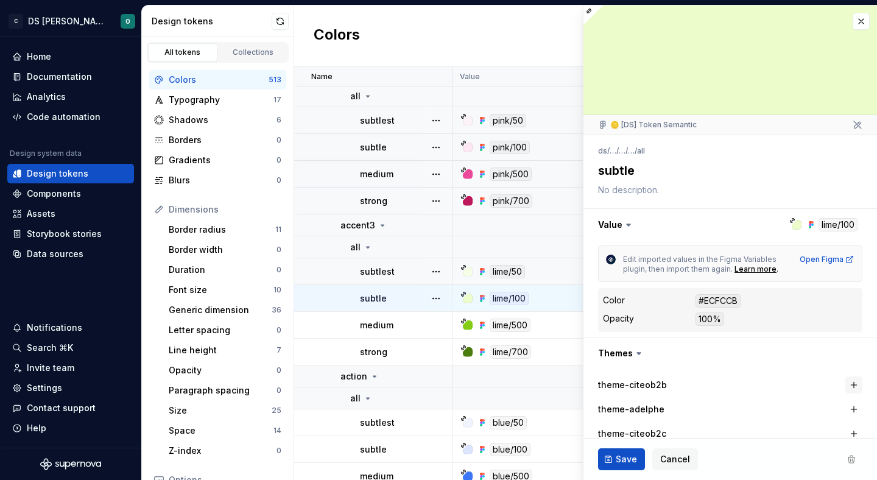
click at [855, 382] on button "button" at bounding box center [853, 384] width 17 height 17
click at [621, 456] on span "Save" at bounding box center [625, 459] width 21 height 12
type textarea "*"
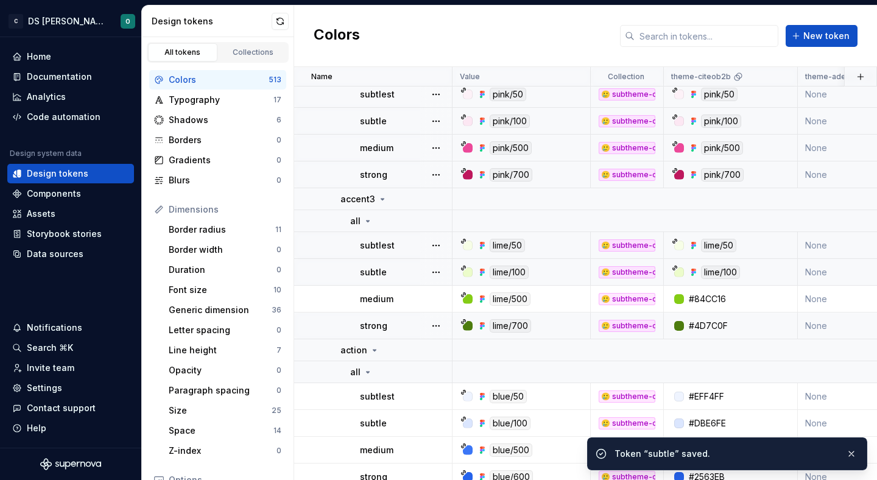
scroll to position [5257, 0]
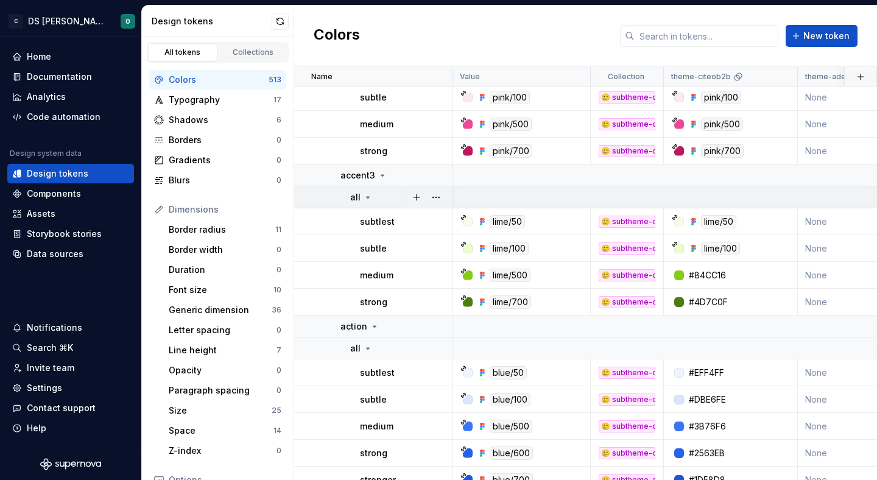
scroll to position [5279, 0]
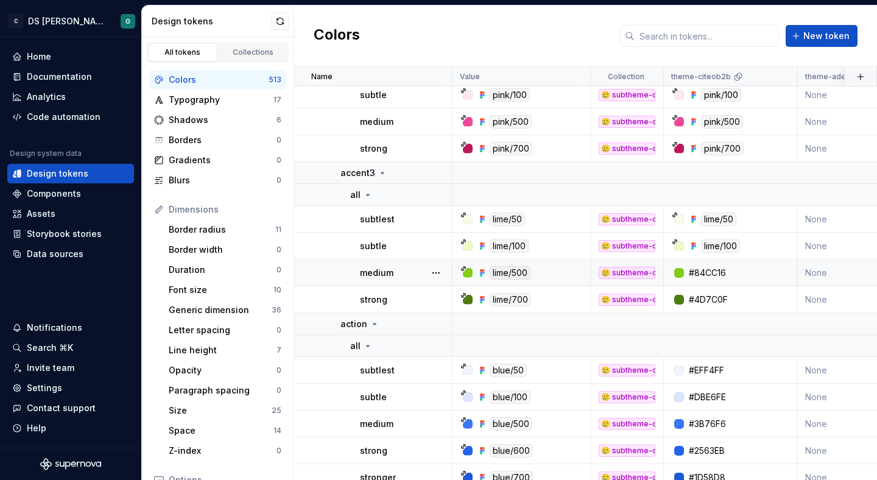
click at [550, 281] on td "lime/500" at bounding box center [521, 272] width 138 height 27
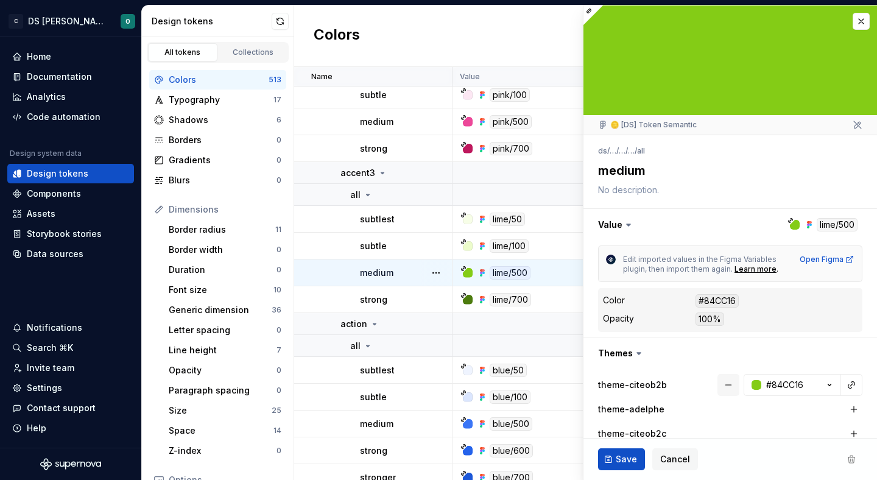
click at [729, 383] on button "button" at bounding box center [728, 385] width 22 height 22
click at [623, 456] on span "Save" at bounding box center [625, 459] width 21 height 12
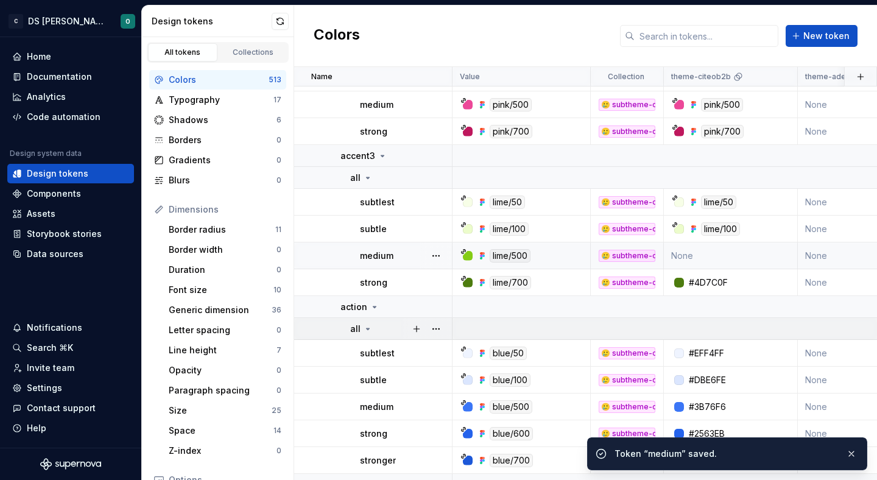
scroll to position [5296, 0]
click at [564, 252] on div "lime/500" at bounding box center [524, 254] width 129 height 13
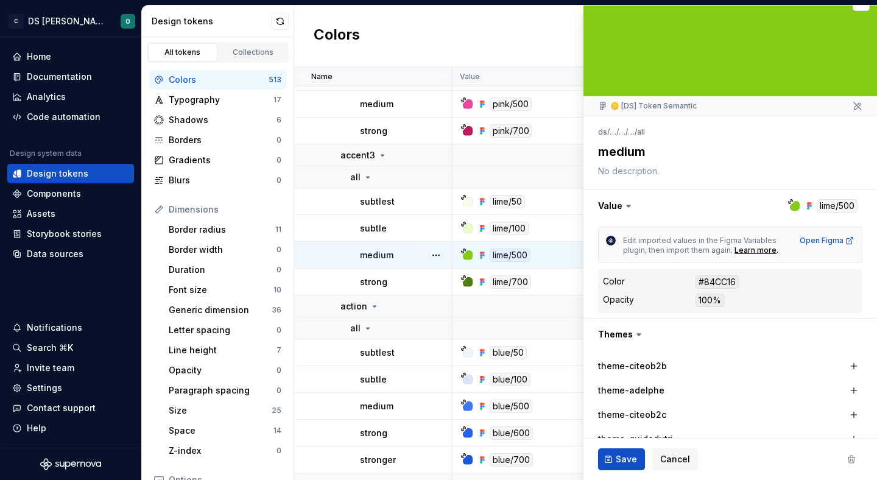
scroll to position [21, 0]
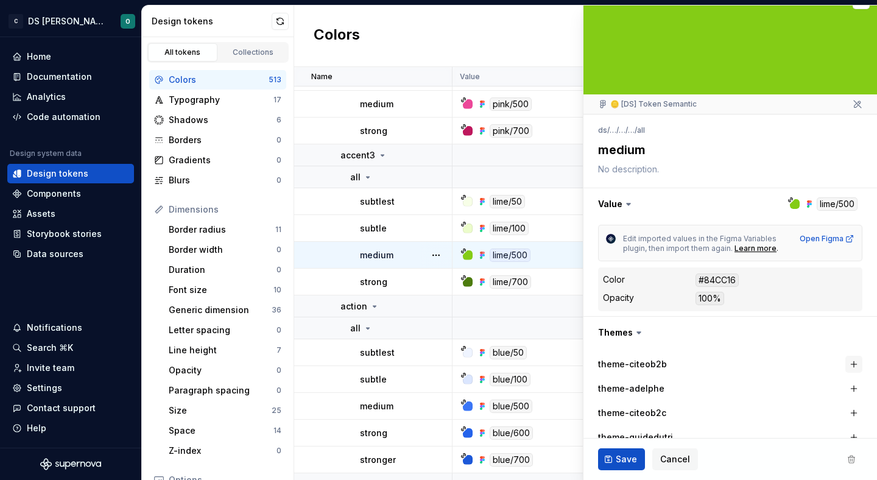
click at [854, 363] on button "button" at bounding box center [853, 363] width 17 height 17
click at [608, 457] on button "Save" at bounding box center [621, 459] width 47 height 22
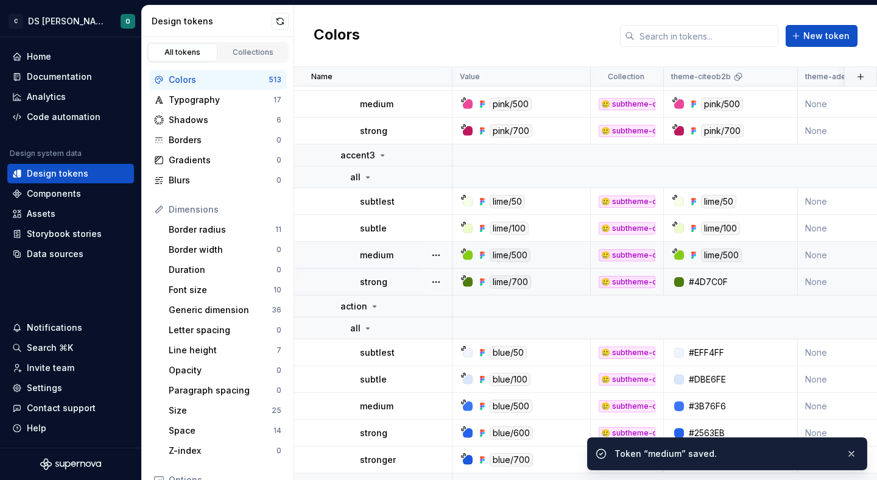
click at [553, 282] on div "lime/700" at bounding box center [524, 281] width 129 height 13
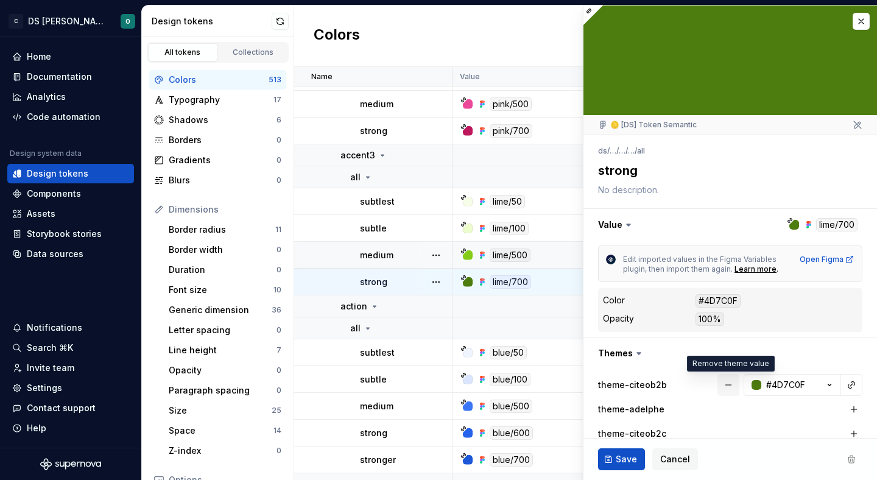
click at [735, 381] on button "button" at bounding box center [728, 385] width 22 height 22
click at [619, 459] on span "Save" at bounding box center [625, 459] width 21 height 12
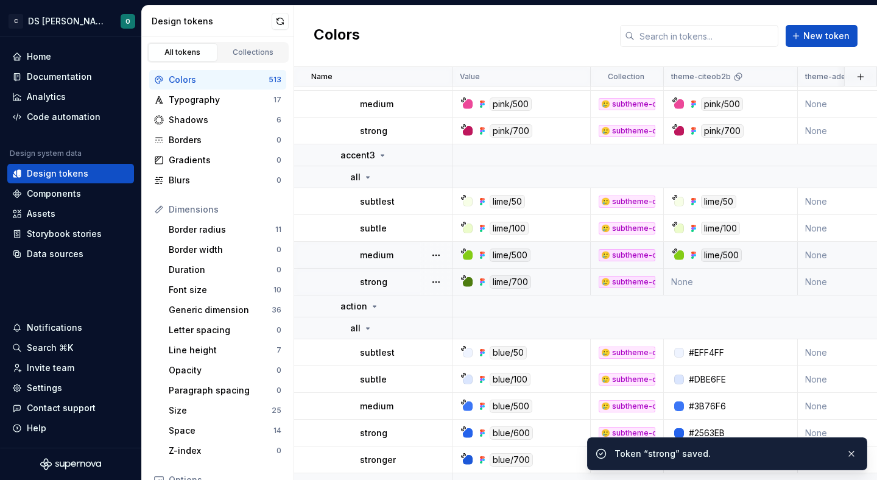
click at [559, 283] on div "lime/700" at bounding box center [524, 281] width 129 height 13
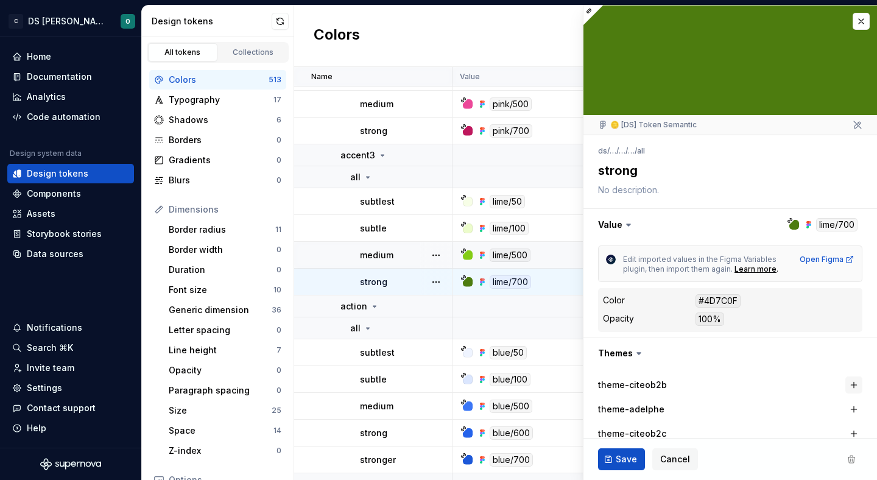
click at [847, 381] on button "button" at bounding box center [853, 384] width 17 height 17
click at [620, 463] on span "Save" at bounding box center [625, 459] width 21 height 12
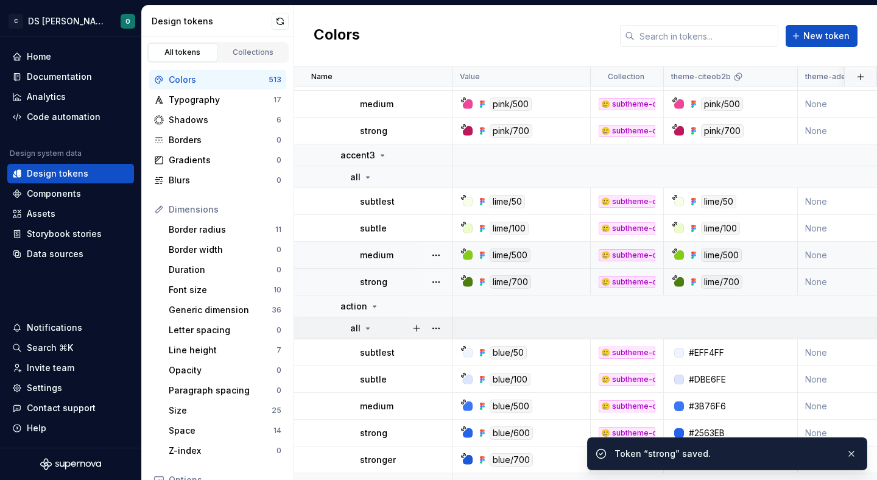
scroll to position [5333, 0]
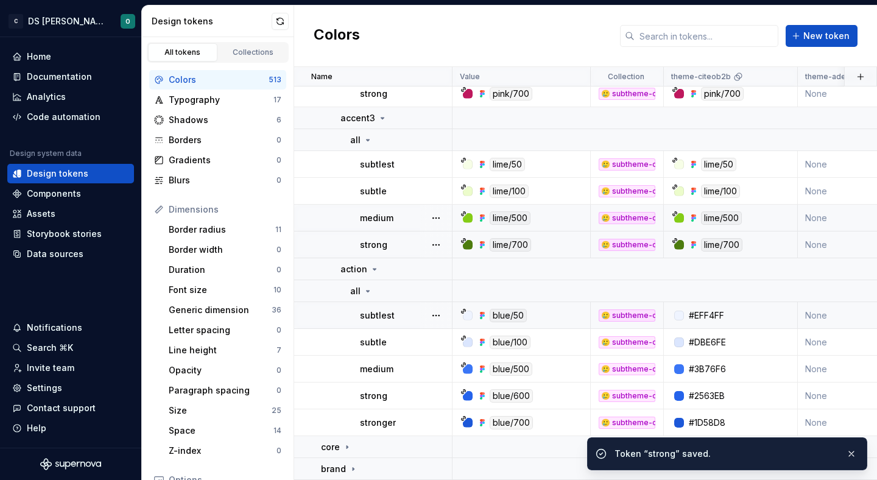
click at [564, 315] on div "blue/50" at bounding box center [524, 315] width 129 height 13
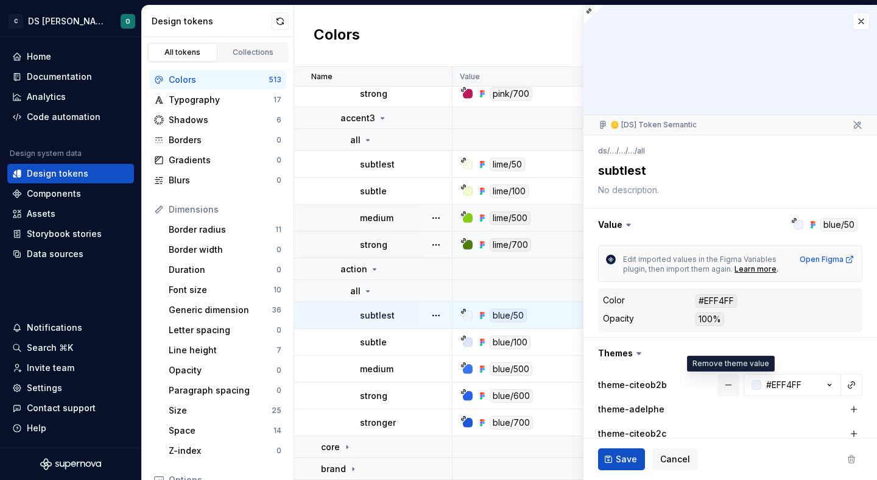
click at [731, 385] on button "button" at bounding box center [728, 385] width 22 height 22
click at [628, 457] on span "Save" at bounding box center [625, 459] width 21 height 12
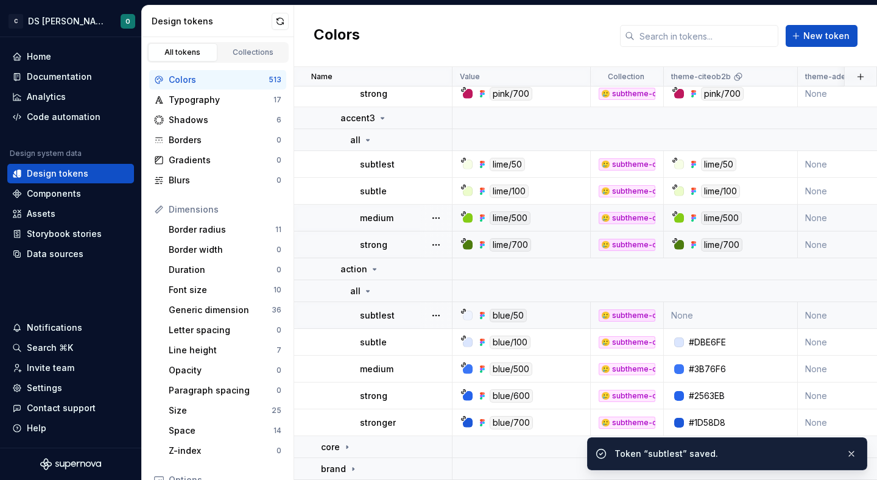
click at [547, 313] on div "blue/50" at bounding box center [524, 315] width 129 height 13
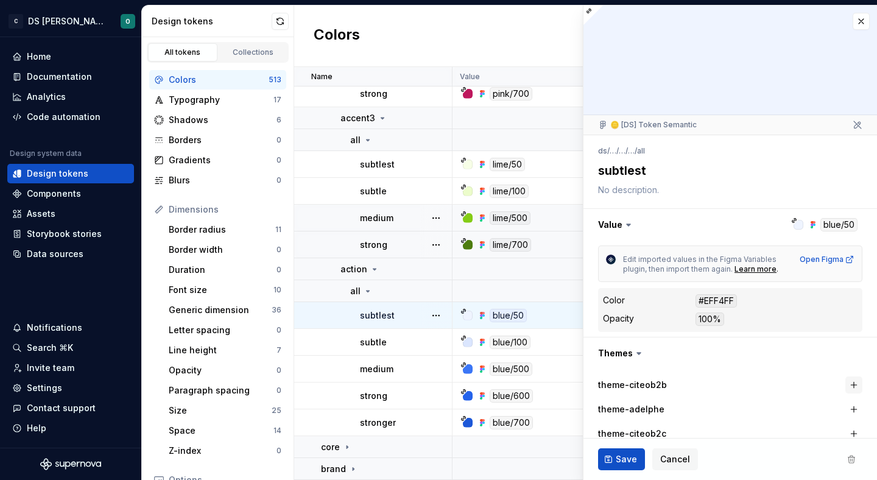
click at [852, 381] on button "button" at bounding box center [853, 384] width 17 height 17
click at [617, 466] on button "Save" at bounding box center [621, 459] width 47 height 22
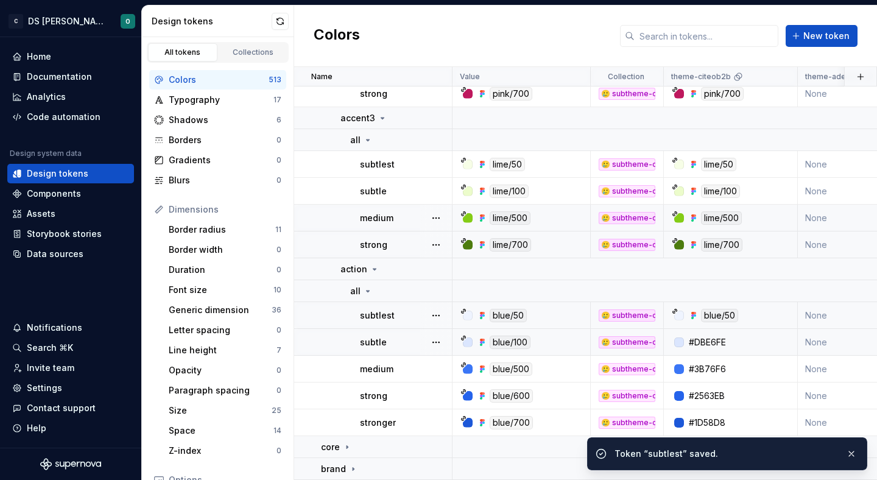
click at [561, 340] on div "blue/100" at bounding box center [524, 341] width 129 height 13
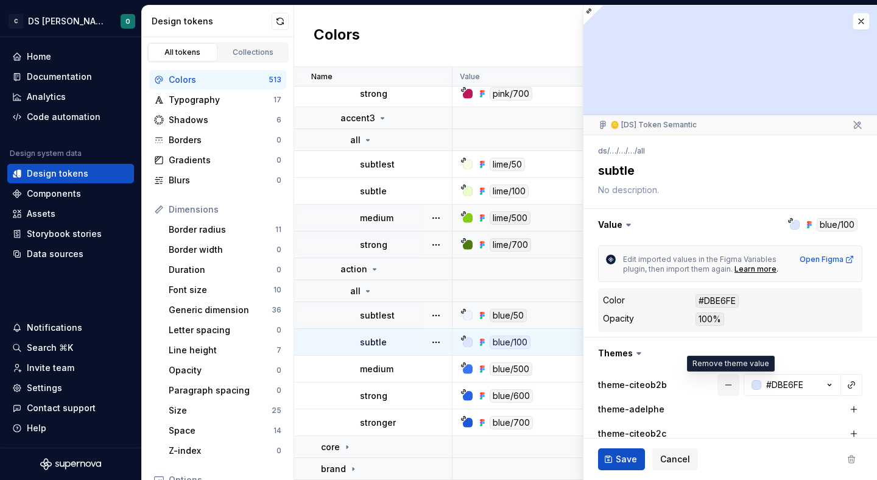
click at [735, 383] on button "button" at bounding box center [728, 385] width 22 height 22
click at [629, 458] on span "Save" at bounding box center [625, 459] width 21 height 12
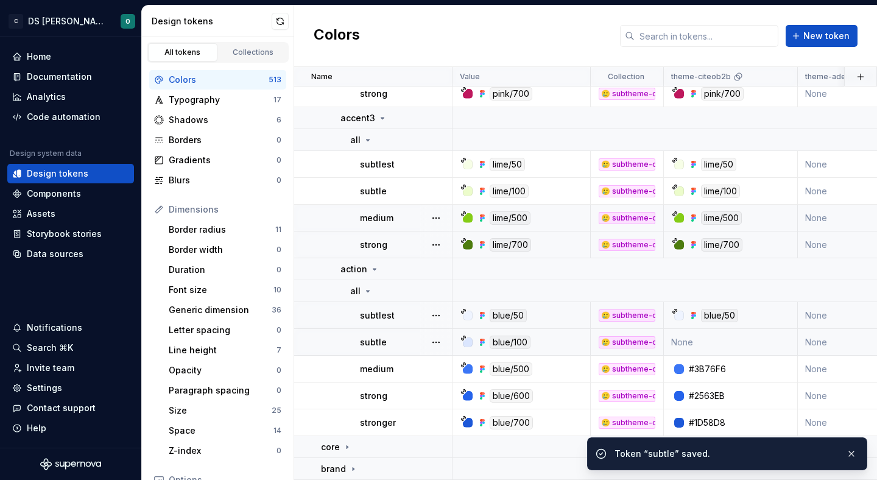
click at [563, 341] on div "blue/100" at bounding box center [524, 341] width 129 height 13
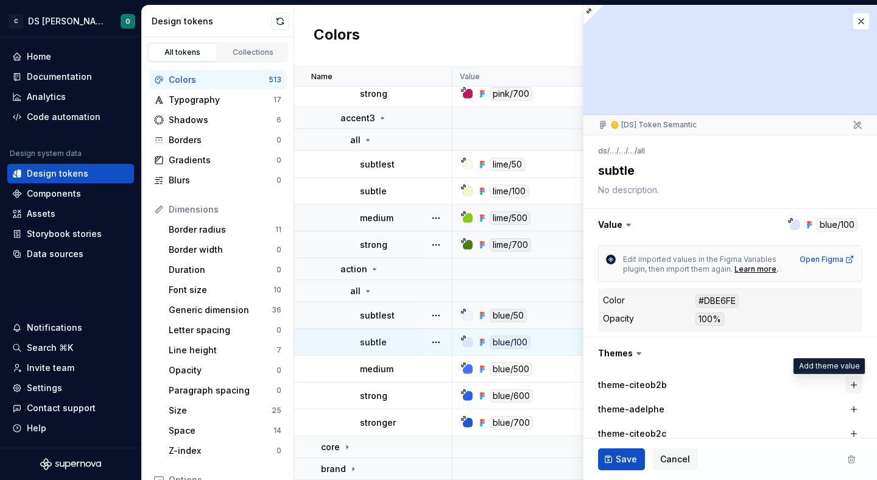
click at [858, 383] on button "button" at bounding box center [853, 384] width 17 height 17
click at [629, 457] on span "Save" at bounding box center [625, 459] width 21 height 12
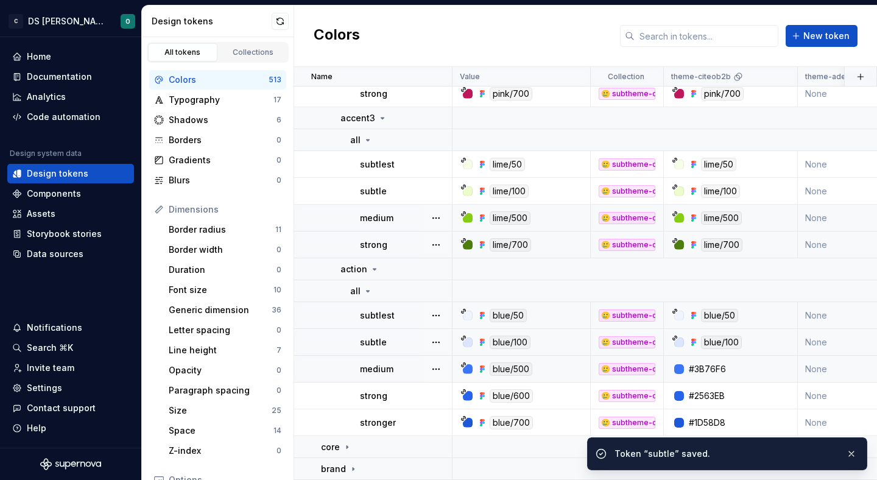
click at [563, 368] on div "blue/500" at bounding box center [524, 368] width 129 height 13
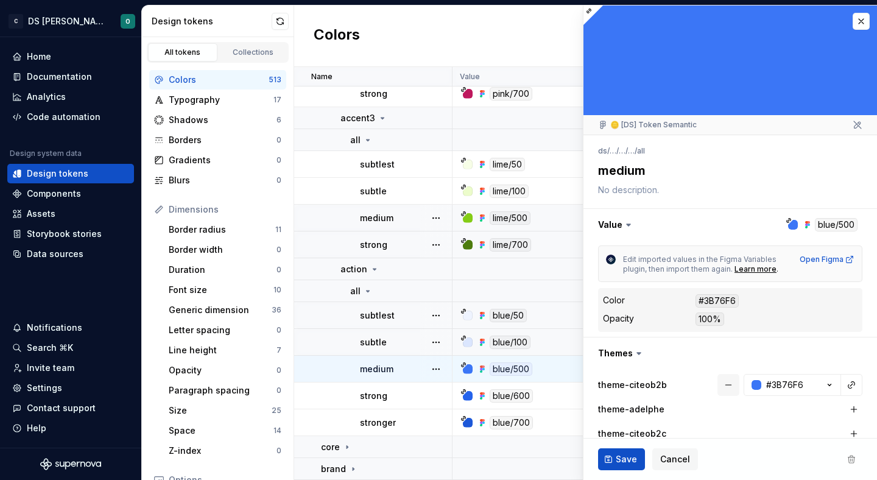
click at [729, 382] on button "button" at bounding box center [728, 385] width 22 height 22
click at [632, 455] on span "Save" at bounding box center [625, 459] width 21 height 12
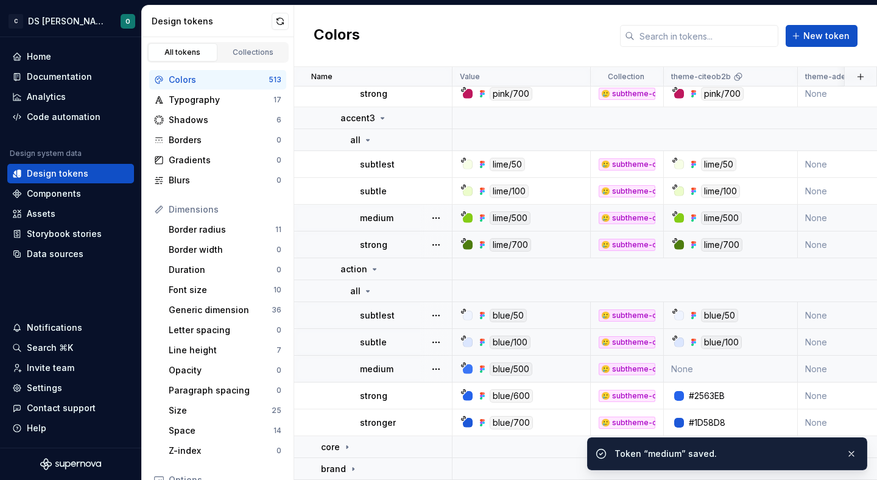
click at [556, 366] on div "blue/500" at bounding box center [524, 368] width 129 height 13
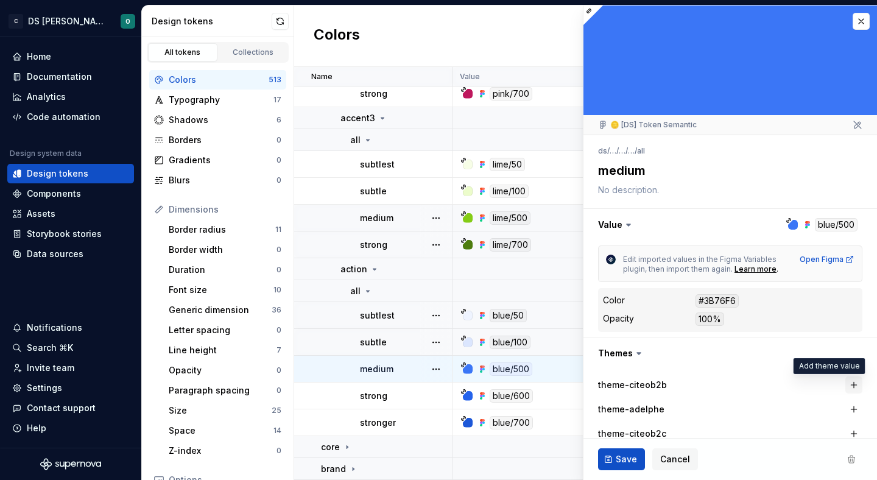
click at [848, 385] on button "button" at bounding box center [853, 384] width 17 height 17
click at [626, 457] on span "Save" at bounding box center [625, 459] width 21 height 12
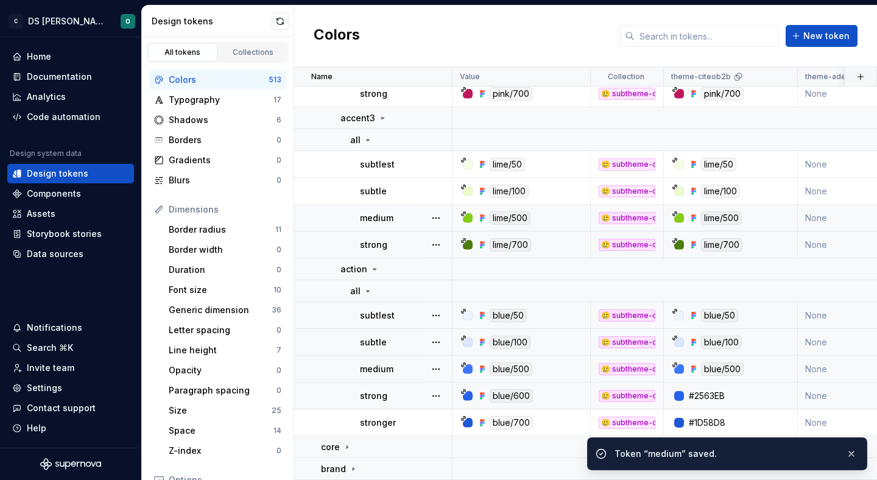
click at [567, 393] on div "blue/600" at bounding box center [524, 395] width 129 height 13
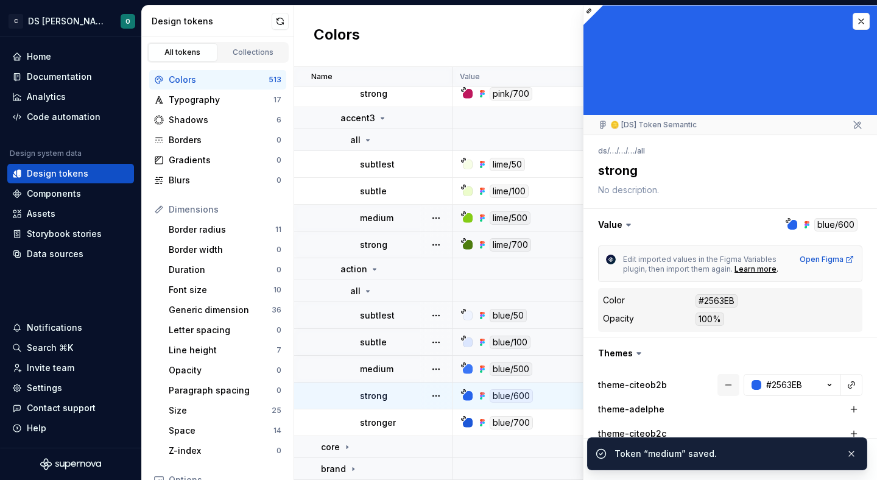
click at [734, 382] on button "button" at bounding box center [728, 385] width 22 height 22
click at [845, 453] on button "button" at bounding box center [851, 453] width 16 height 17
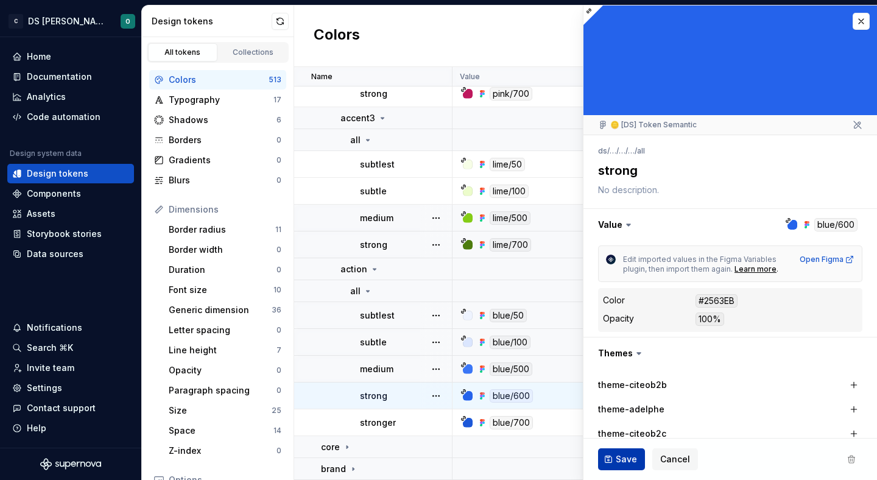
click at [638, 455] on button "Save" at bounding box center [621, 459] width 47 height 22
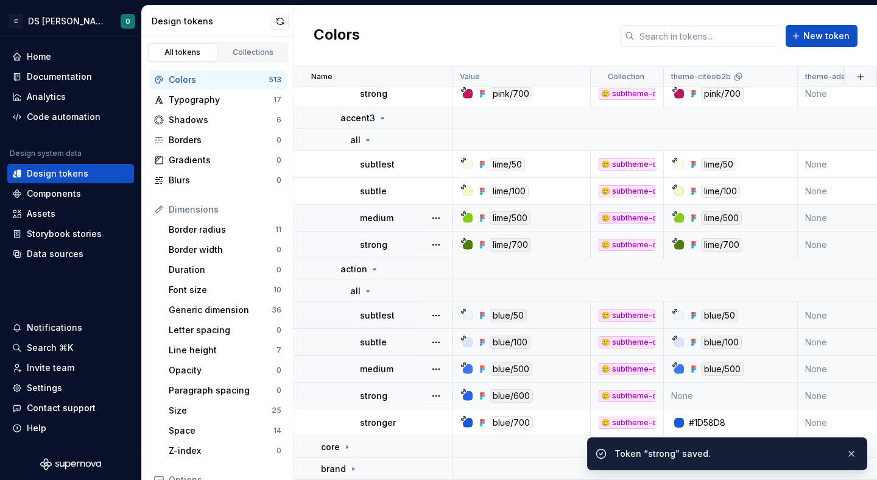
click at [568, 385] on td "blue/600" at bounding box center [521, 395] width 138 height 27
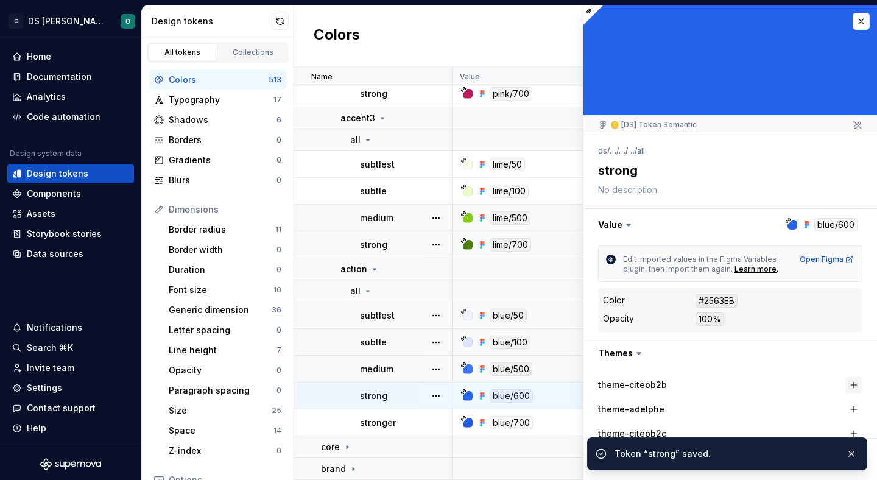
click at [853, 380] on button "button" at bounding box center [853, 384] width 17 height 17
click at [847, 452] on button "button" at bounding box center [851, 453] width 16 height 17
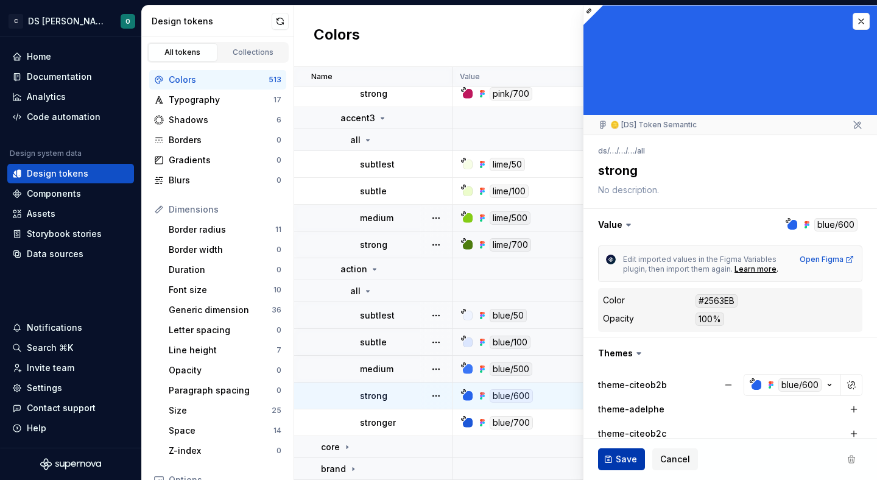
click at [629, 460] on span "Save" at bounding box center [625, 459] width 21 height 12
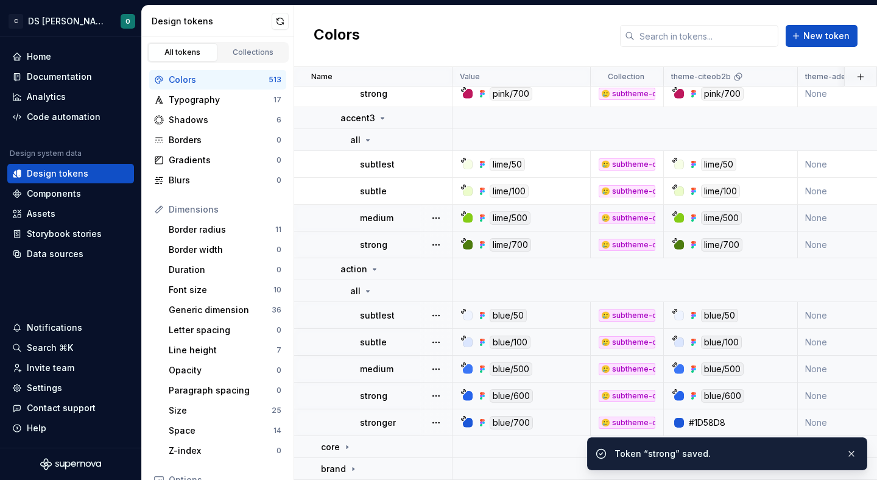
click at [565, 420] on div "blue/700" at bounding box center [524, 422] width 129 height 13
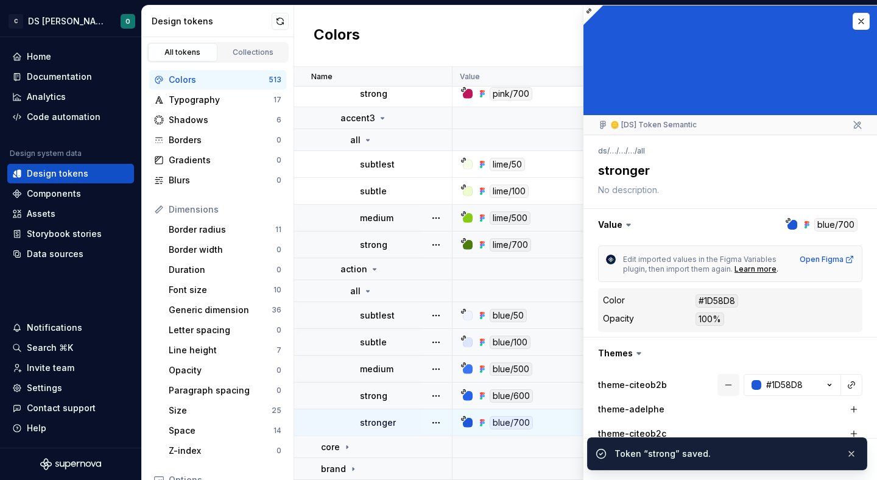
click at [724, 383] on button "button" at bounding box center [728, 385] width 22 height 22
click at [853, 455] on button "button" at bounding box center [851, 453] width 16 height 17
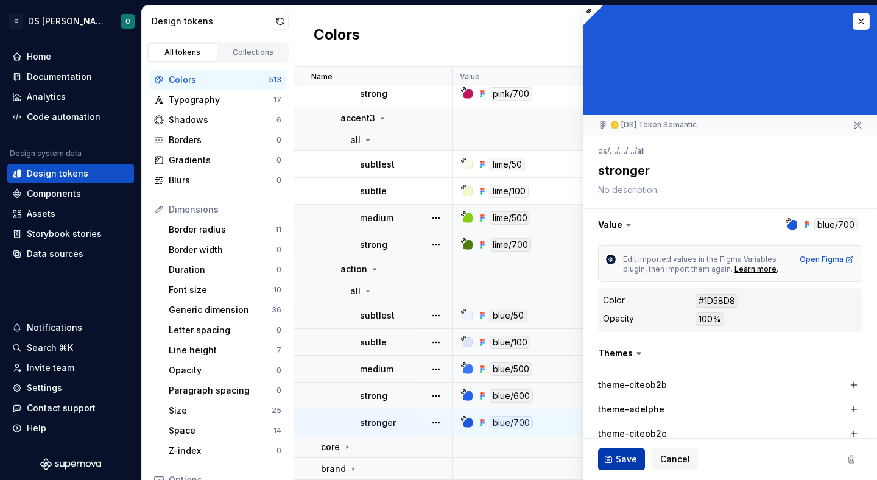
click at [625, 459] on span "Save" at bounding box center [625, 459] width 21 height 12
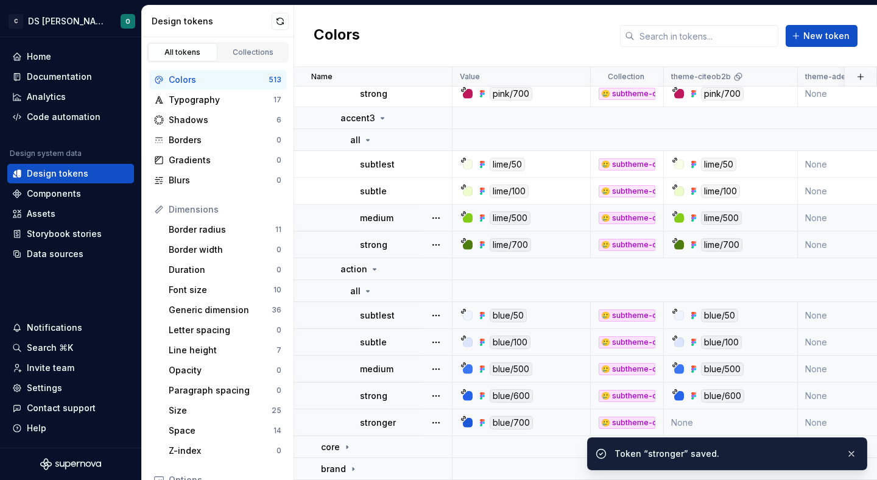
click at [550, 421] on div "blue/700" at bounding box center [524, 422] width 129 height 13
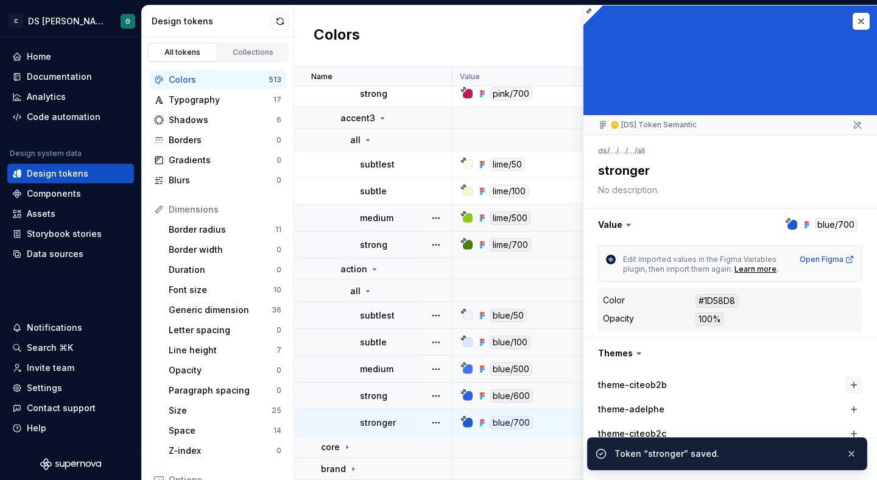
click at [853, 387] on button "button" at bounding box center [853, 384] width 17 height 17
click at [850, 453] on button "button" at bounding box center [851, 453] width 16 height 17
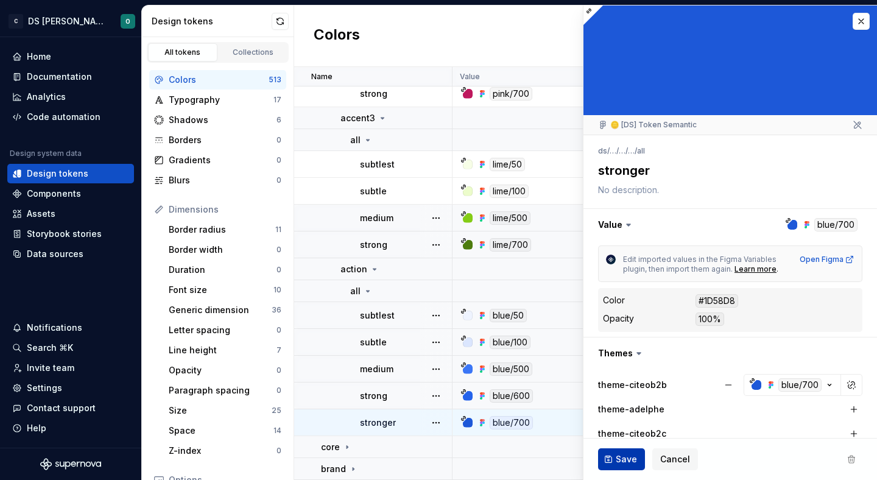
click at [629, 458] on span "Save" at bounding box center [625, 459] width 21 height 12
type textarea "*"
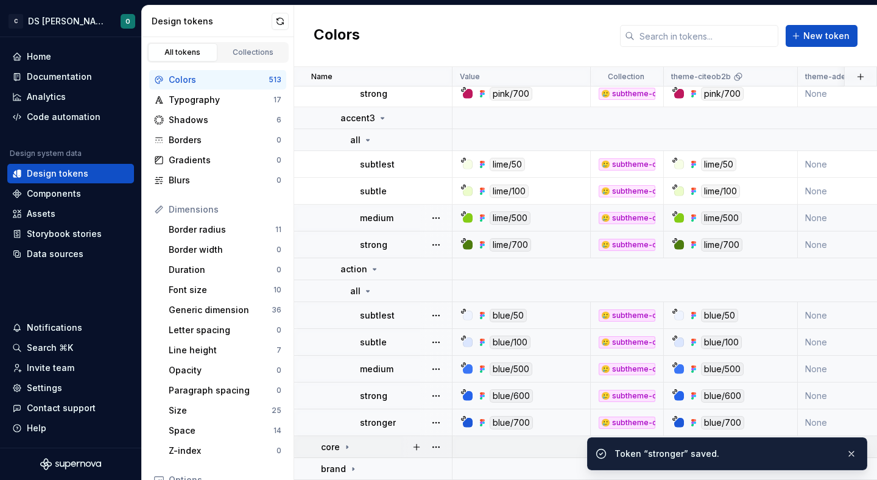
click at [378, 444] on div "core" at bounding box center [386, 447] width 130 height 12
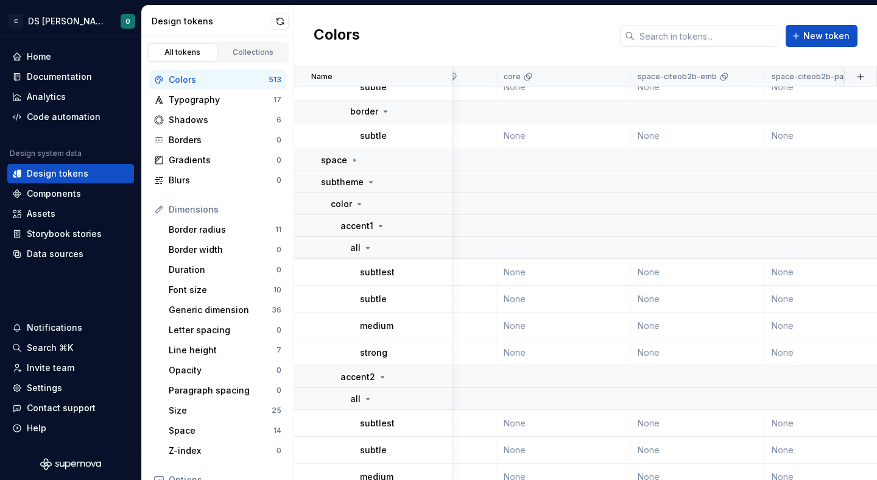
scroll to position [5672, 1239]
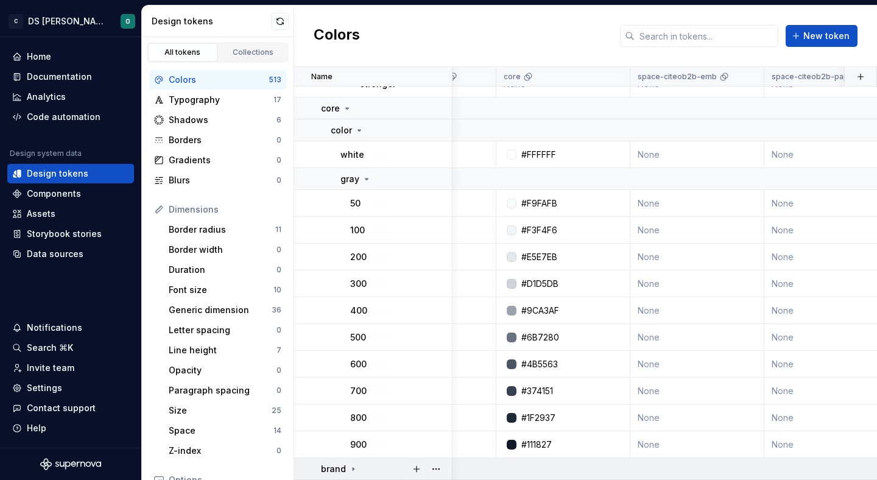
click at [388, 460] on td "brand" at bounding box center [373, 469] width 158 height 22
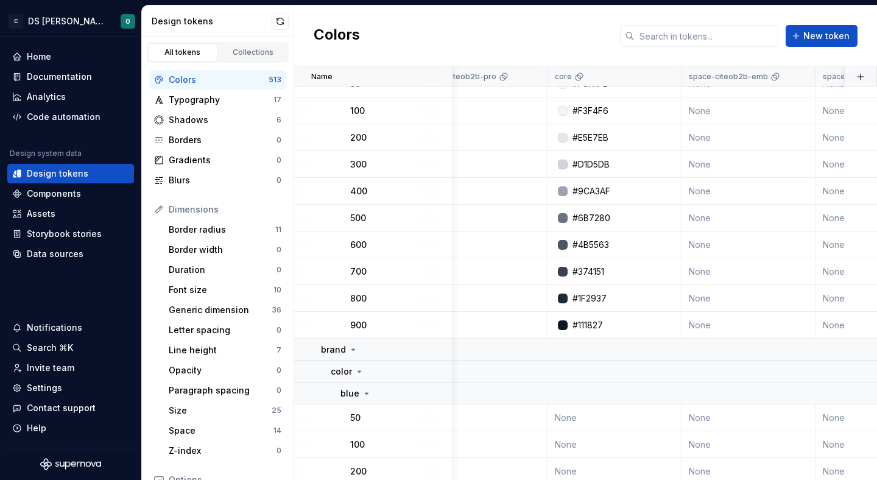
scroll to position [5598, 1188]
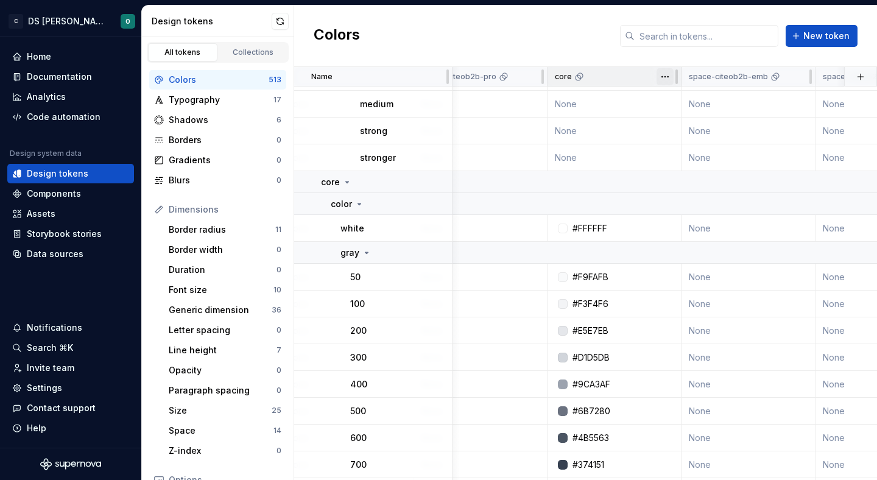
click at [667, 80] on html "C DS Citeo O Home Documentation Analytics Code automation Design system data De…" at bounding box center [438, 240] width 877 height 480
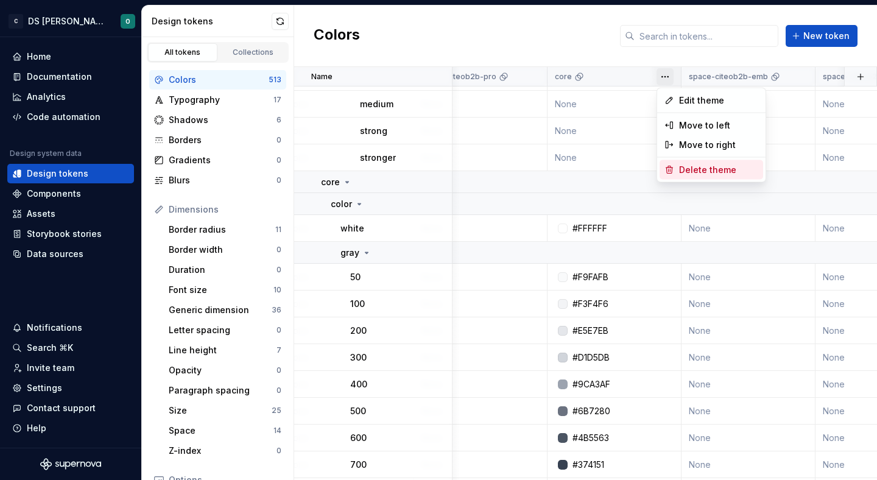
click at [685, 166] on span "Delete theme" at bounding box center [718, 170] width 79 height 12
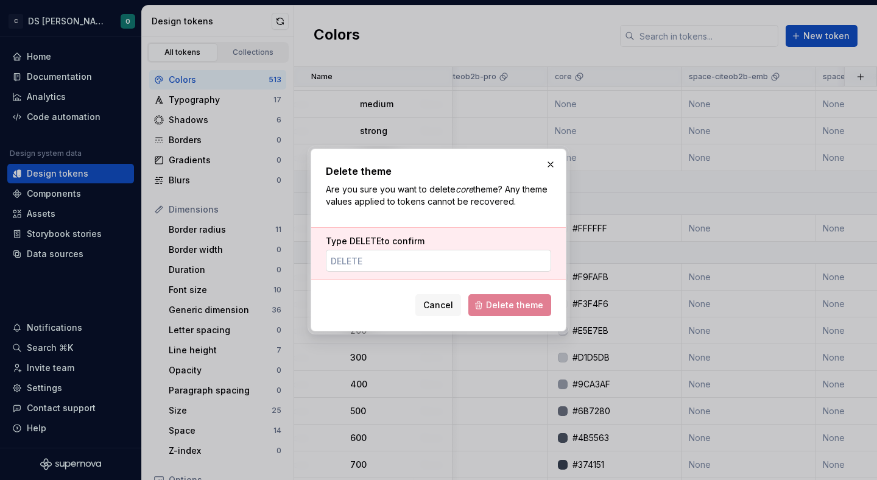
click at [504, 267] on input "Type DELETE to confirm" at bounding box center [438, 261] width 225 height 22
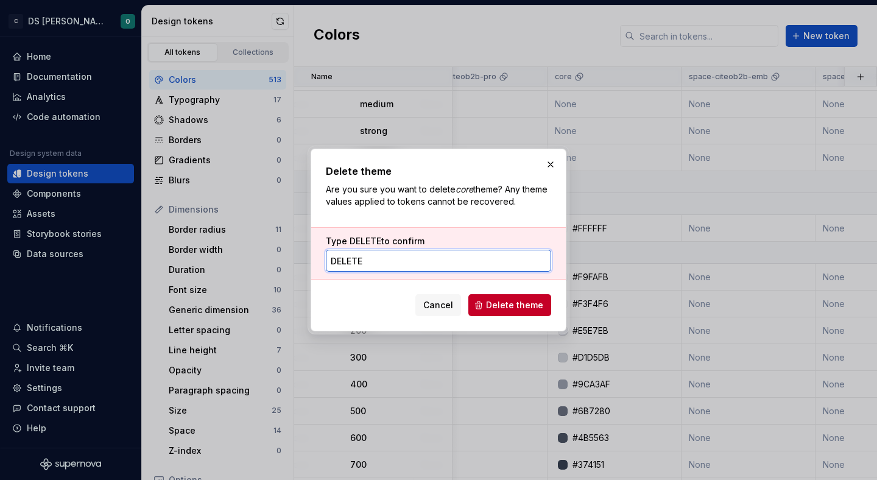
type input "DELETE"
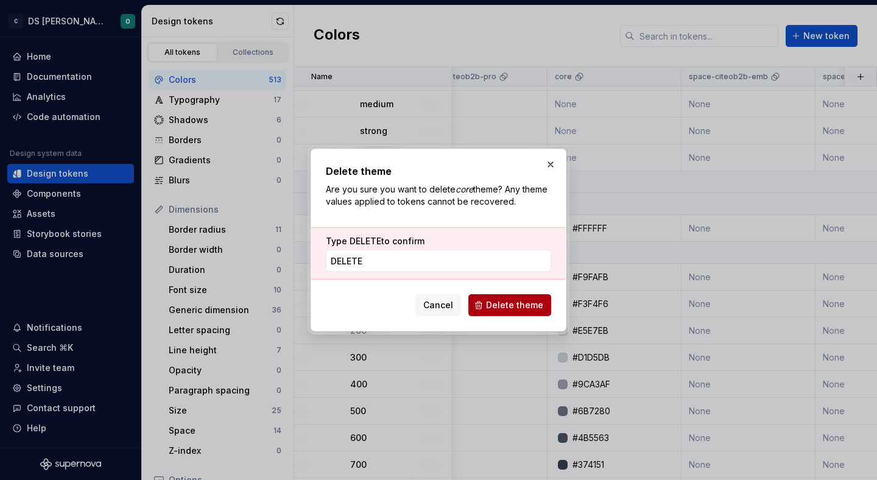
click at [513, 307] on span "Delete theme" at bounding box center [514, 305] width 57 height 12
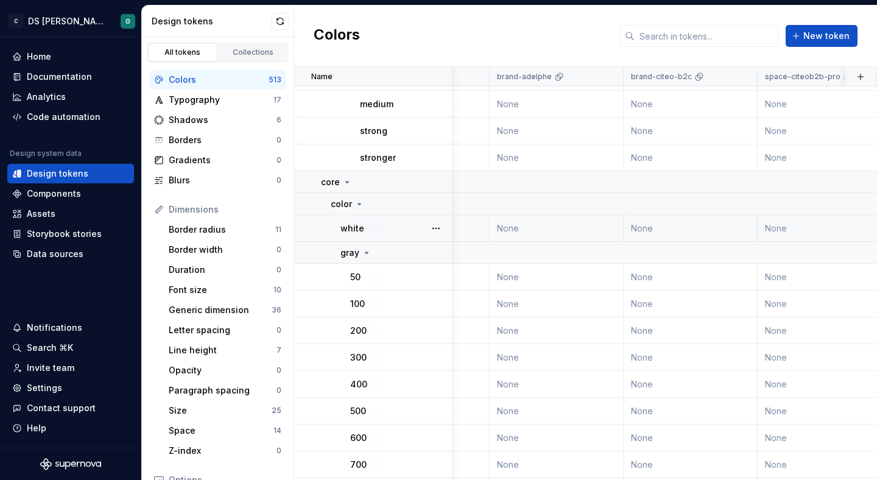
scroll to position [5598, 820]
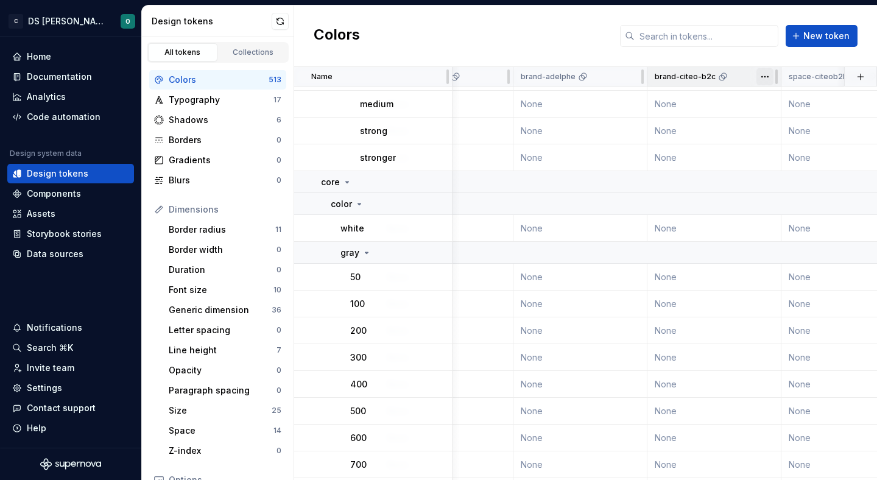
click at [768, 77] on html "C DS Citeo O Home Documentation Analytics Code automation Design system data De…" at bounding box center [438, 240] width 877 height 480
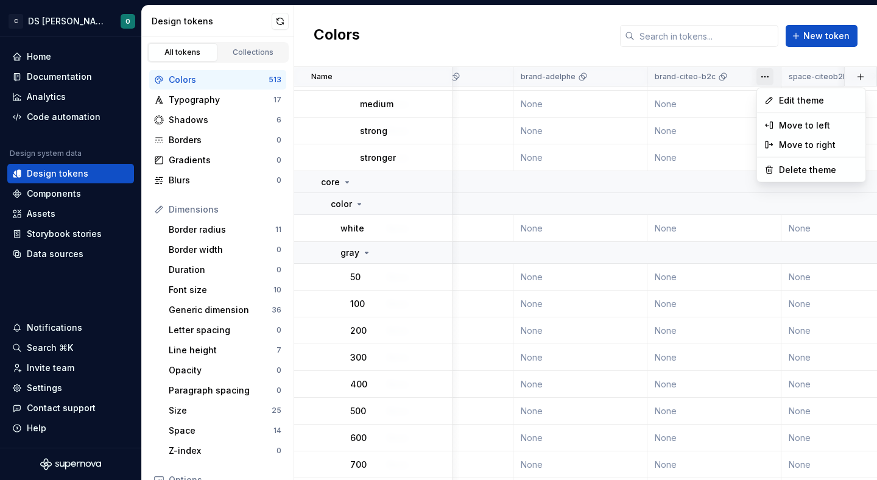
click at [720, 190] on html "C DS Citeo O Home Documentation Analytics Code automation Design system data De…" at bounding box center [438, 240] width 877 height 480
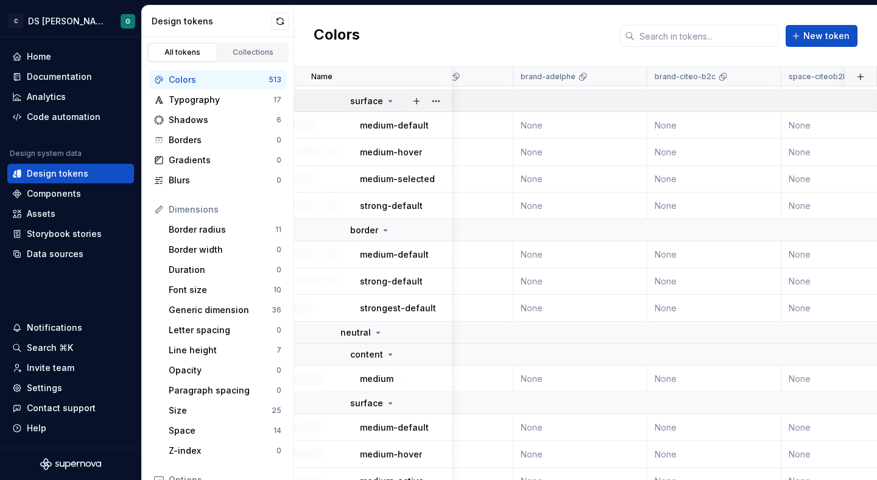
scroll to position [821, 820]
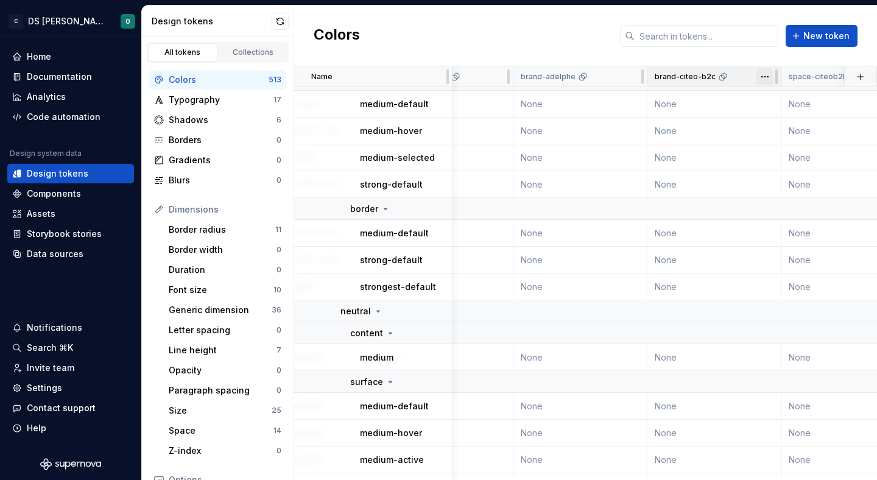
click at [763, 77] on html "C DS Citeo O Home Documentation Analytics Code automation Design system data De…" at bounding box center [438, 240] width 877 height 480
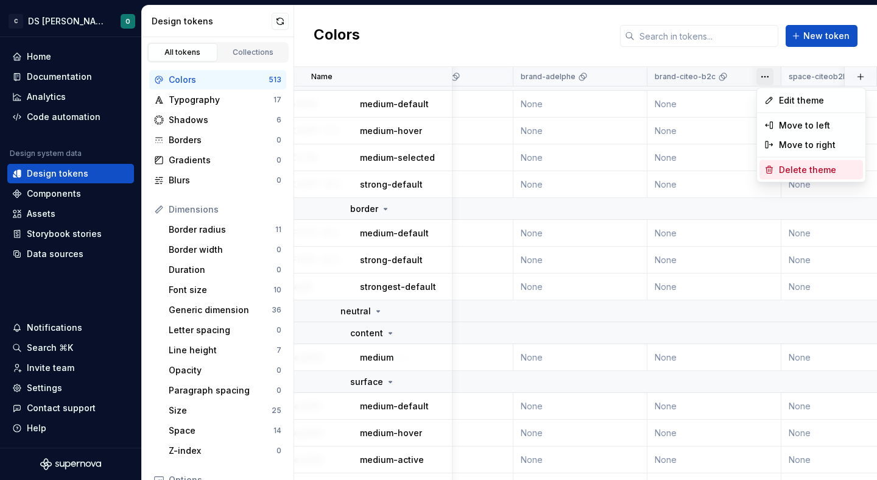
click at [790, 170] on span "Delete theme" at bounding box center [818, 170] width 79 height 12
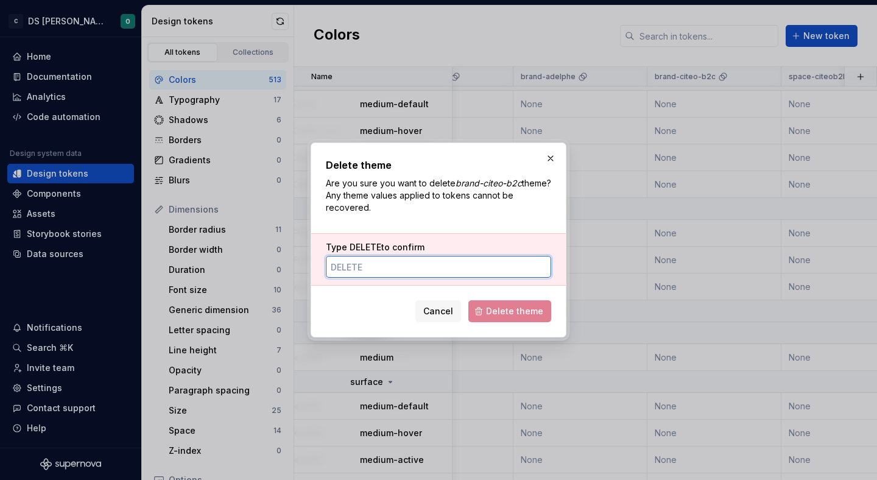
click at [485, 264] on input "Type DELETE to confirm" at bounding box center [438, 267] width 225 height 22
type input "DELETE"
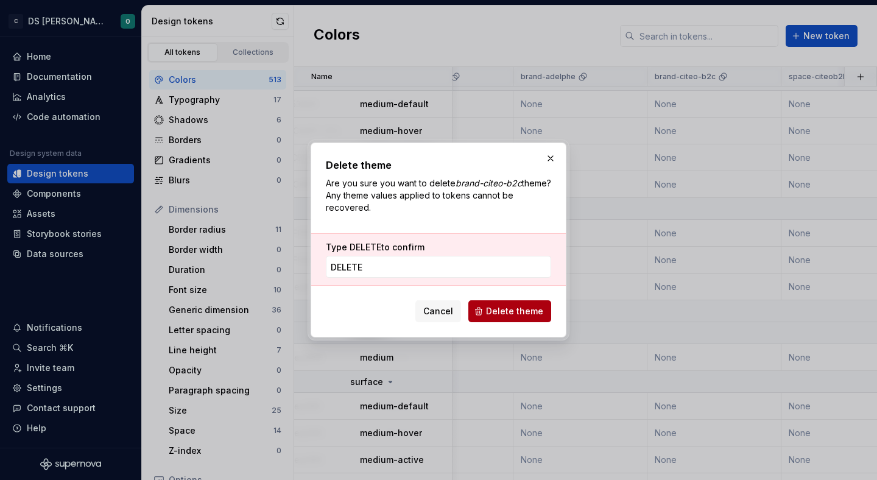
click at [519, 310] on span "Delete theme" at bounding box center [514, 311] width 57 height 12
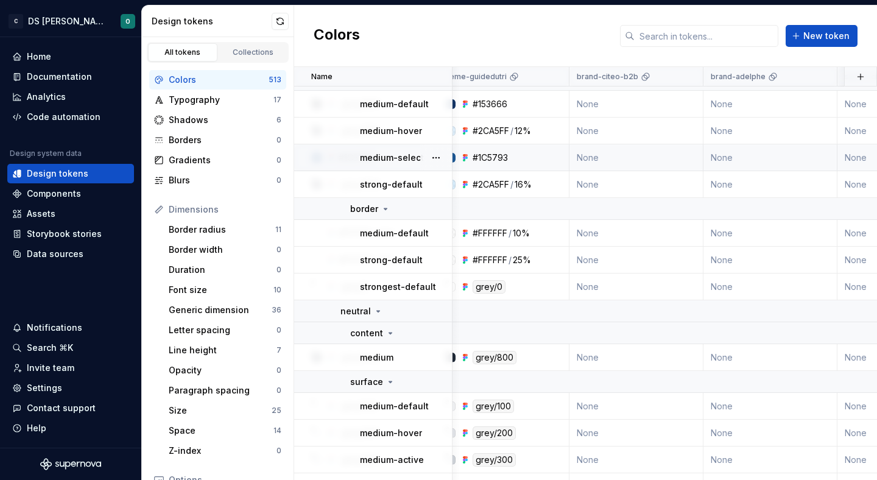
scroll to position [821, 631]
click at [817, 77] on html "C DS Citeo O Home Documentation Analytics Code automation Design system data De…" at bounding box center [438, 240] width 877 height 480
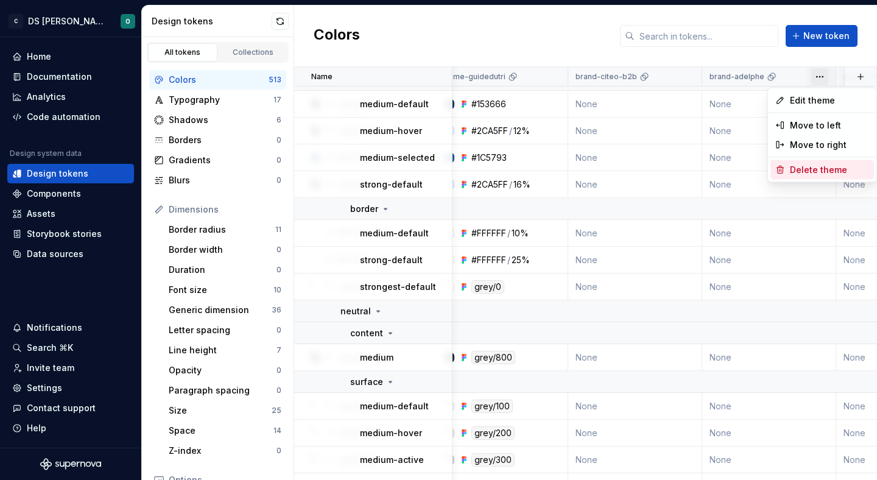
click at [811, 170] on span "Delete theme" at bounding box center [828, 170] width 79 height 12
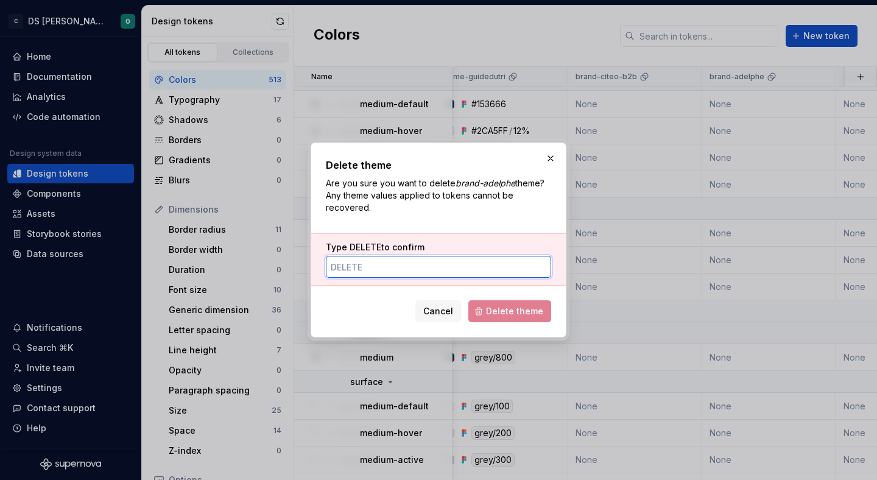
click at [505, 271] on input "Type DELETE to confirm" at bounding box center [438, 267] width 225 height 22
type input "DELETE"
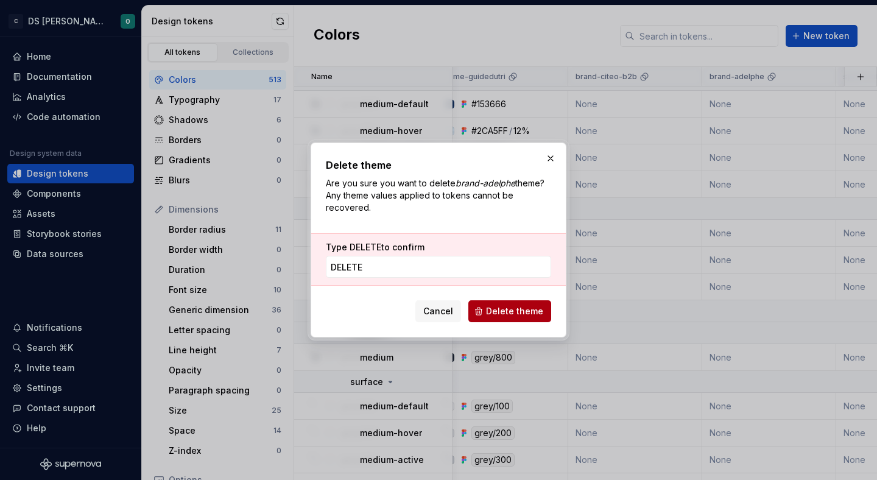
click at [509, 314] on span "Delete theme" at bounding box center [514, 311] width 57 height 12
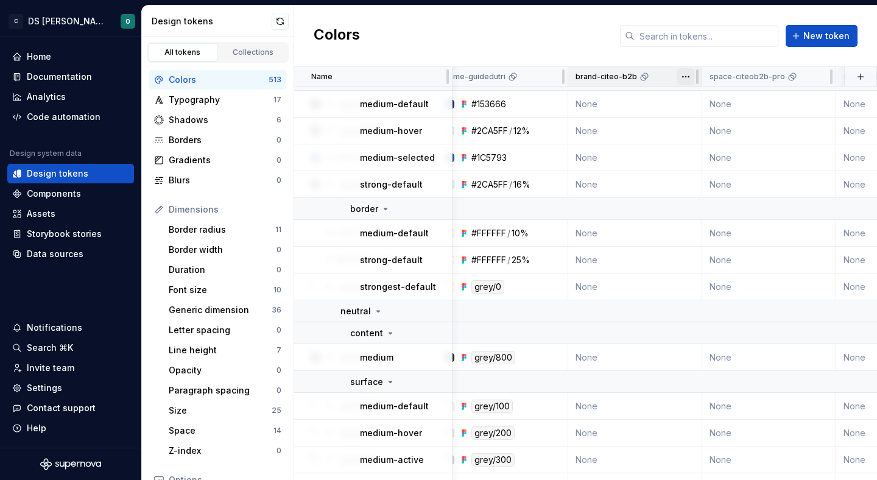
click at [683, 79] on html "C DS Citeo O Home Documentation Analytics Code automation Design system data De…" at bounding box center [438, 240] width 877 height 480
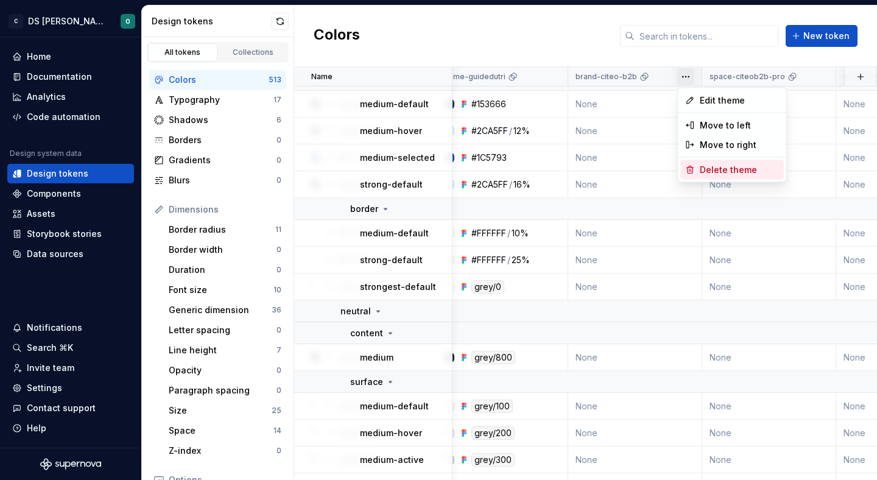
click at [710, 168] on span "Delete theme" at bounding box center [738, 170] width 79 height 12
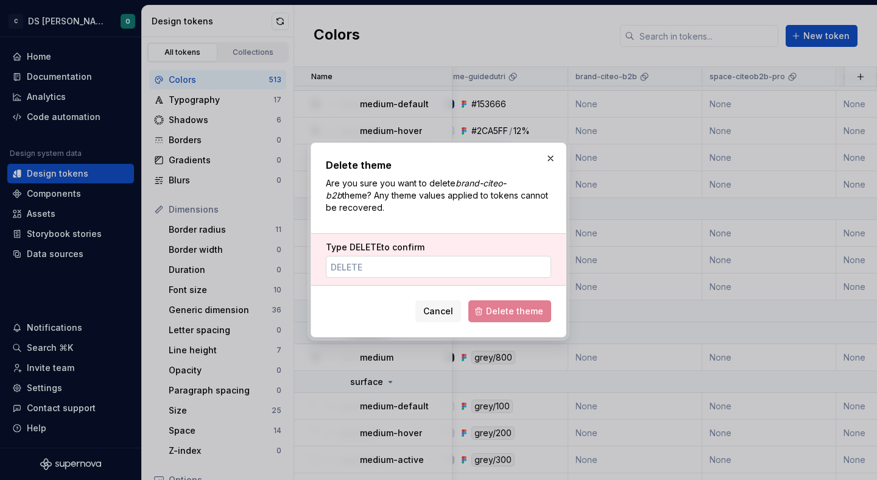
click at [465, 267] on input "Type DELETE to confirm" at bounding box center [438, 267] width 225 height 22
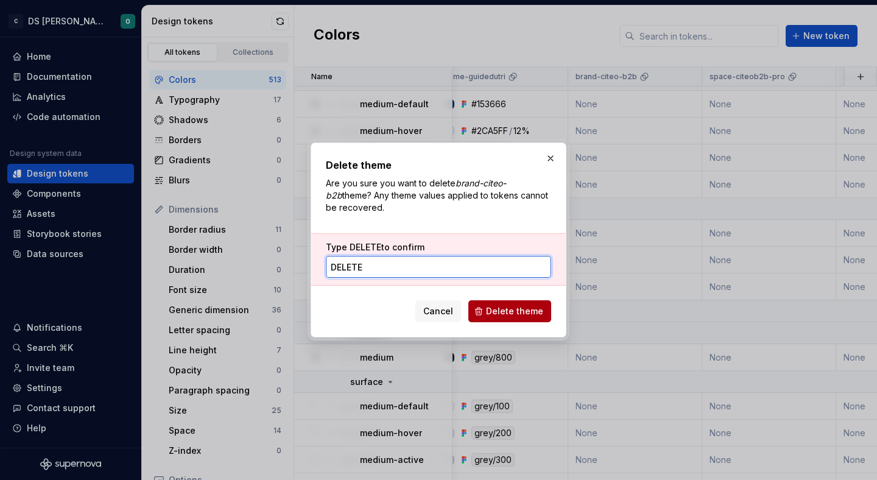
type input "DELETE"
click at [498, 309] on span "Delete theme" at bounding box center [514, 311] width 57 height 12
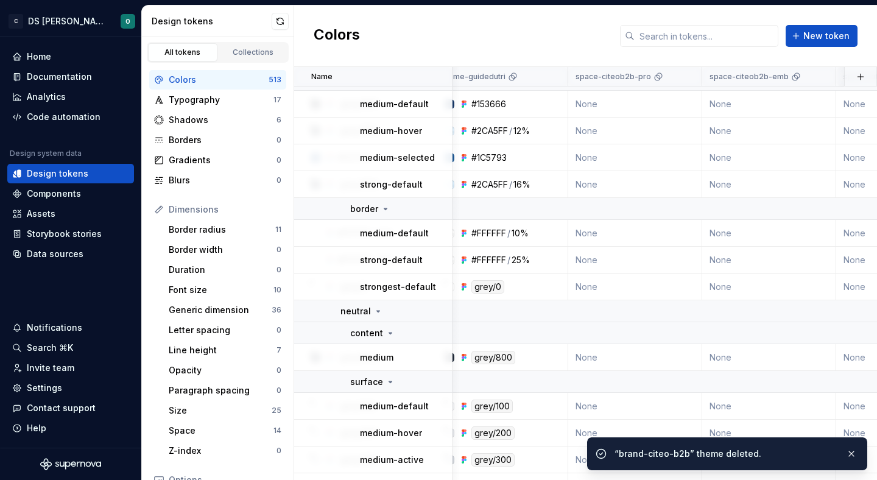
scroll to position [821, 614]
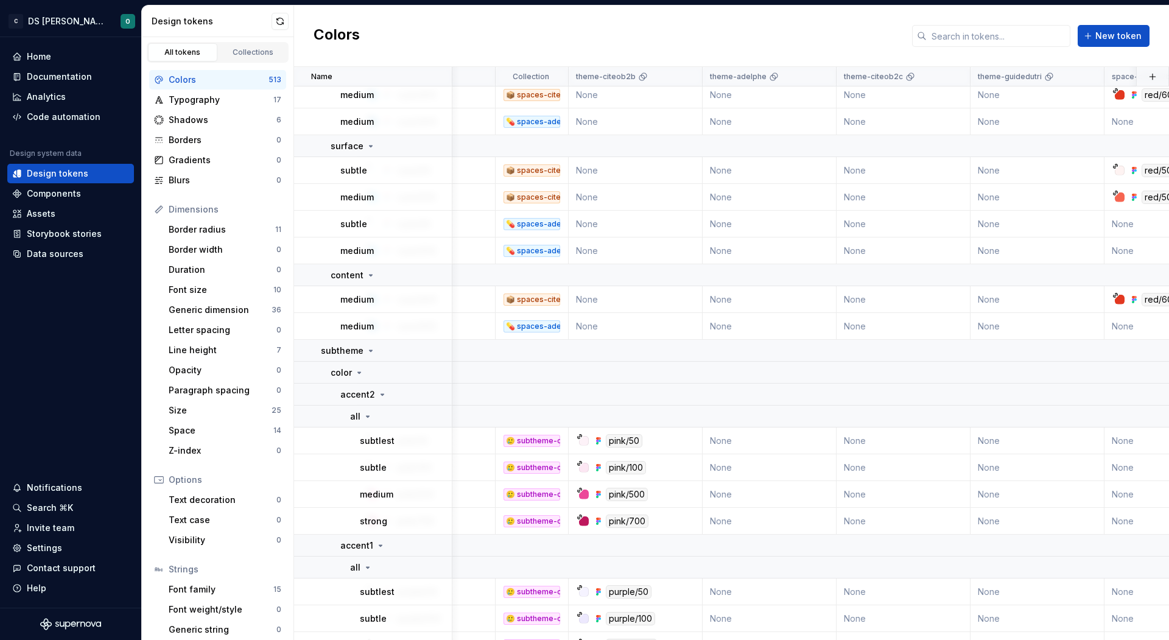
scroll to position [0, 95]
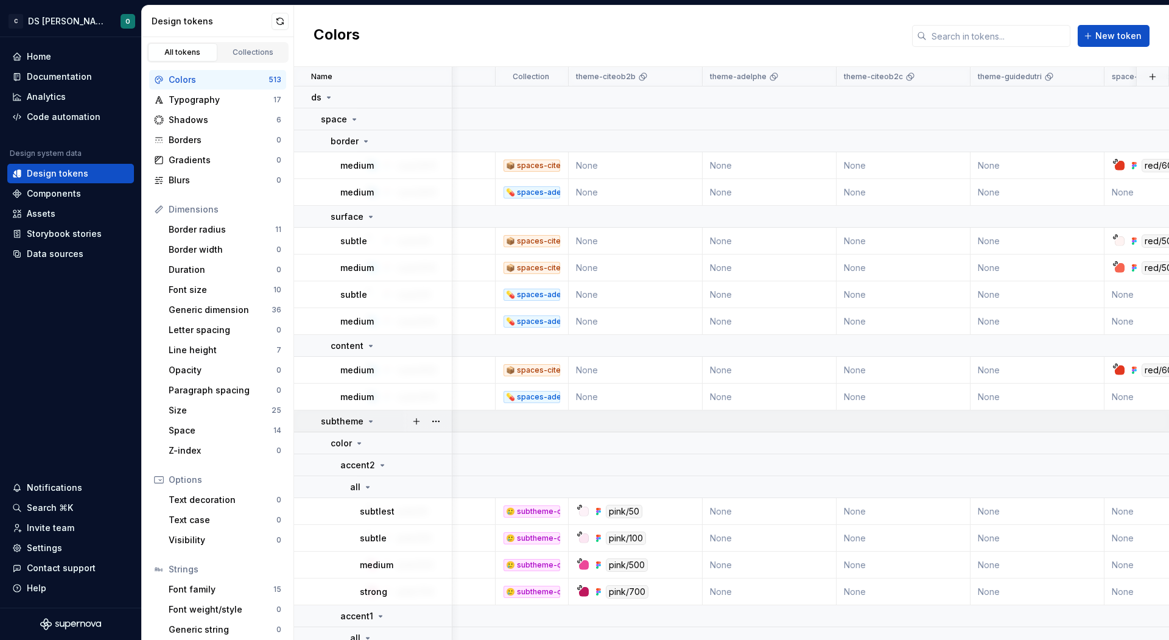
click at [363, 418] on div "subtheme" at bounding box center [348, 421] width 55 height 12
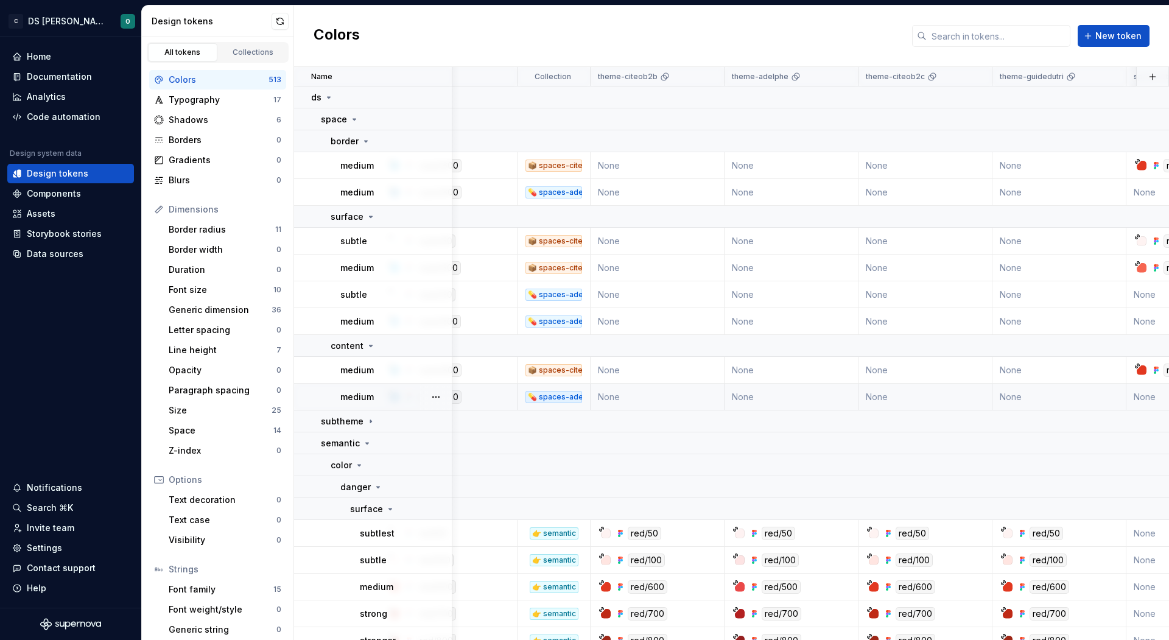
scroll to position [0, 0]
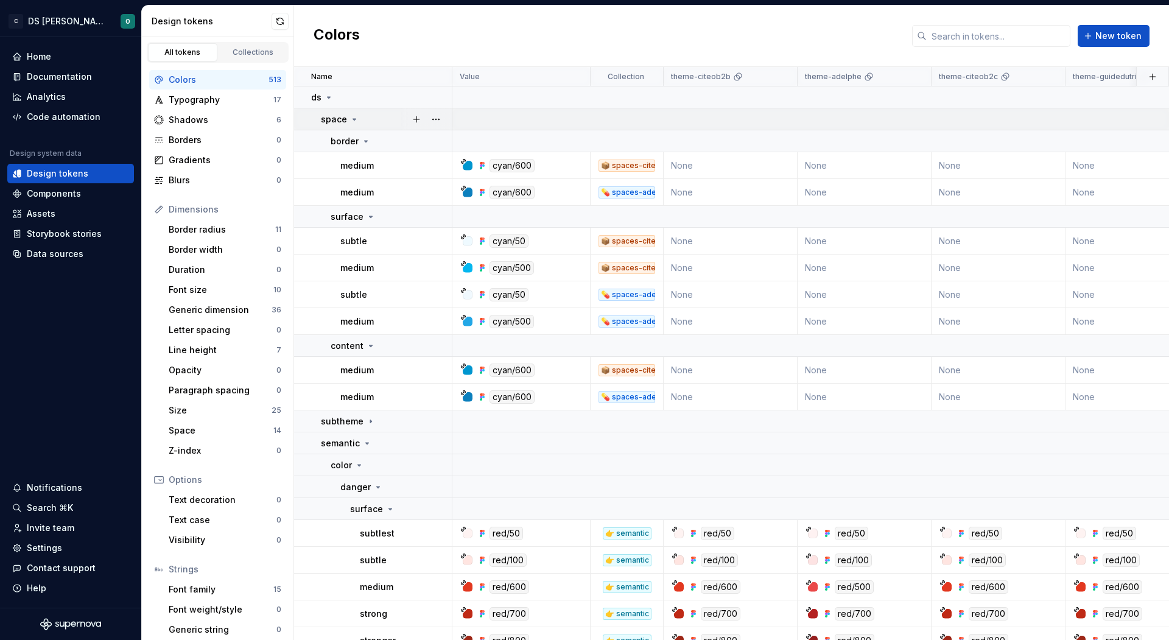
click at [351, 119] on icon at bounding box center [354, 119] width 10 height 10
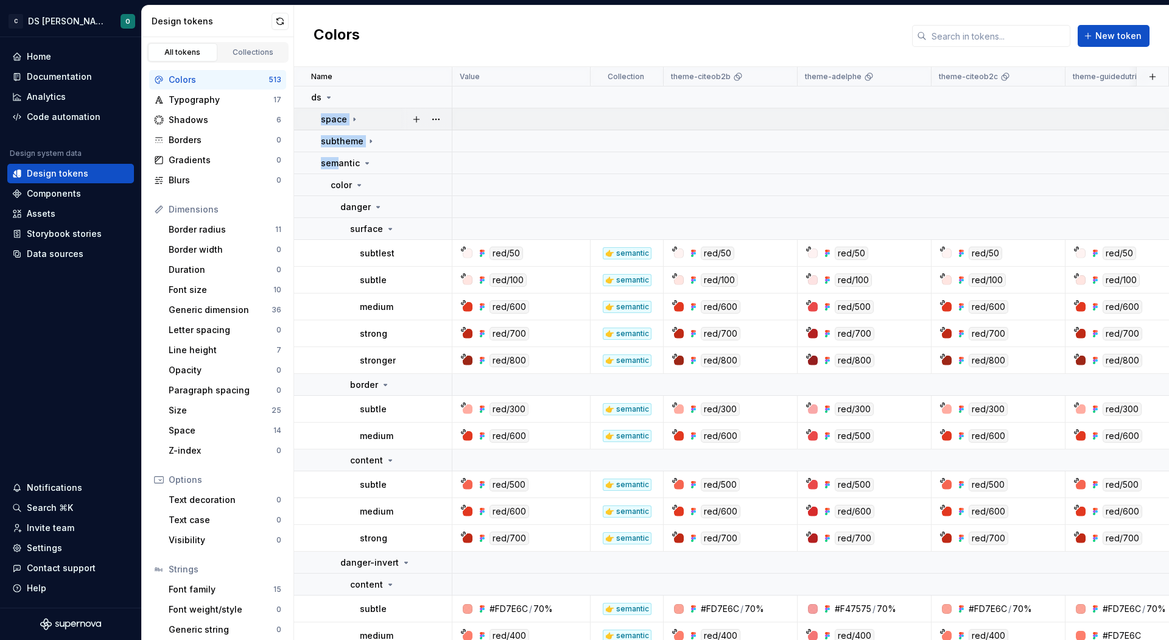
drag, startPoint x: 335, startPoint y: 160, endPoint x: 323, endPoint y: 122, distance: 40.2
click at [440, 93] on button "button" at bounding box center [435, 97] width 17 height 17
click at [385, 164] on html "C DS Citeo O Home Documentation Analytics Code automation Design system data De…" at bounding box center [584, 320] width 1169 height 640
click at [362, 164] on icon at bounding box center [367, 163] width 10 height 10
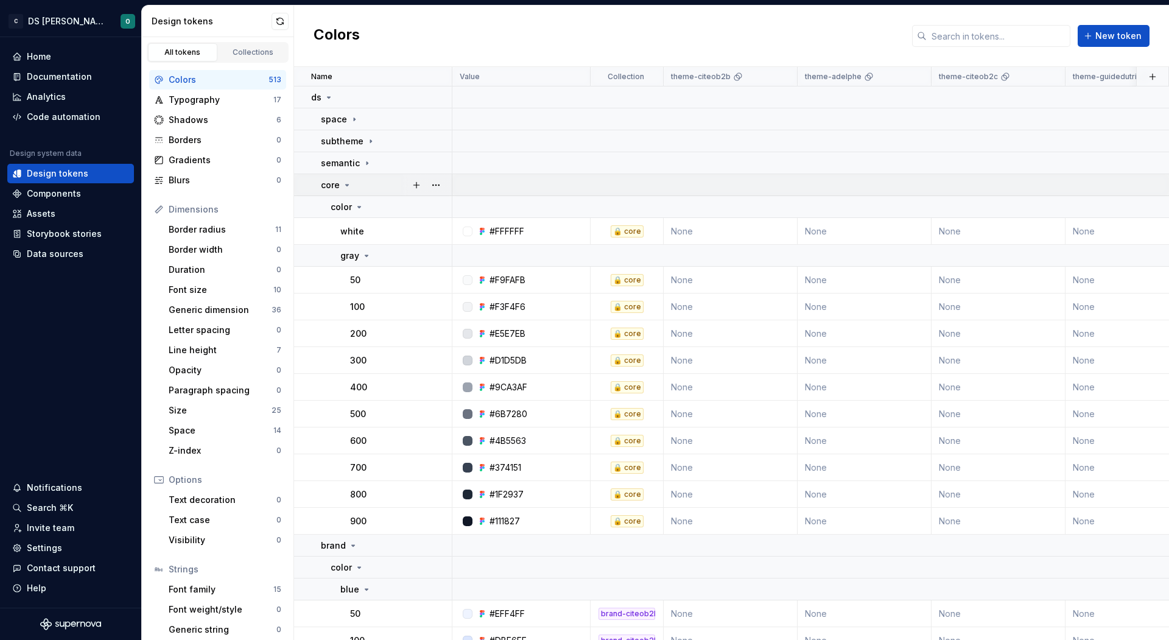
click at [353, 181] on div "core" at bounding box center [386, 185] width 130 height 12
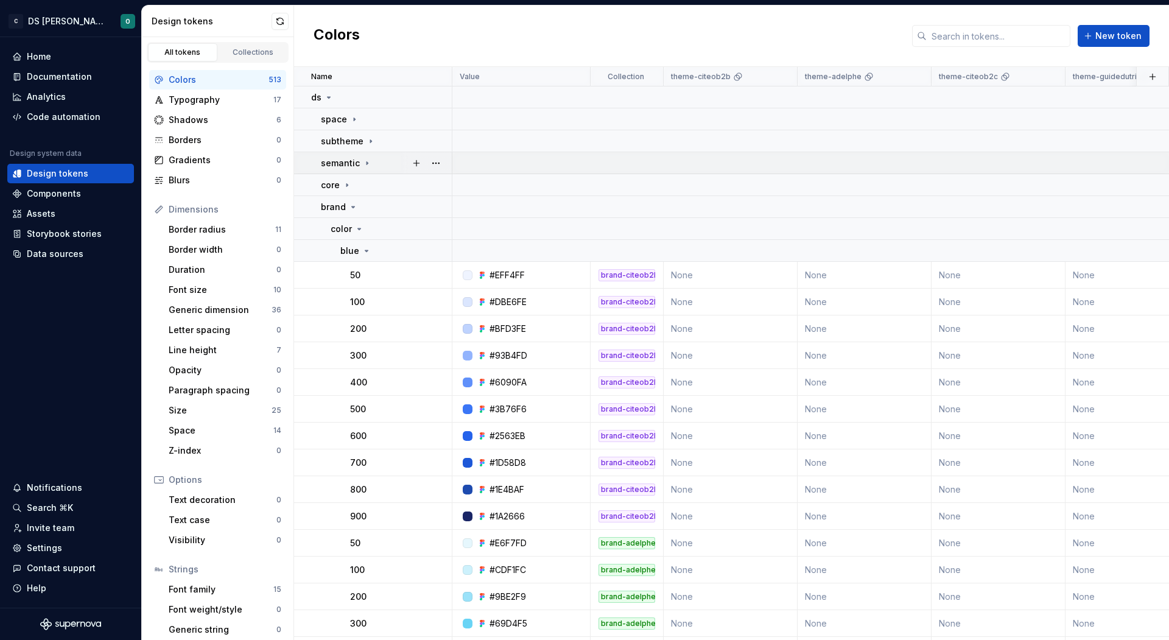
click at [363, 159] on icon at bounding box center [367, 163] width 10 height 10
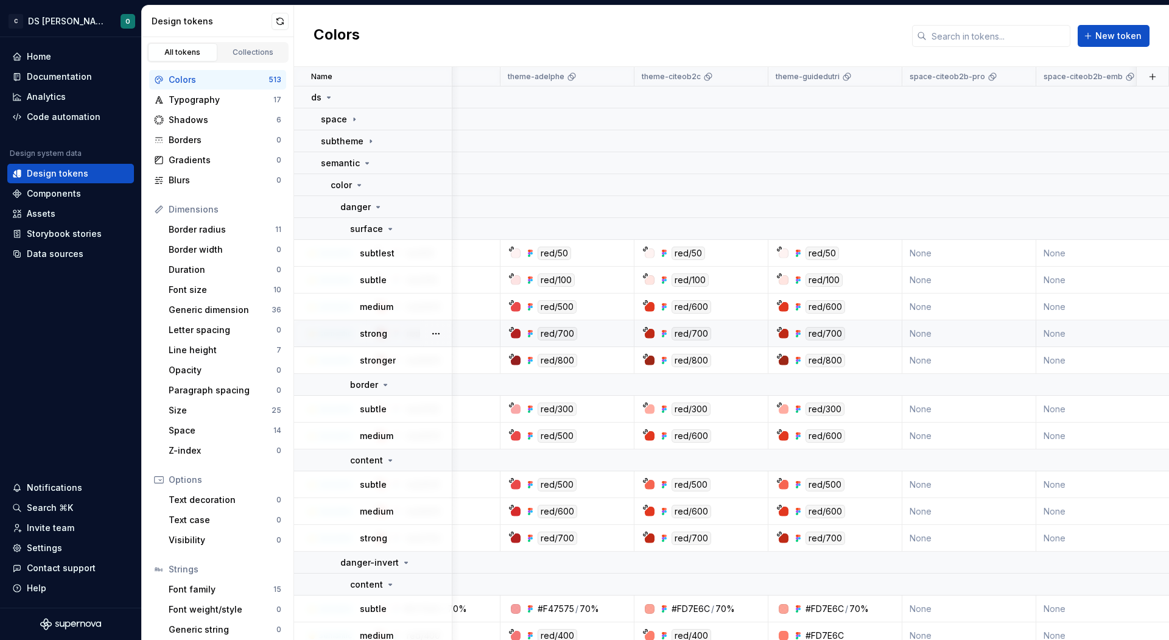
scroll to position [0, 310]
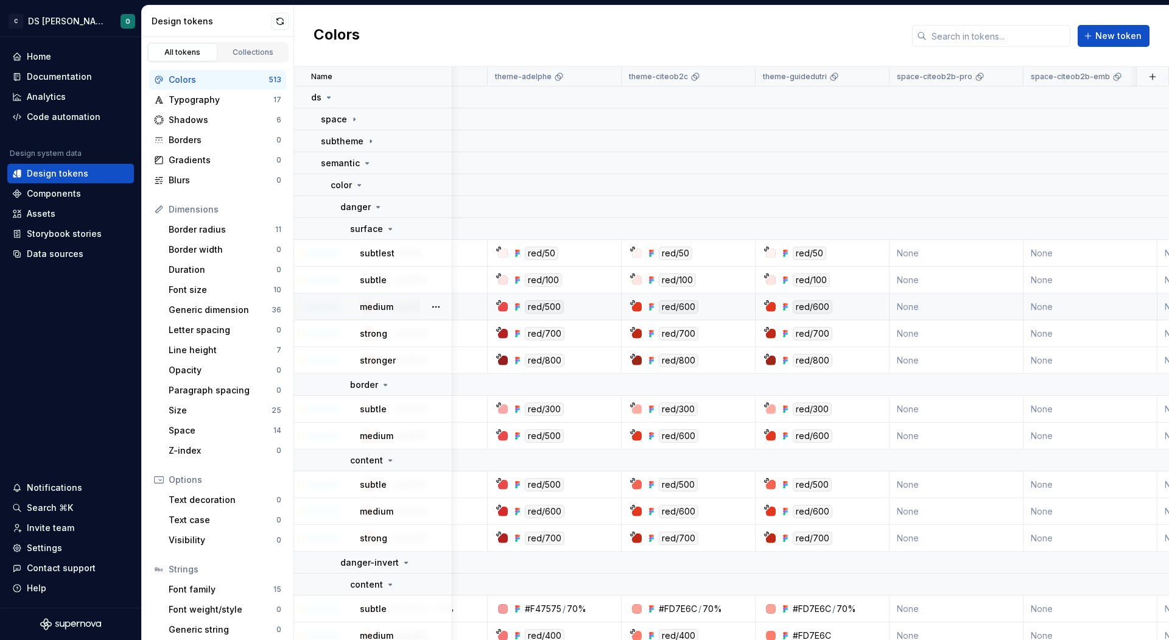
click at [771, 303] on div at bounding box center [771, 307] width 10 height 10
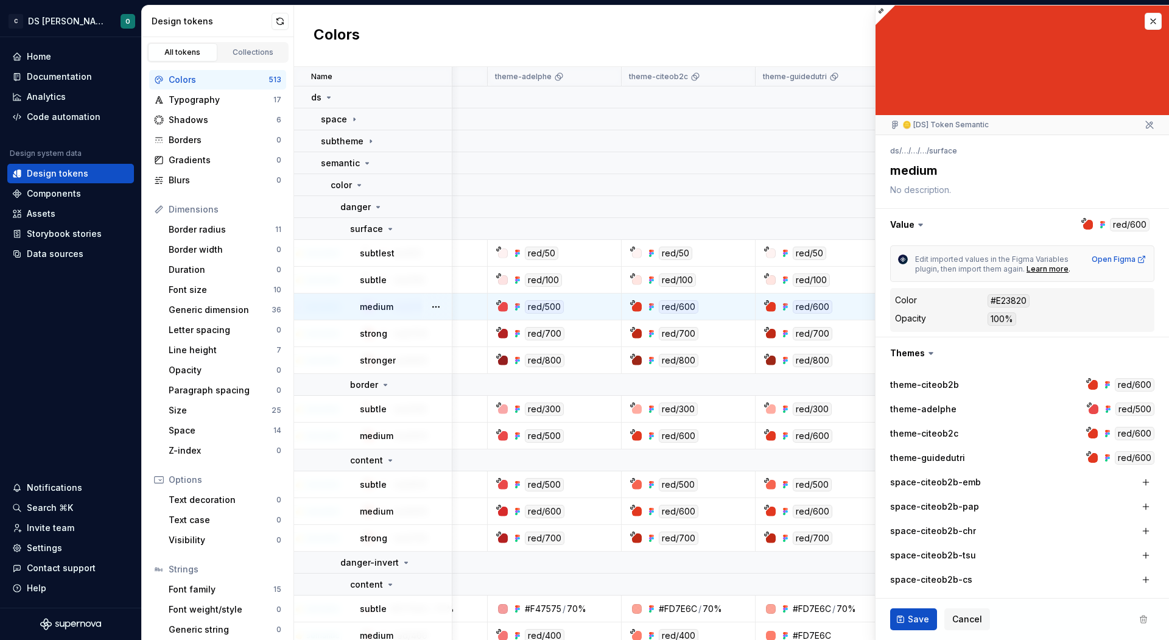
type textarea "*"
click at [876, 27] on button "button" at bounding box center [1152, 21] width 17 height 17
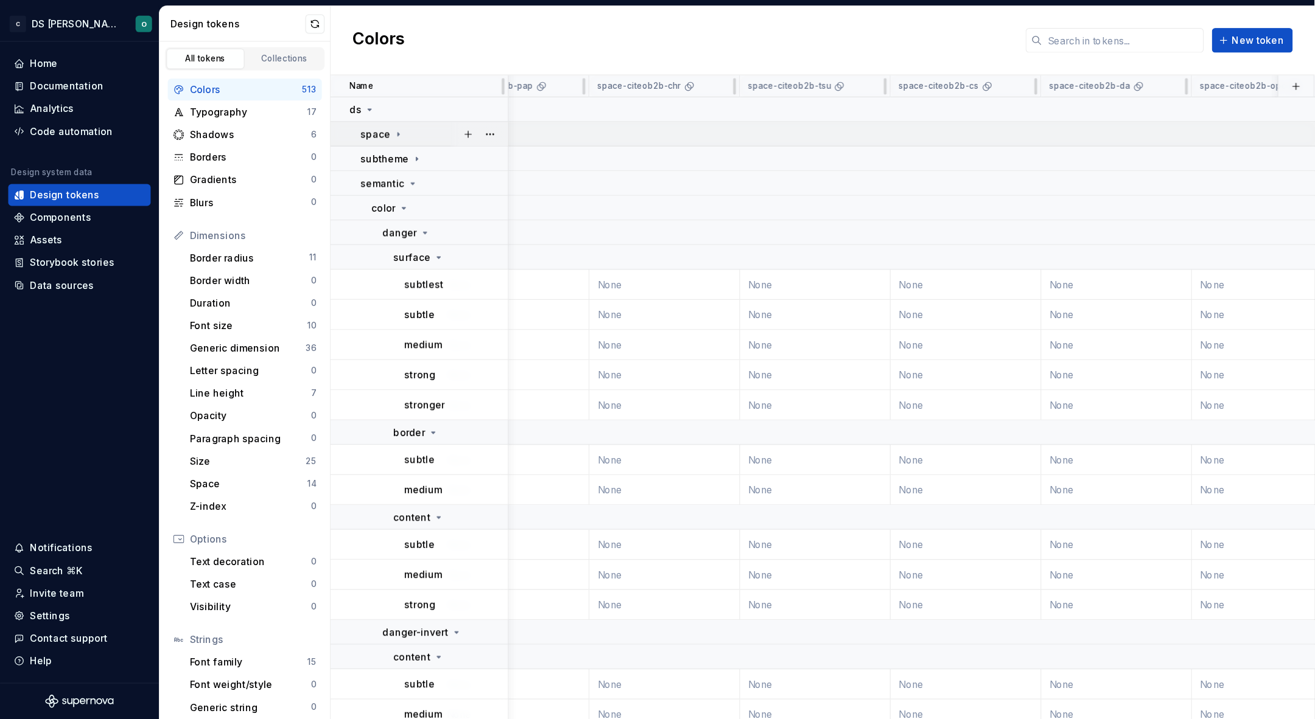
scroll to position [0, 1211]
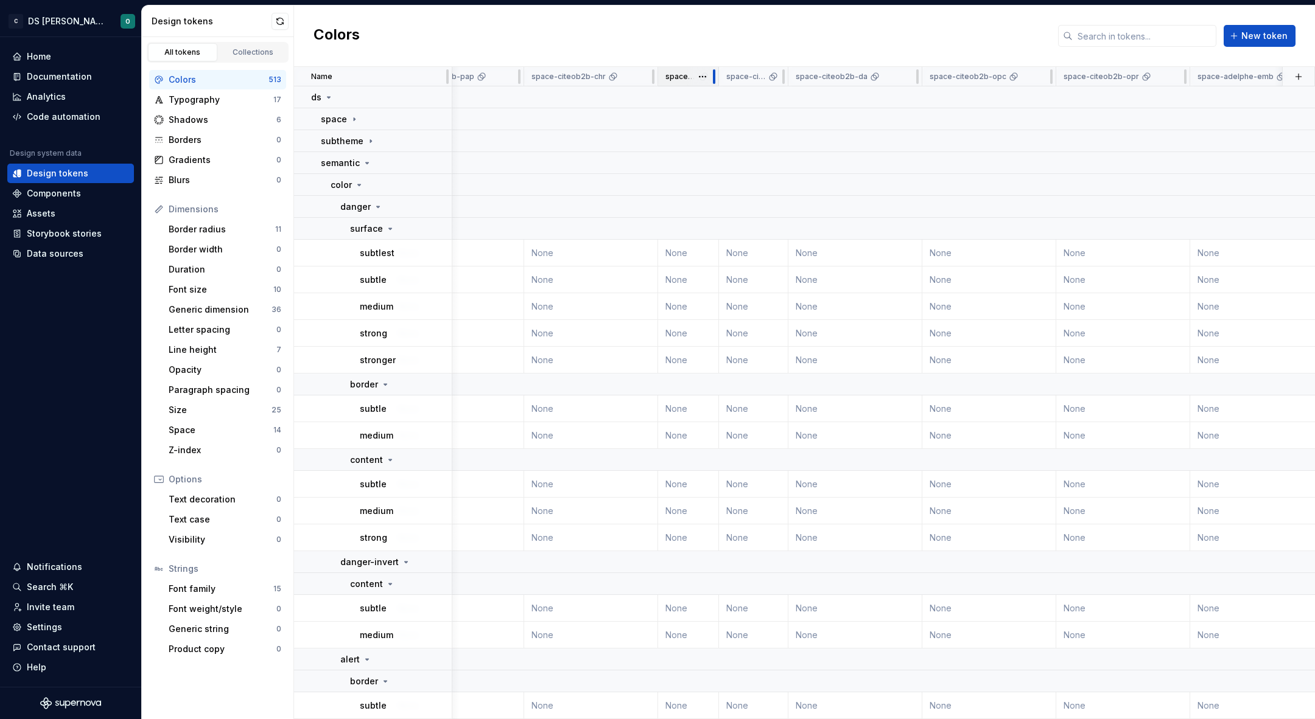
drag, startPoint x: 788, startPoint y: 75, endPoint x: 664, endPoint y: 72, distance: 123.6
click at [664, 72] on div "space-citeob2b-tsu" at bounding box center [688, 76] width 61 height 19
drag, startPoint x: 817, startPoint y: 81, endPoint x: 737, endPoint y: 80, distance: 80.3
click at [737, 80] on div "space-citeob2b-da" at bounding box center [750, 76] width 61 height 19
drag, startPoint x: 773, startPoint y: 79, endPoint x: 725, endPoint y: 79, distance: 48.1
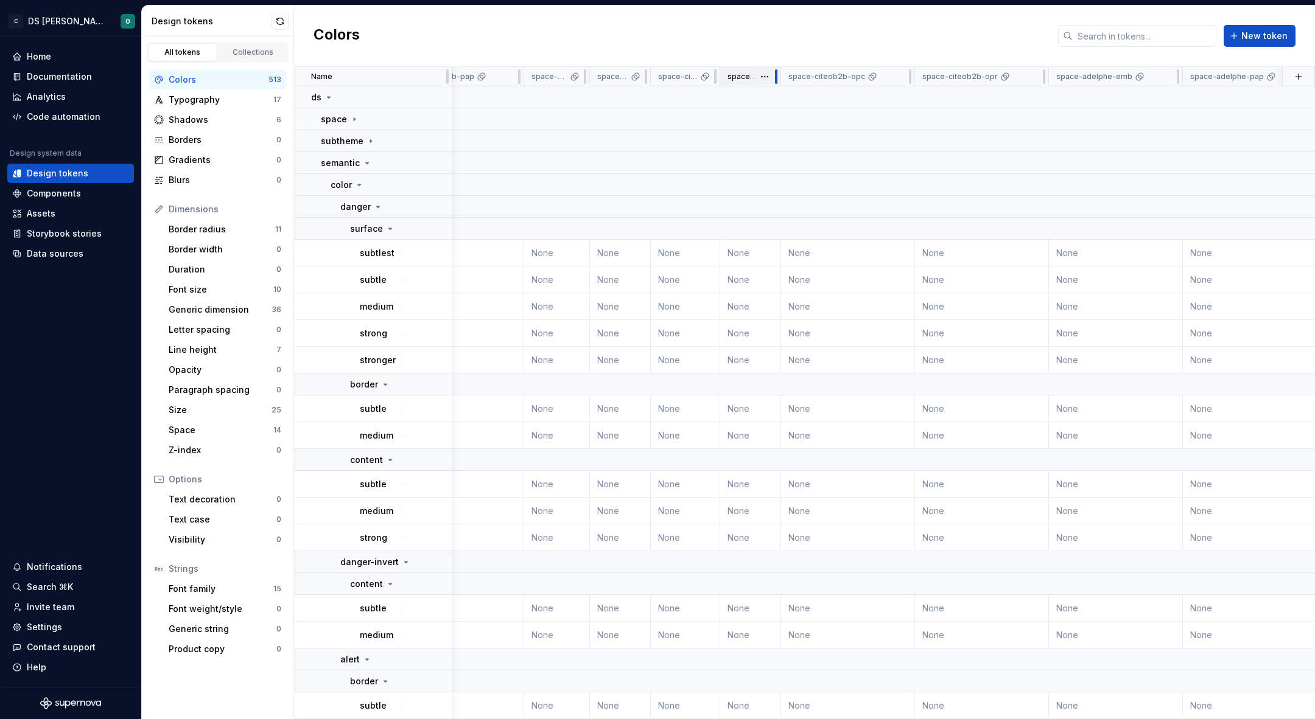
click at [725, 79] on div "space-citeob2b-da" at bounding box center [750, 76] width 61 height 19
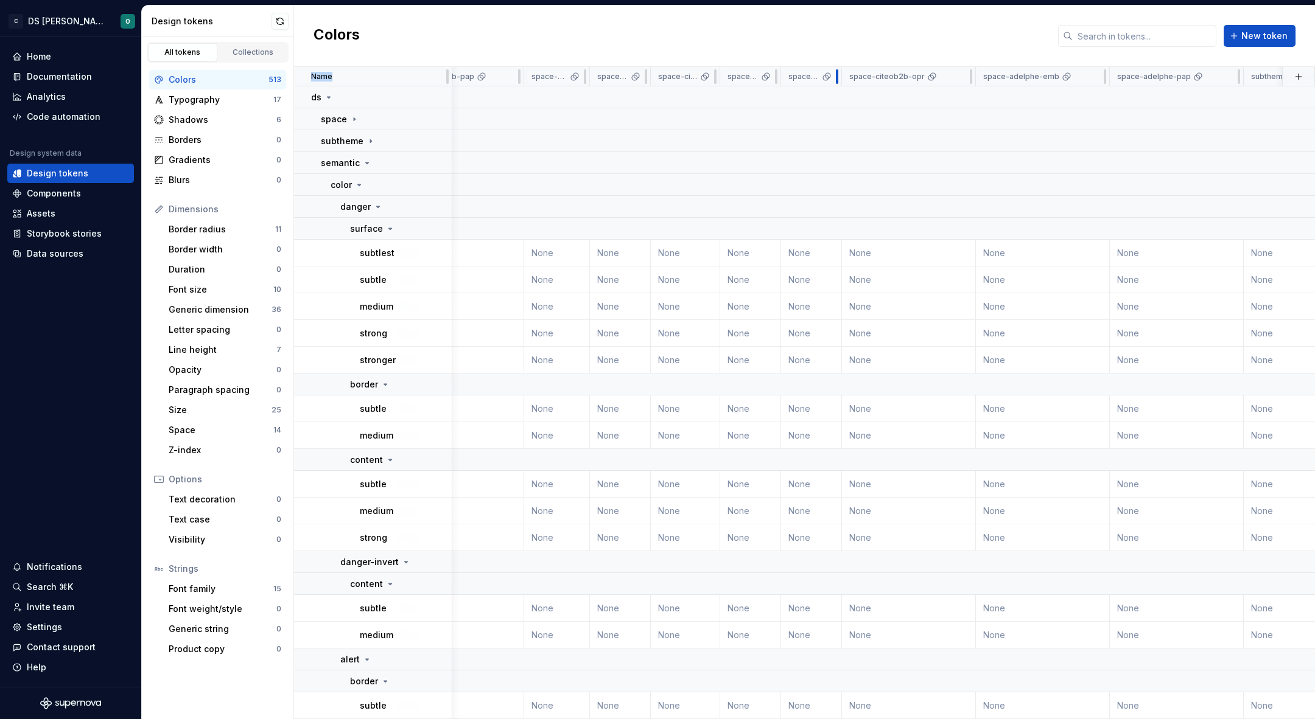
drag, startPoint x: 908, startPoint y: 79, endPoint x: 793, endPoint y: 75, distance: 114.5
drag, startPoint x: 970, startPoint y: 77, endPoint x: 852, endPoint y: 77, distance: 118.1
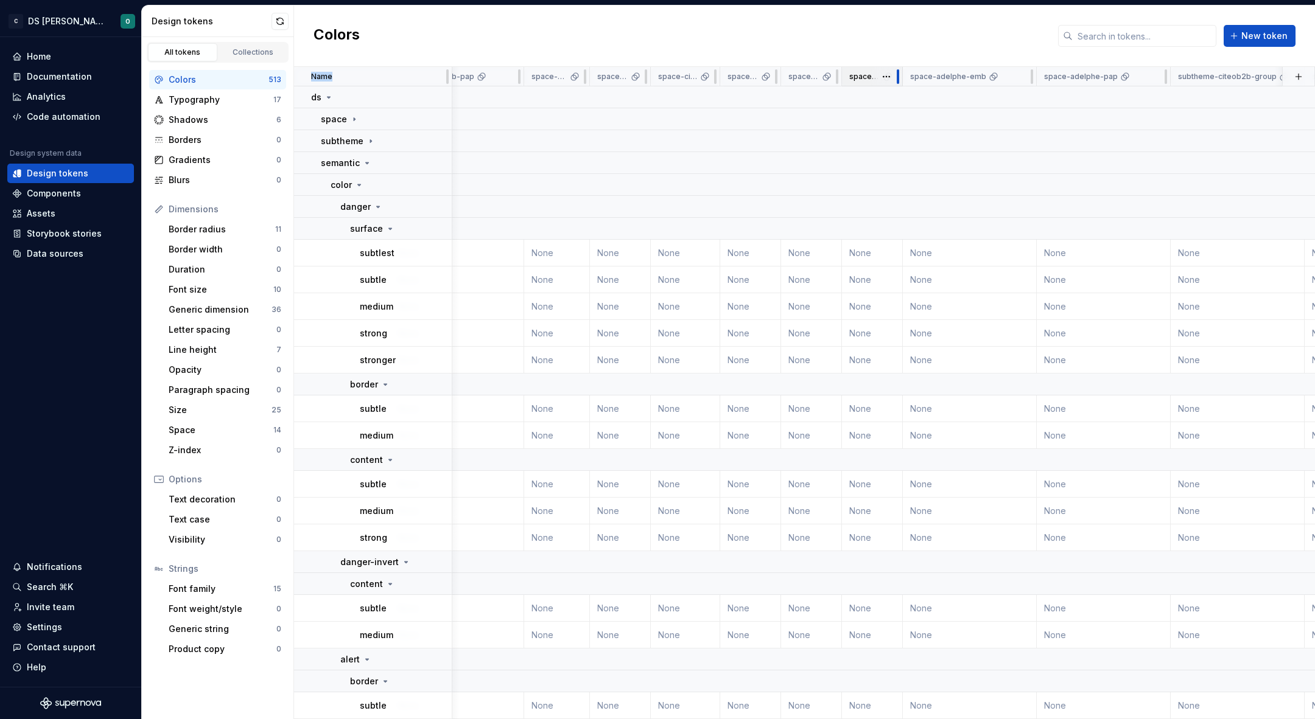
drag, startPoint x: 967, startPoint y: 77, endPoint x: 875, endPoint y: 75, distance: 91.9
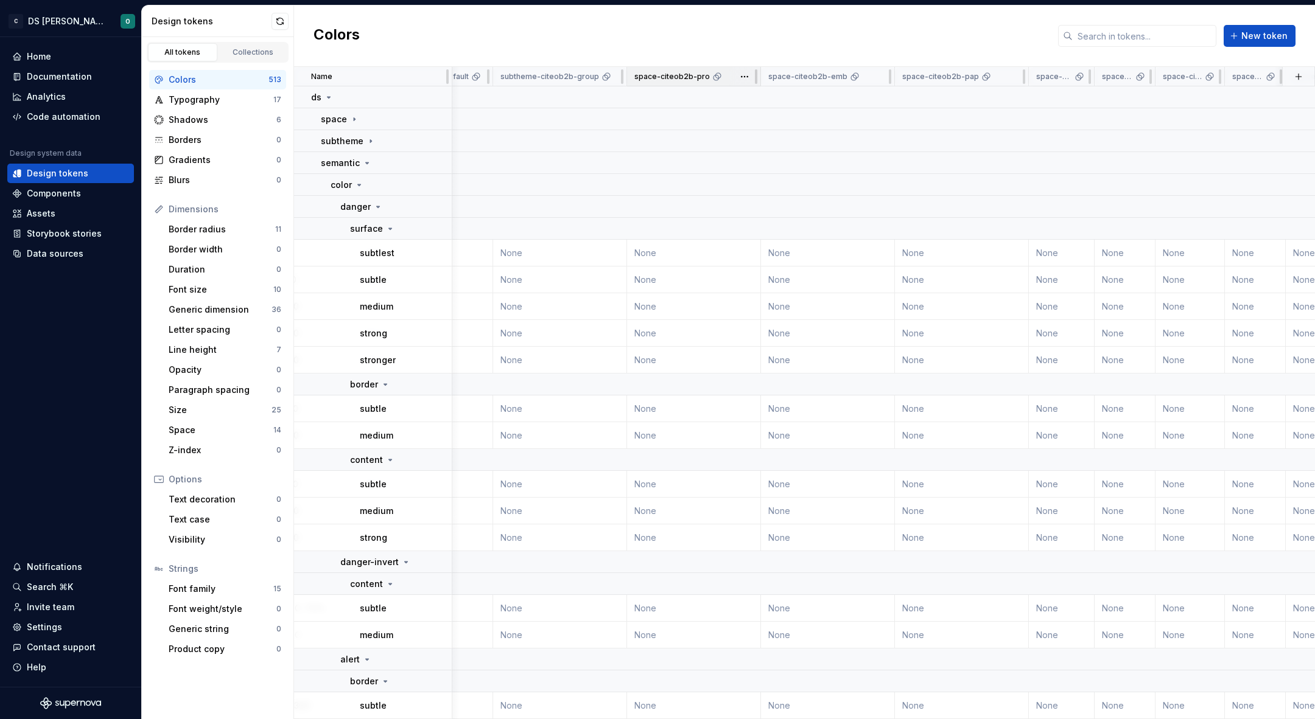
scroll to position [0, 884]
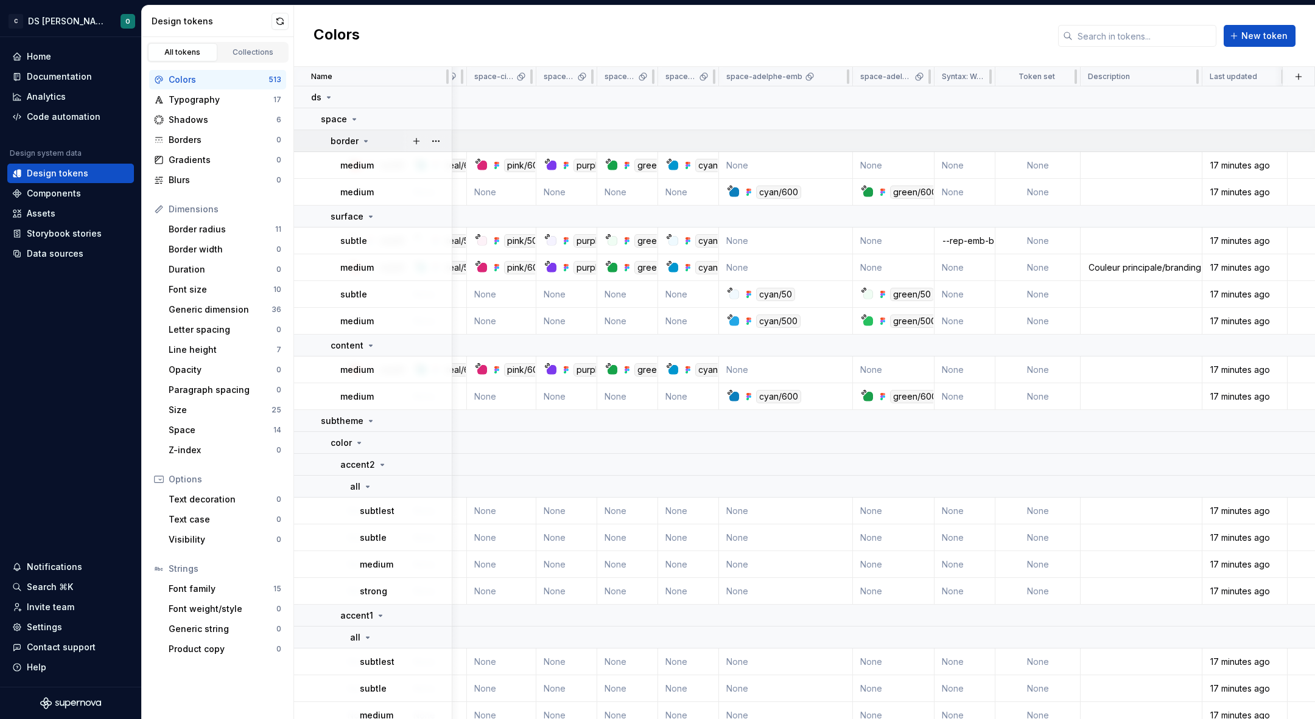
scroll to position [0, 1935]
click at [1149, 262] on div "Couleur principale/branding pour Citeo Pro & REP CHR" at bounding box center [1136, 268] width 120 height 12
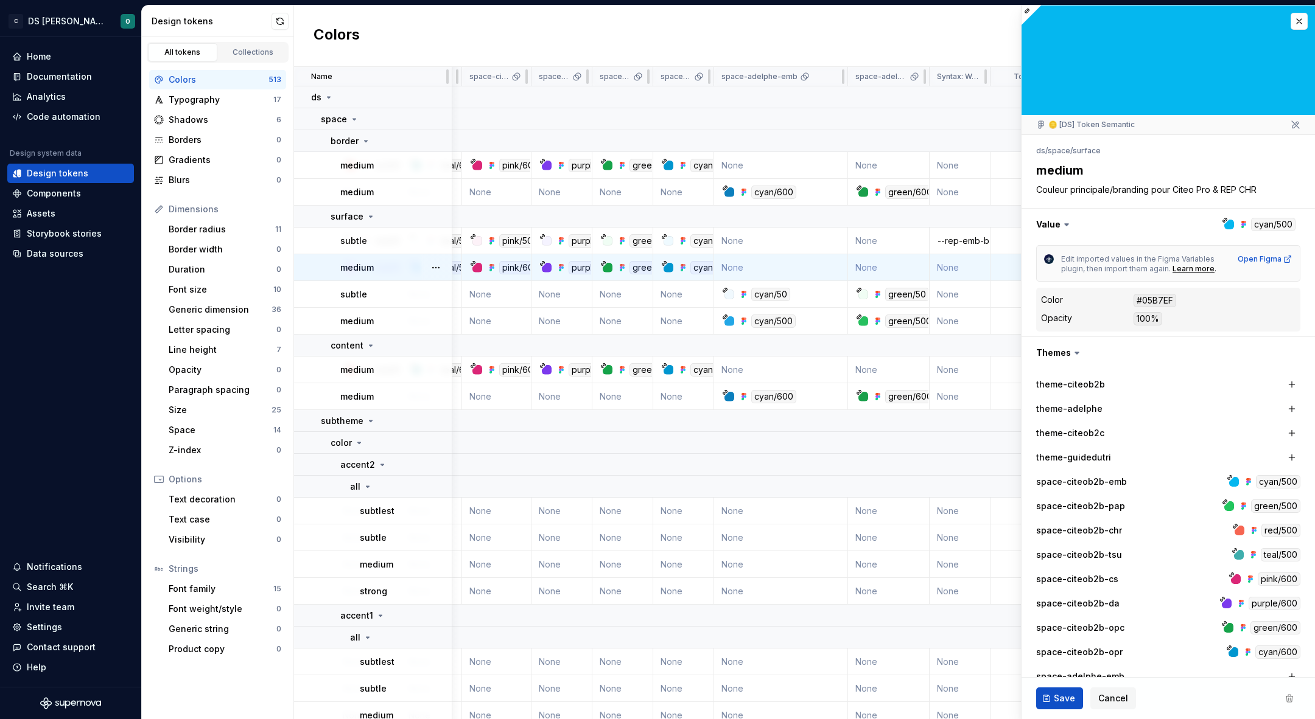
type textarea "*"
click at [1301, 24] on button "button" at bounding box center [1298, 21] width 17 height 17
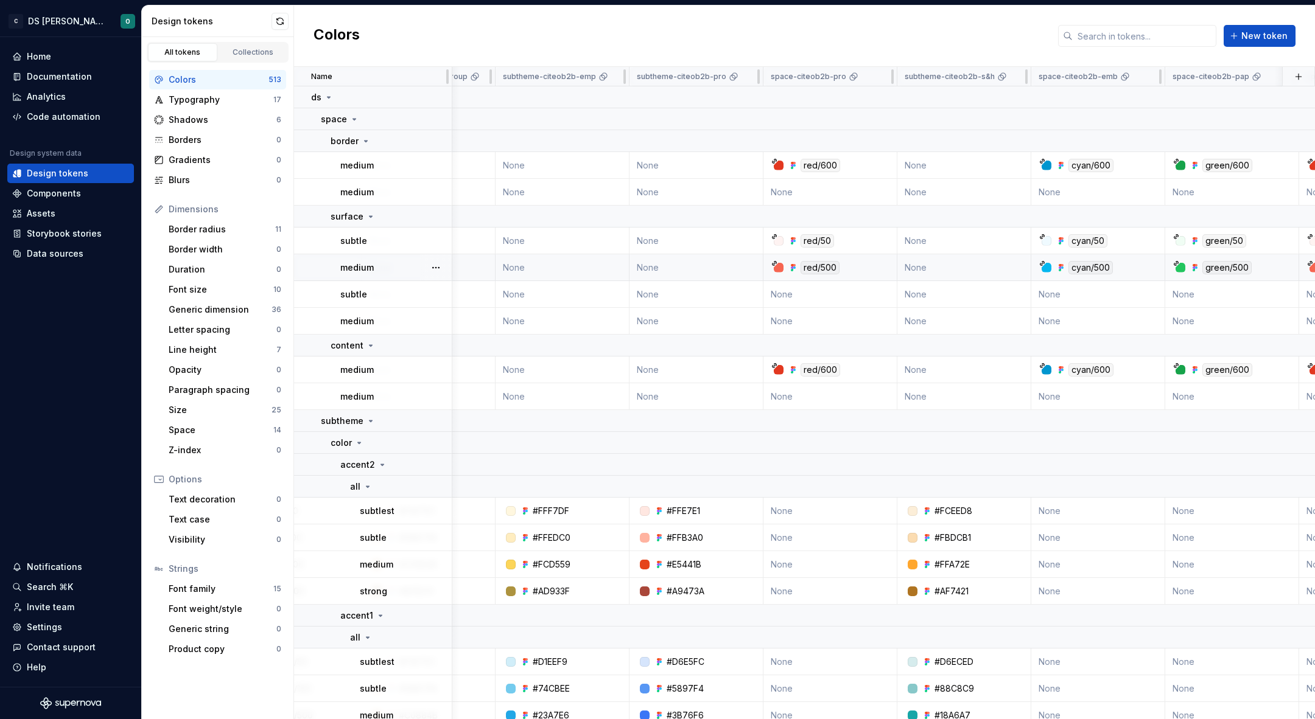
scroll to position [0, 995]
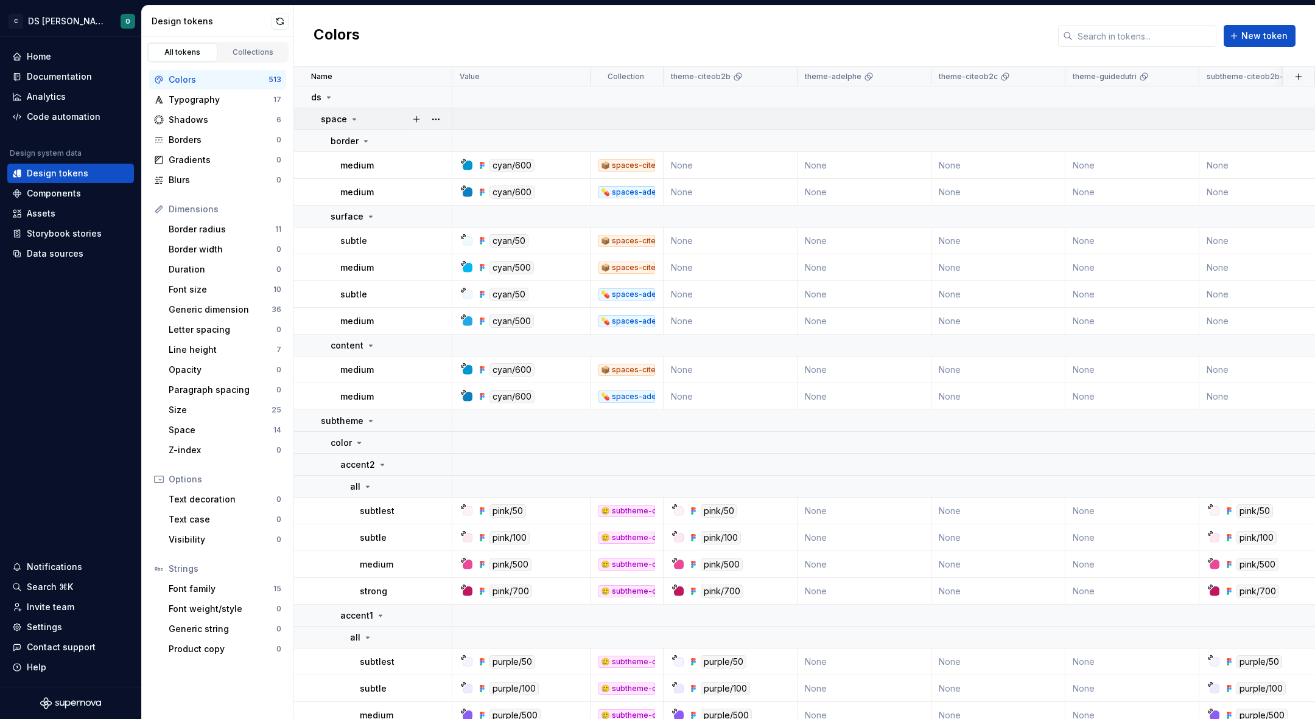
click at [353, 119] on icon at bounding box center [354, 119] width 3 height 1
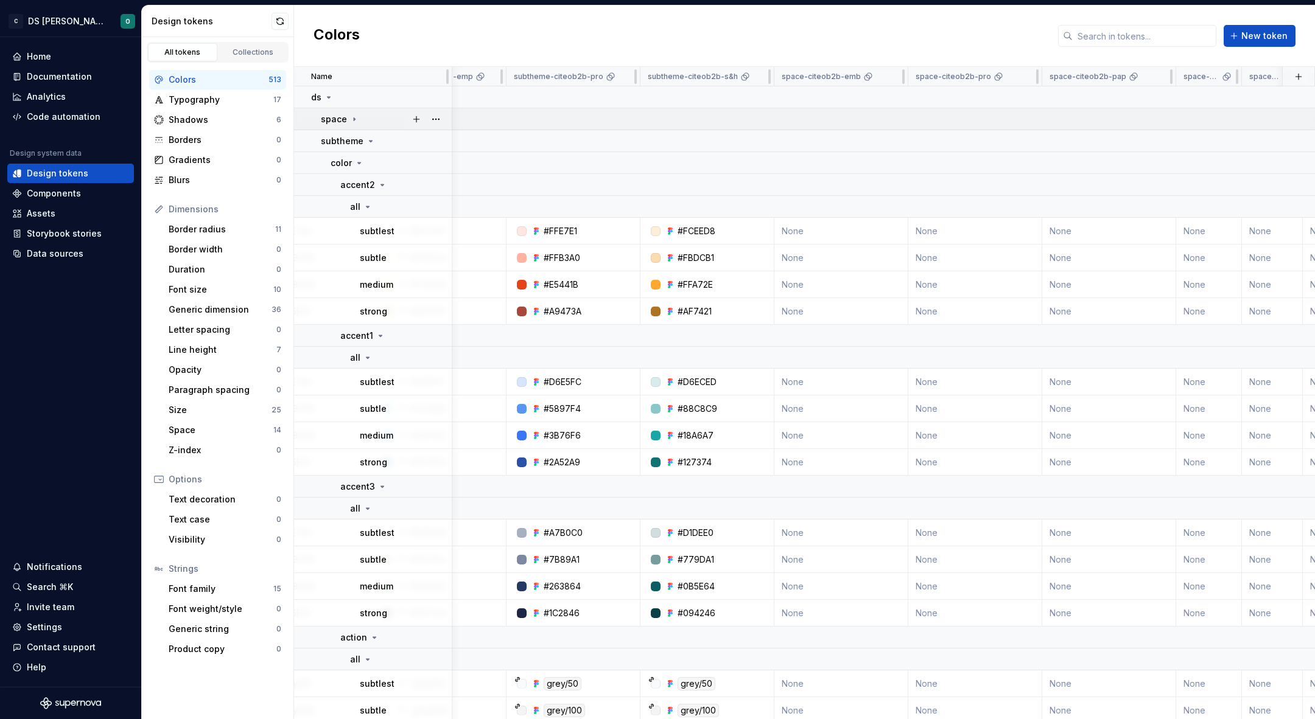
scroll to position [0, 1129]
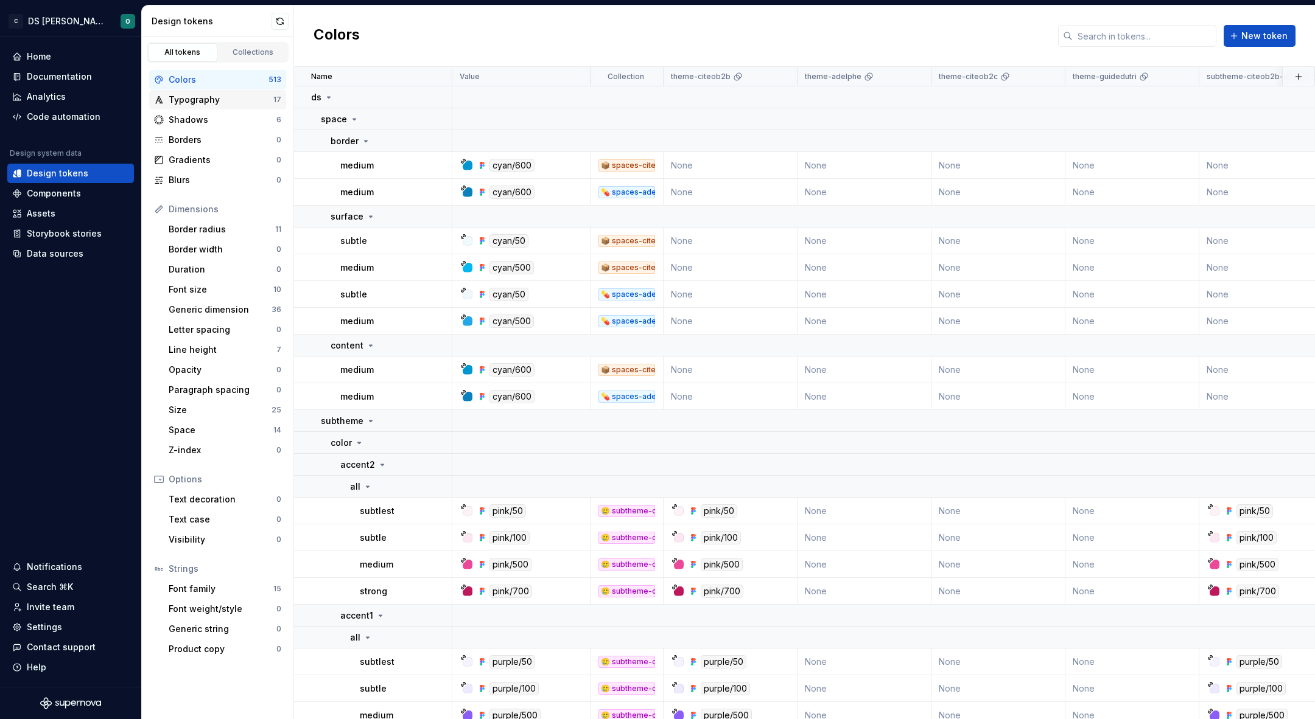
click at [234, 96] on div "Typography" at bounding box center [221, 100] width 105 height 12
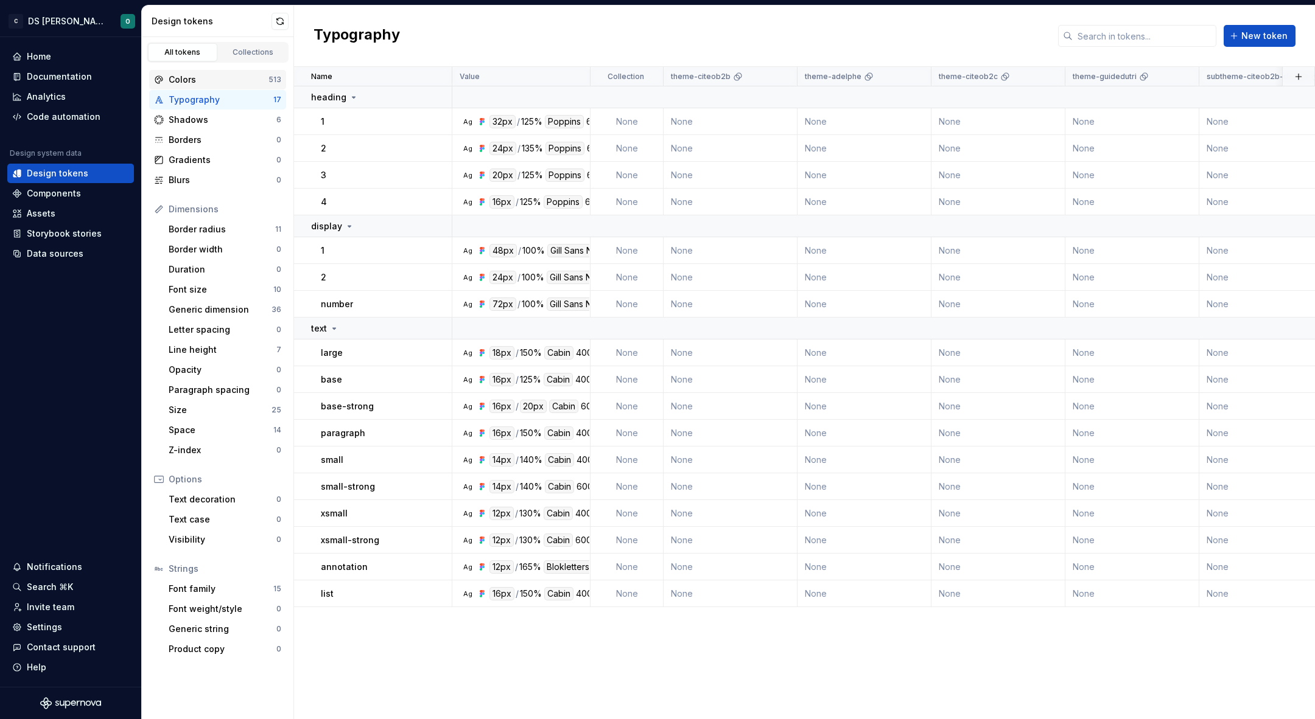
click at [175, 77] on div "Colors" at bounding box center [219, 80] width 100 height 12
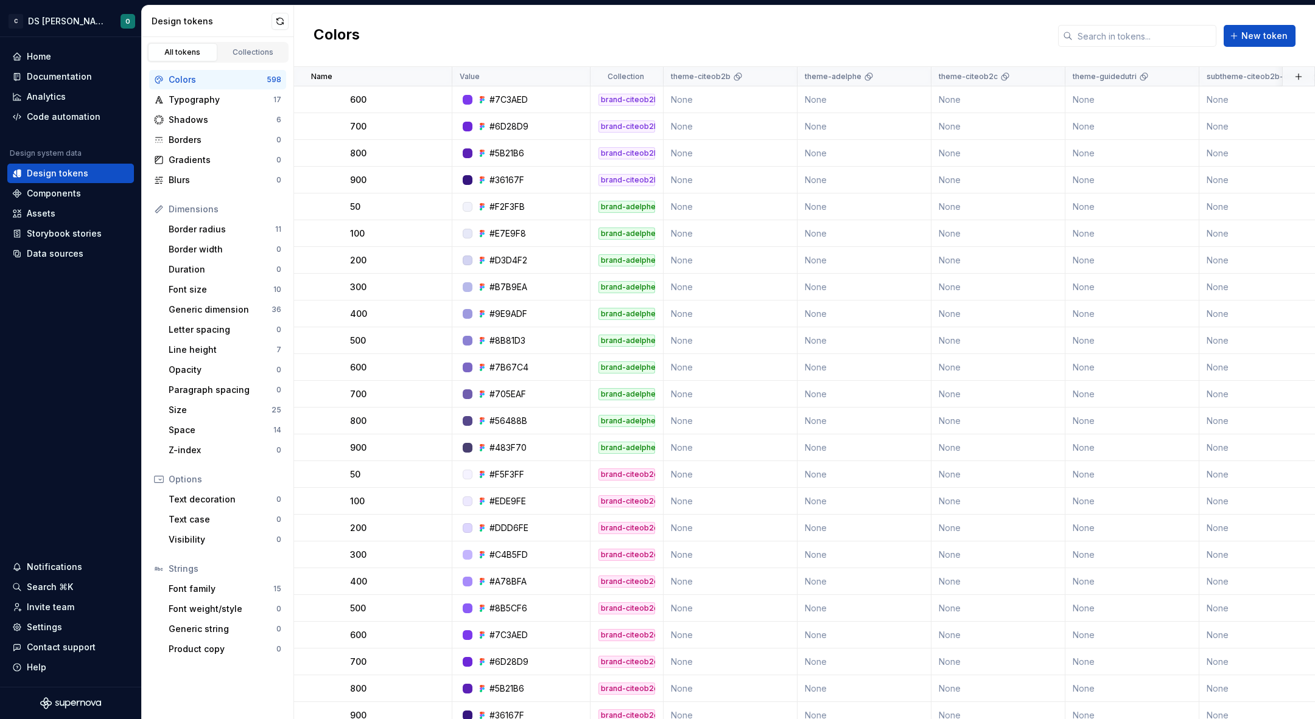
scroll to position [13232, 0]
